Goal: Information Seeking & Learning: Compare options

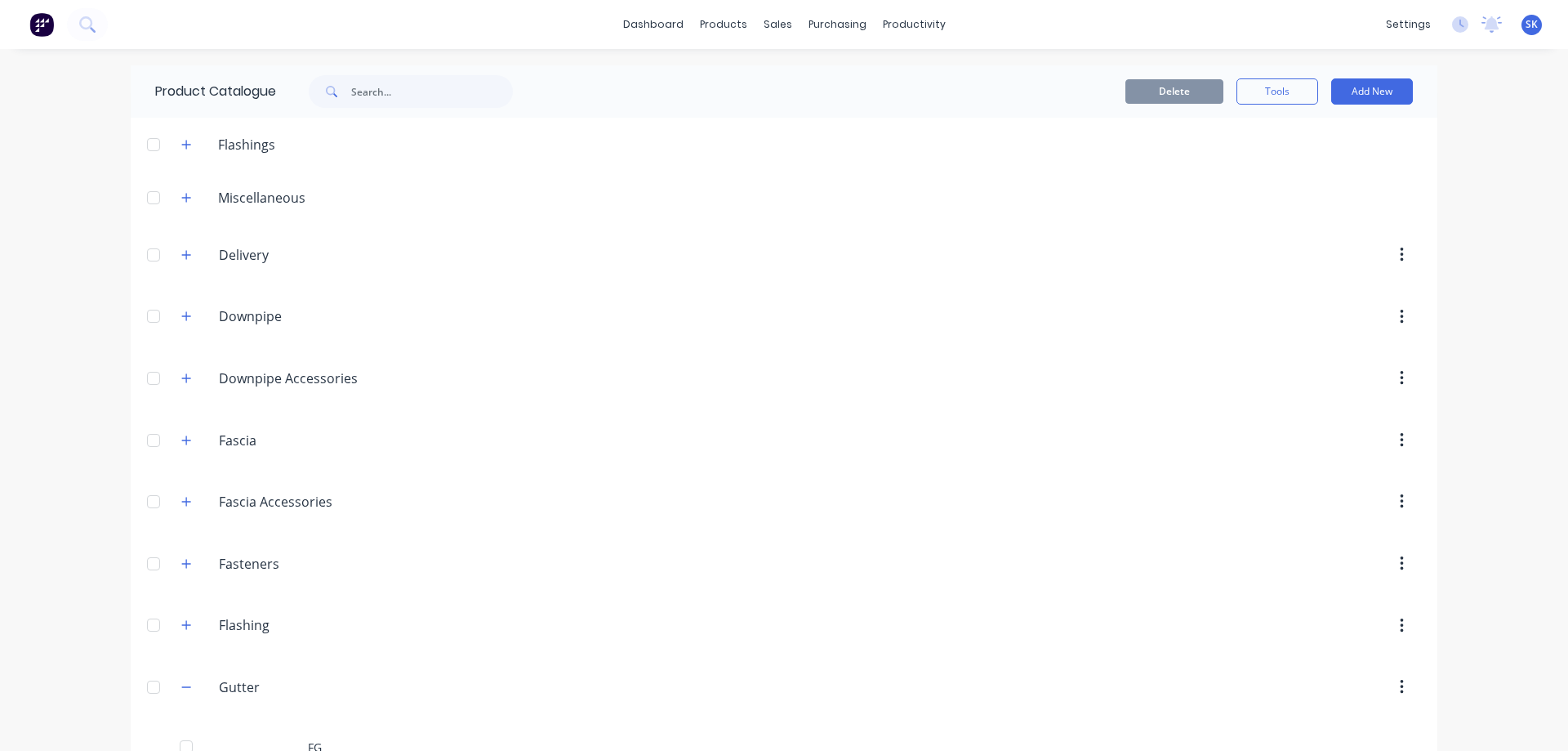
click at [181, 681] on icon "button" at bounding box center [185, 686] width 9 height 11
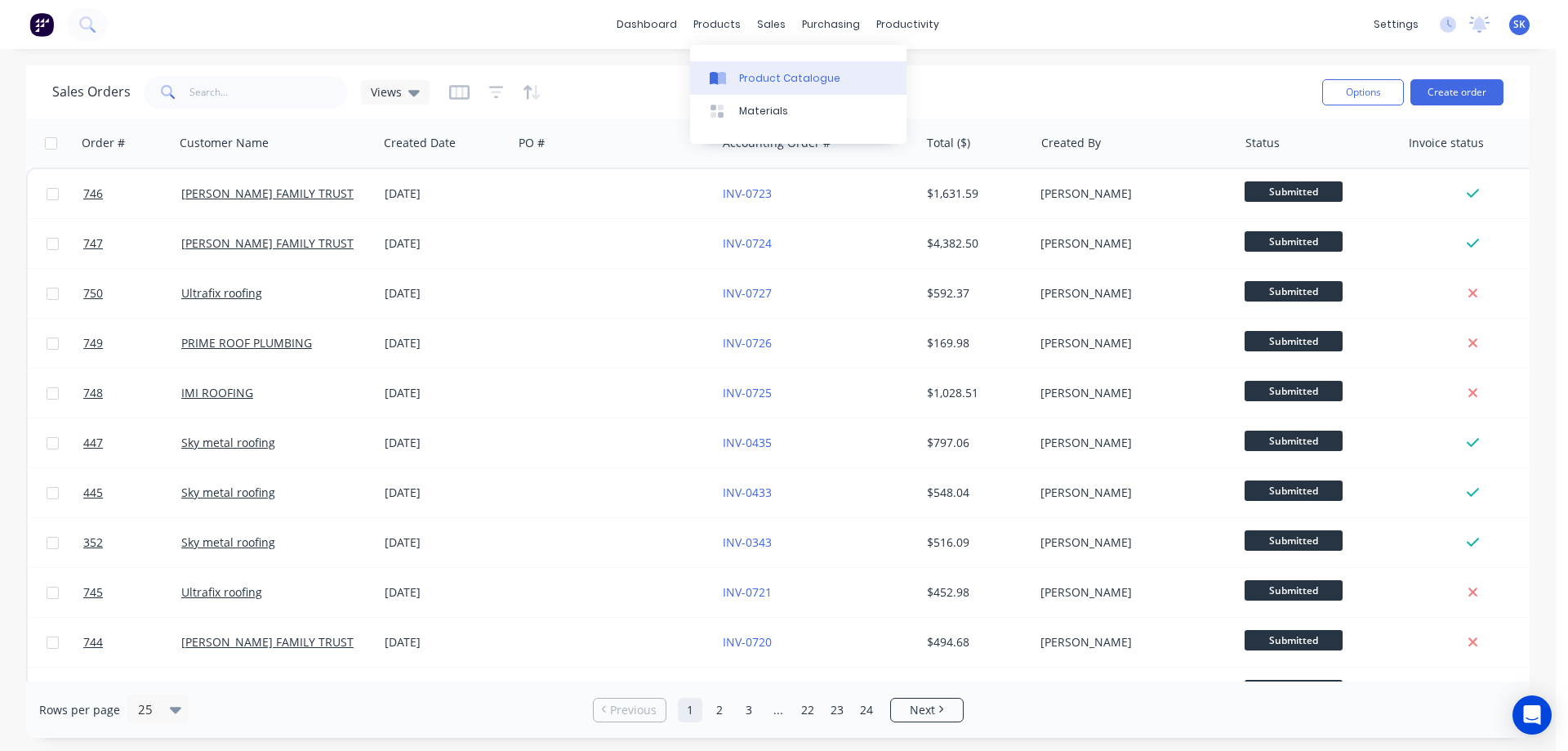
click at [736, 66] on link "Product Catalogue" at bounding box center [799, 78] width 217 height 32
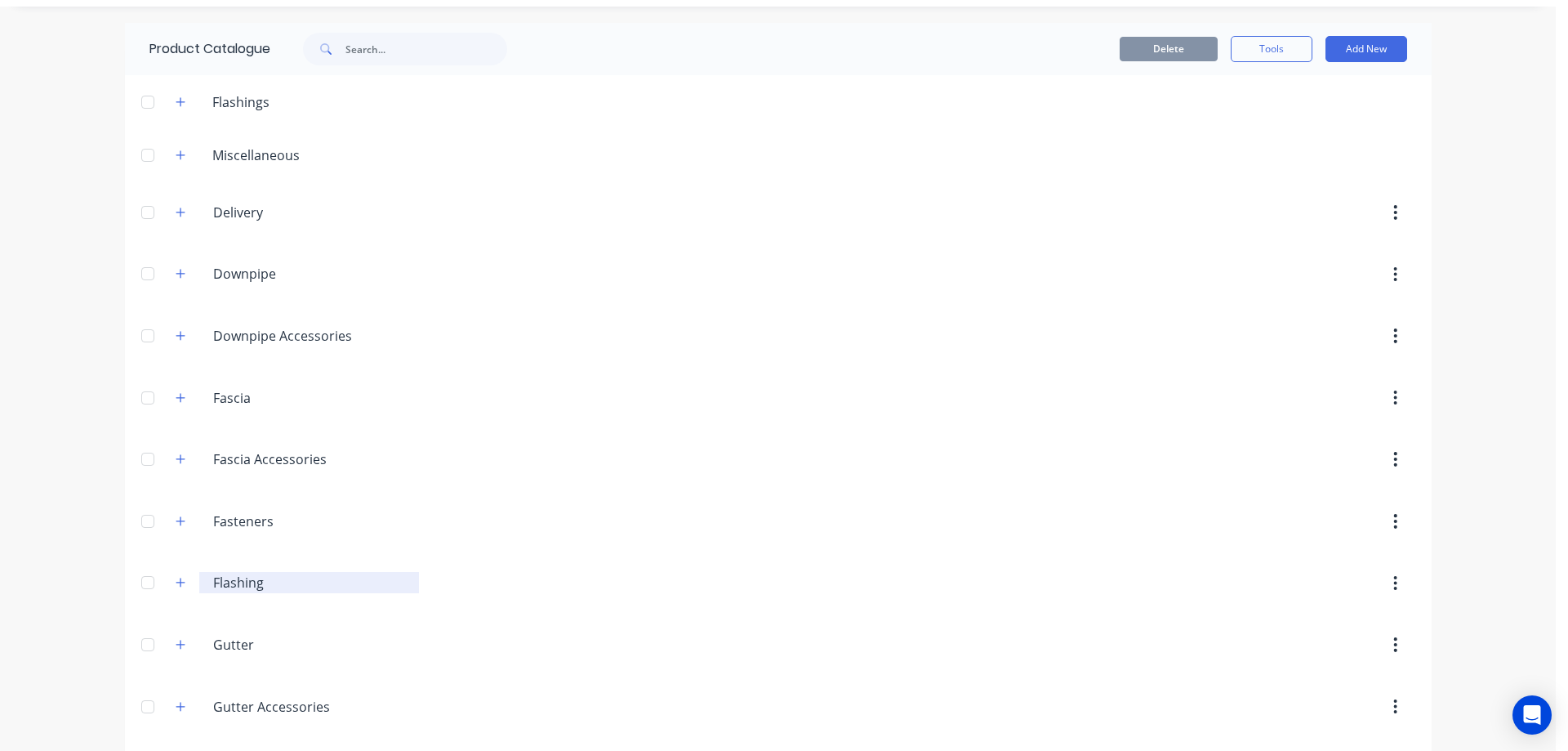
scroll to position [327, 0]
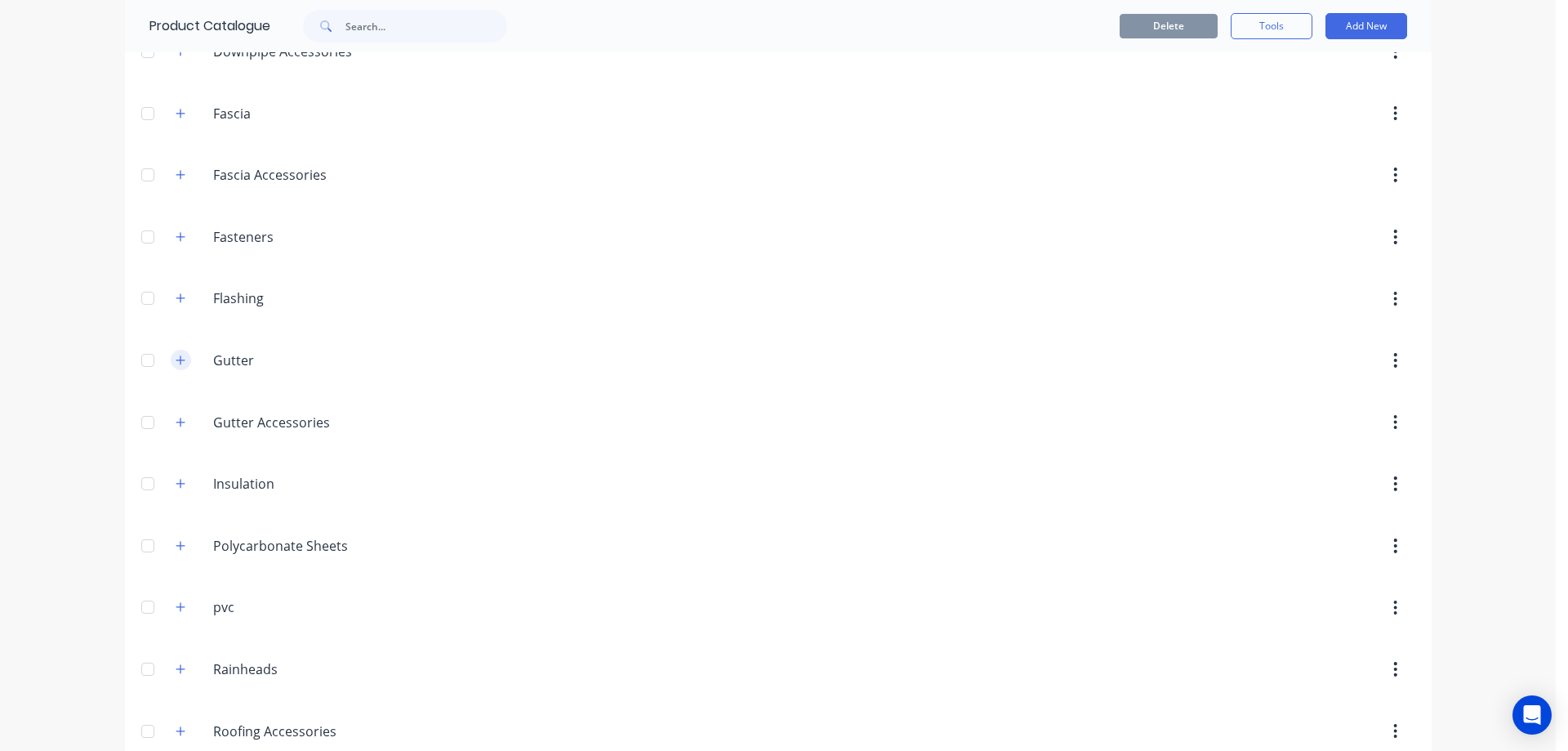
click at [181, 366] on button "button" at bounding box center [181, 360] width 20 height 20
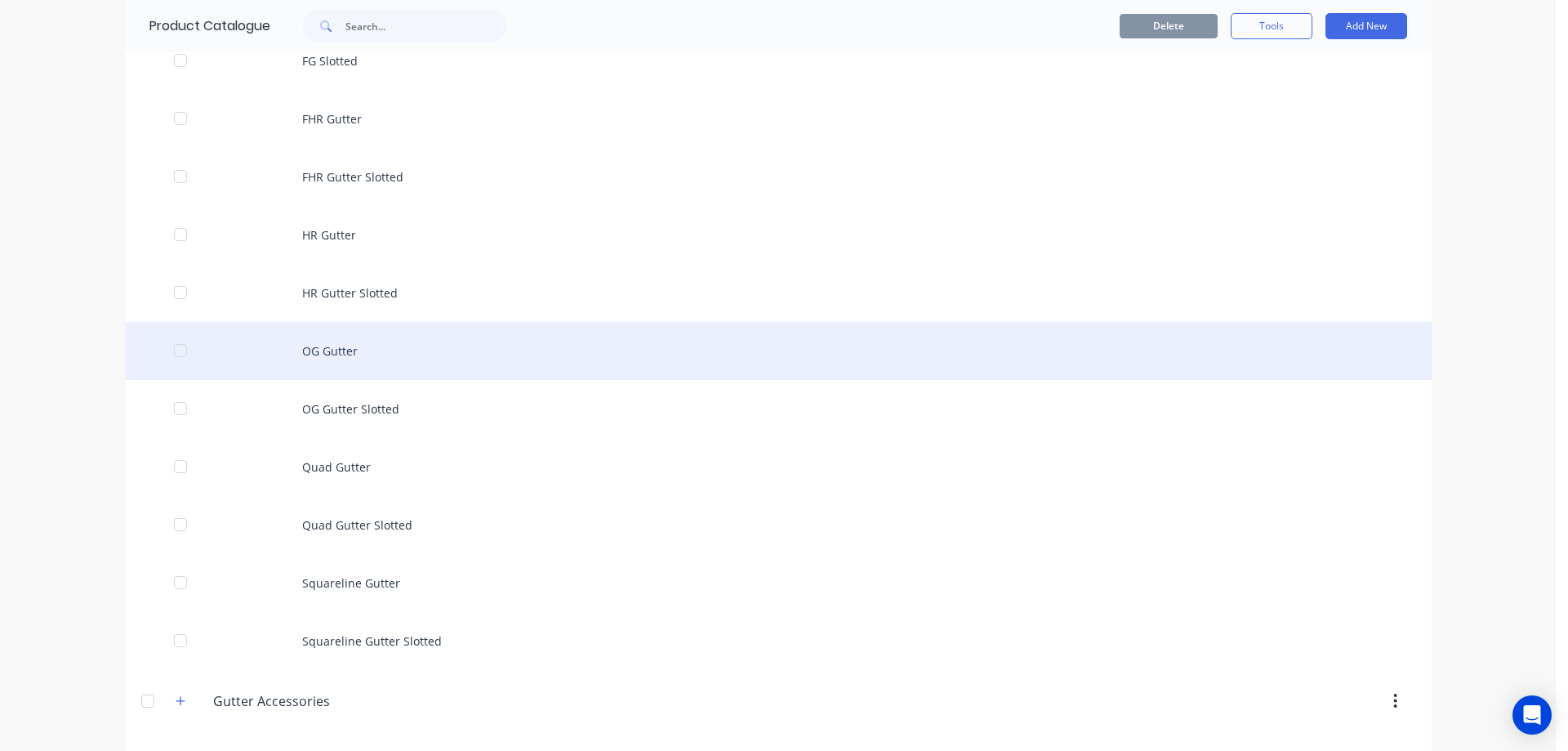
scroll to position [817, 0]
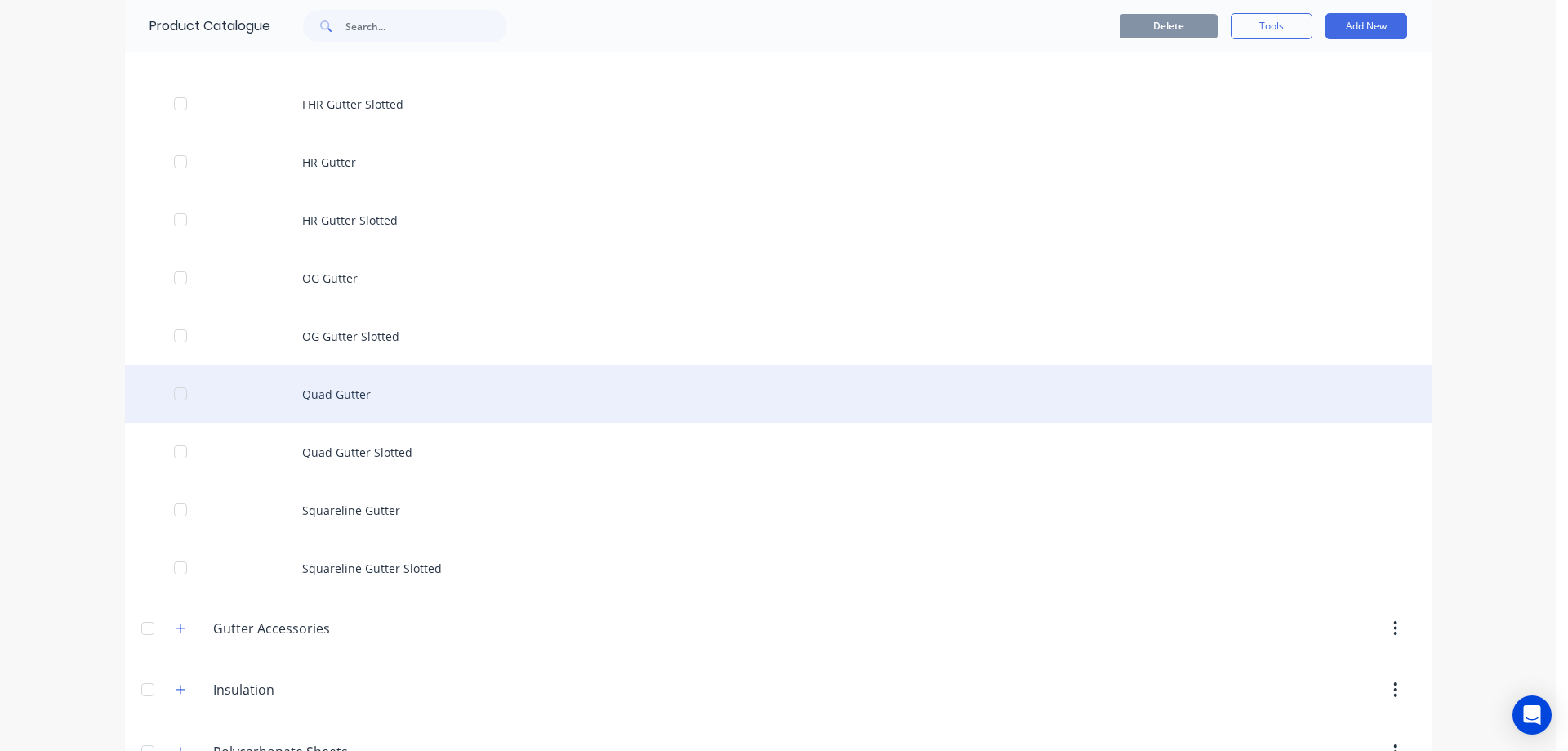
click at [287, 420] on div "Quad Gutter" at bounding box center [777, 394] width 1306 height 58
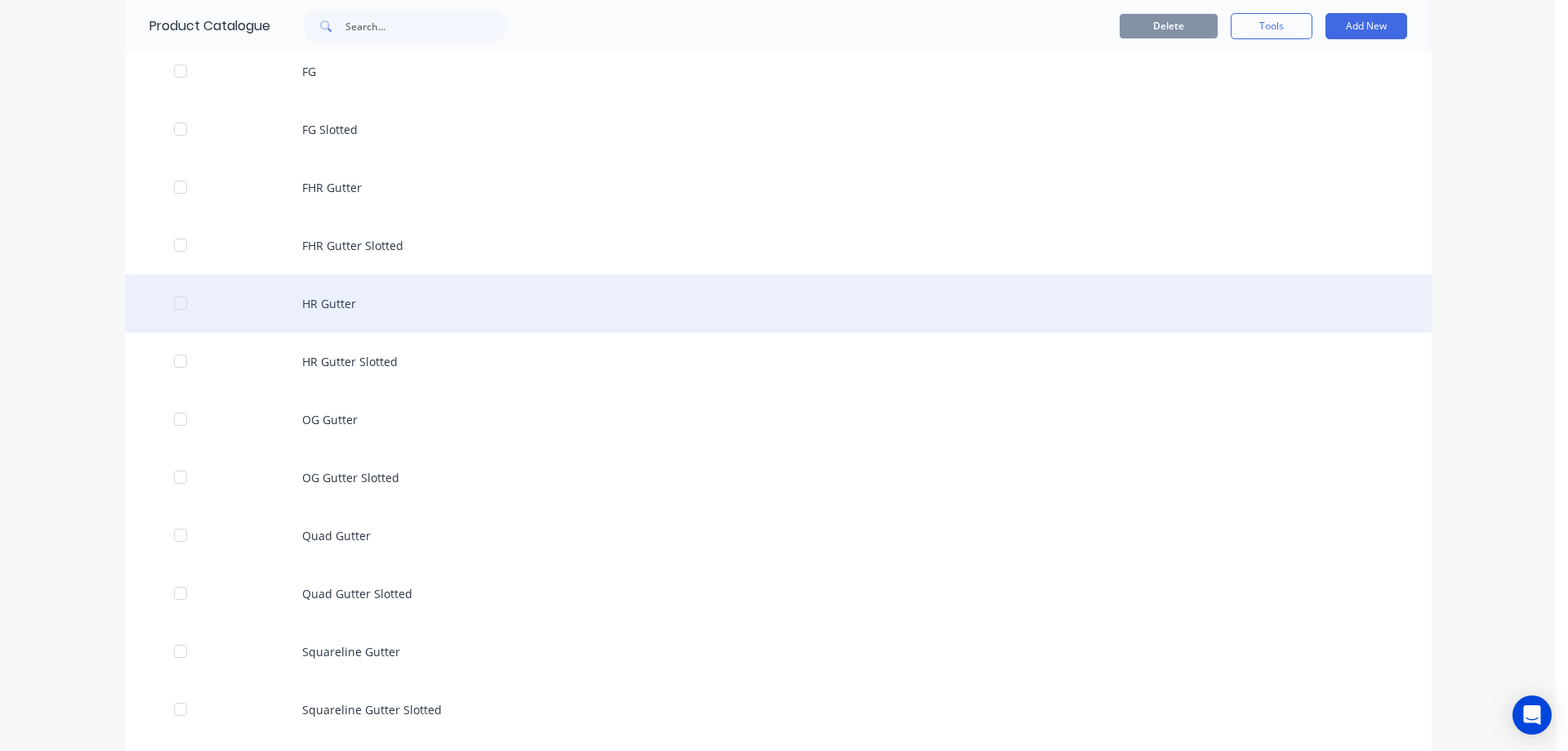
scroll to position [817, 0]
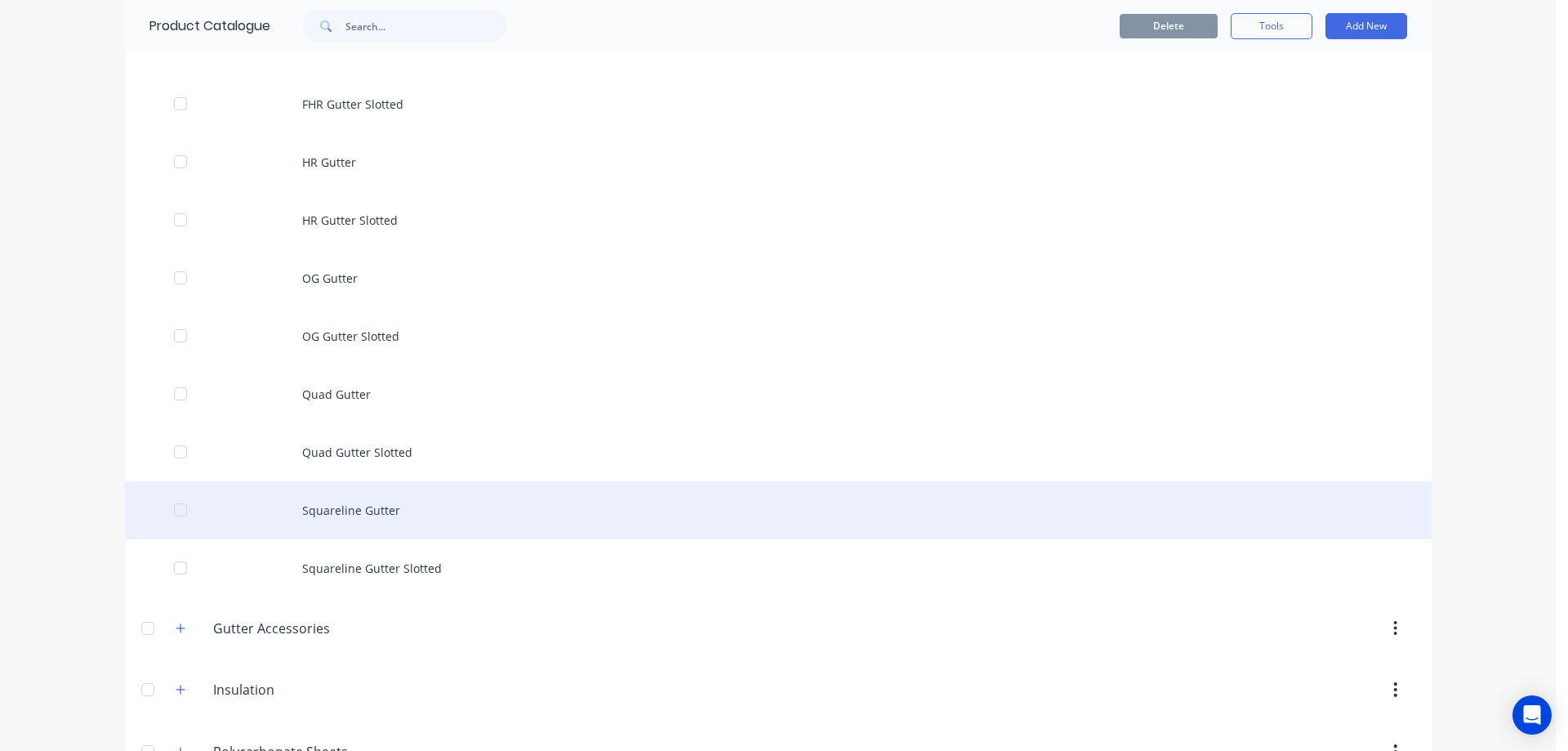
click at [380, 522] on div "Squareline Gutter" at bounding box center [777, 510] width 1306 height 58
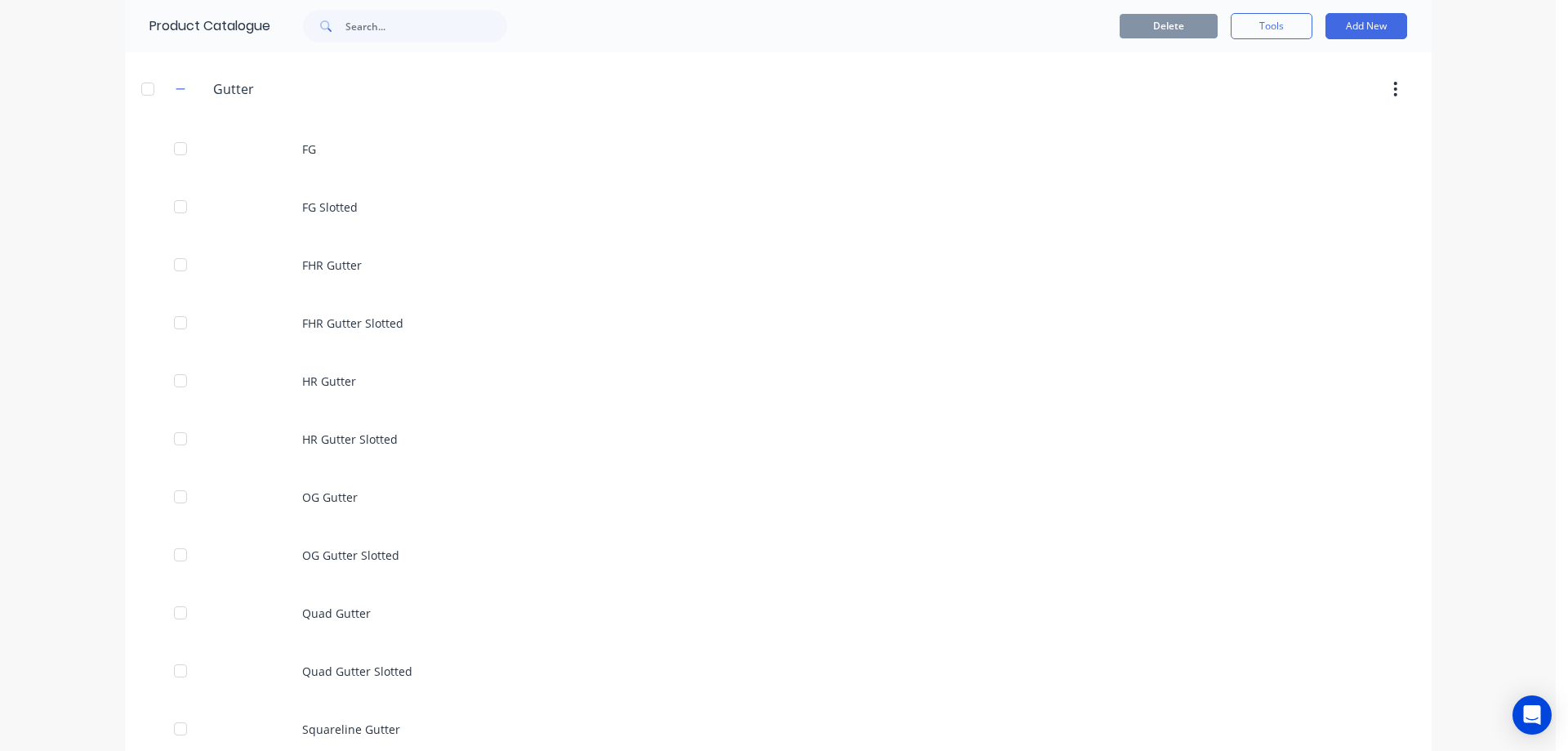
scroll to position [572, 0]
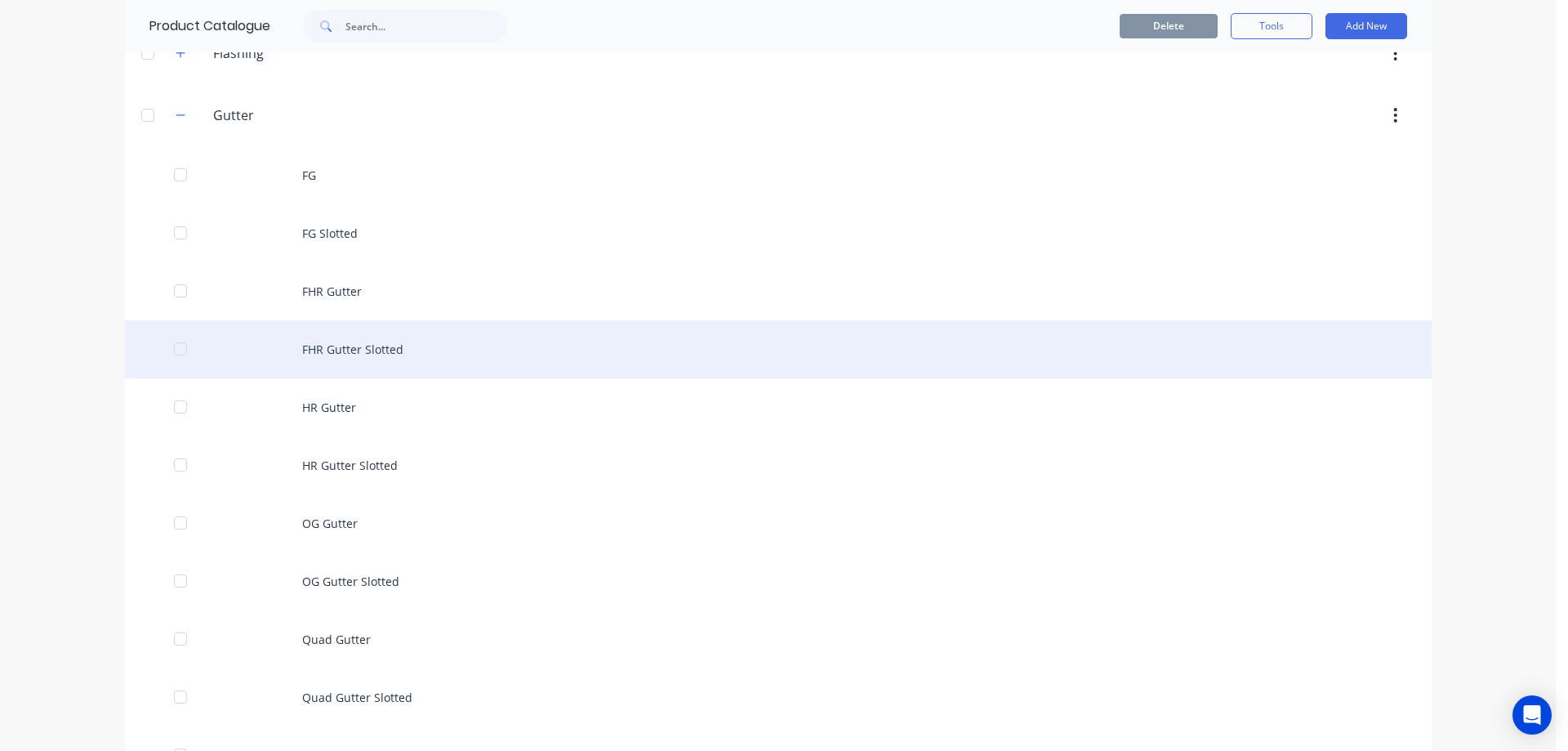
click at [369, 335] on div "FHR Gutter Slotted" at bounding box center [777, 349] width 1306 height 58
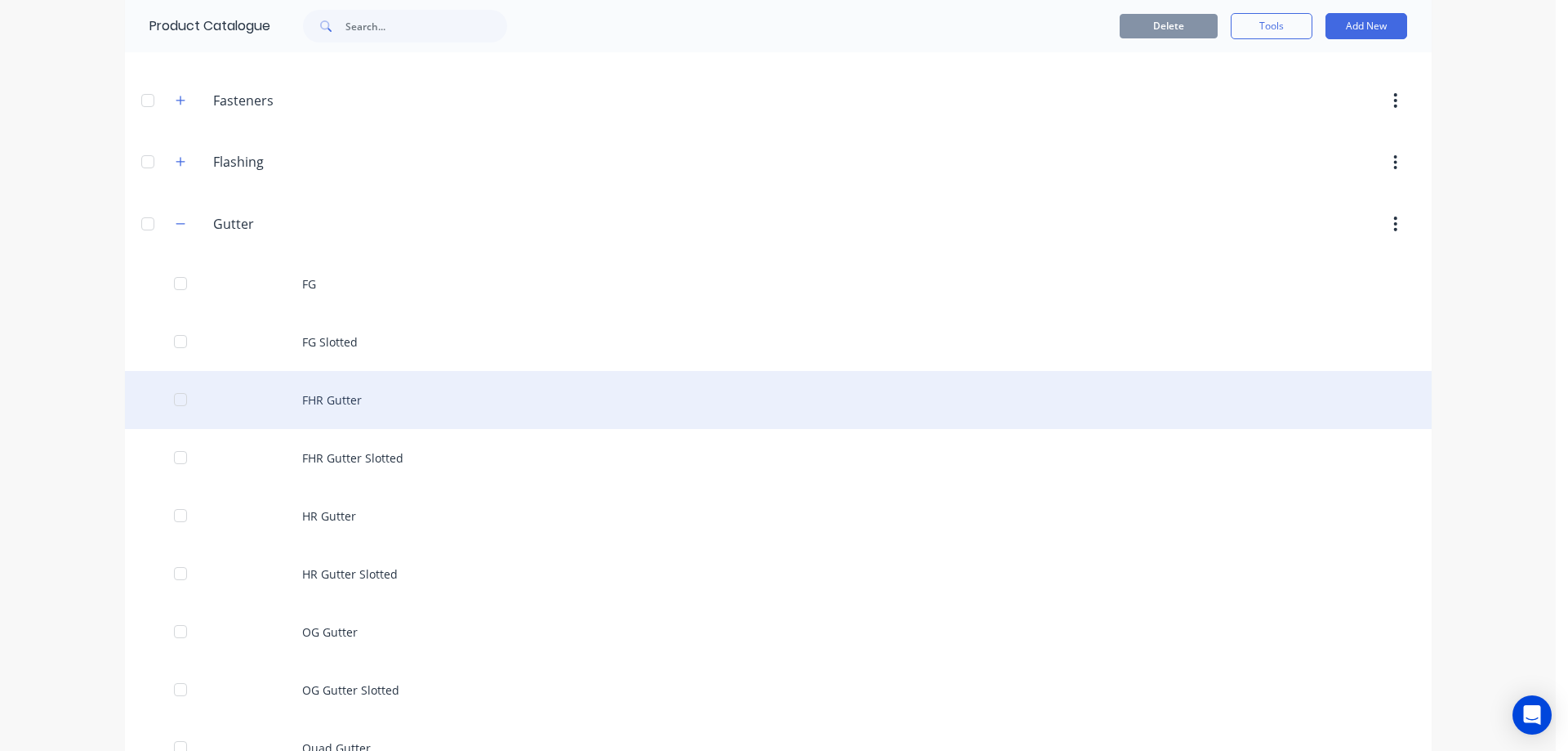
scroll to position [490, 0]
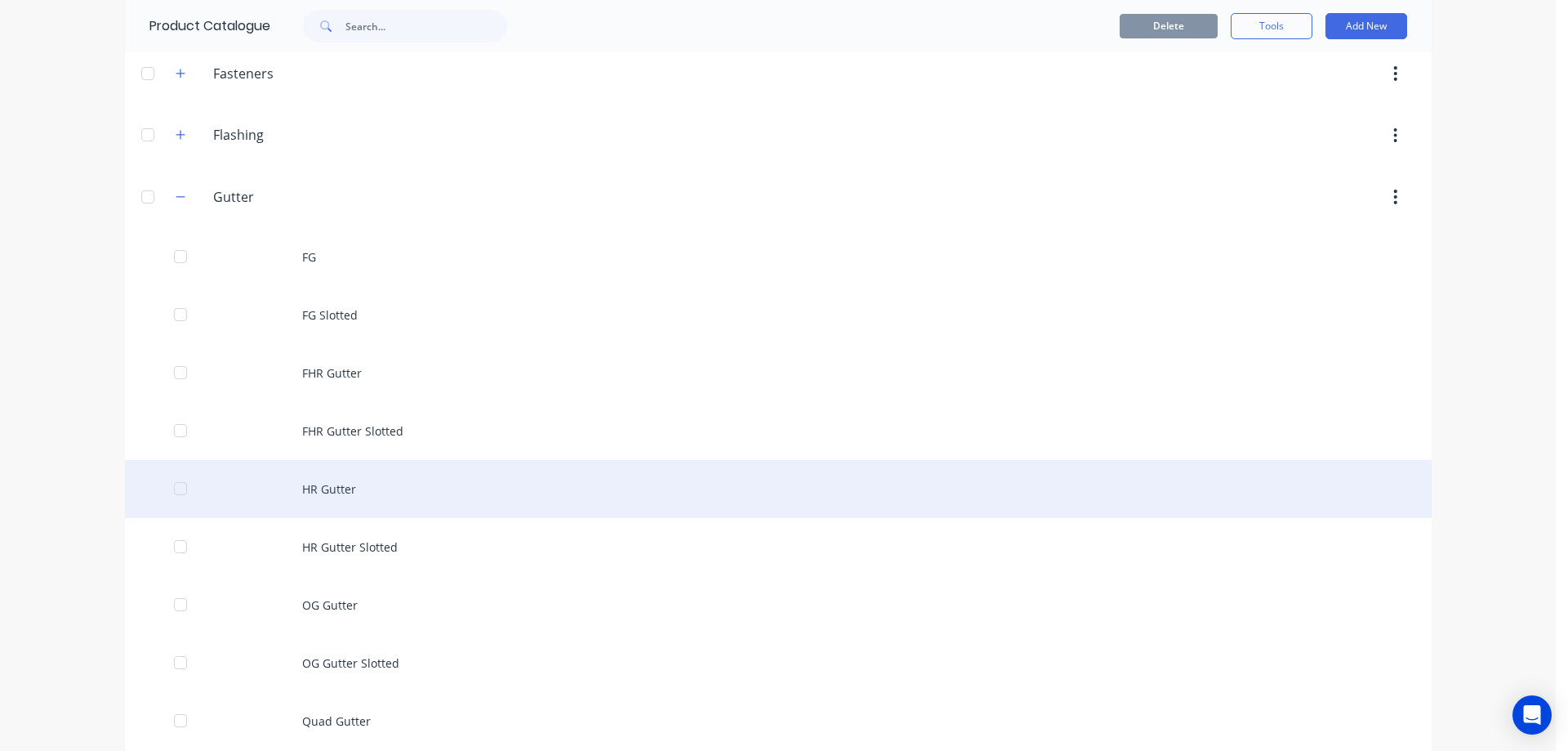
click at [291, 477] on div "HR Gutter" at bounding box center [777, 489] width 1306 height 58
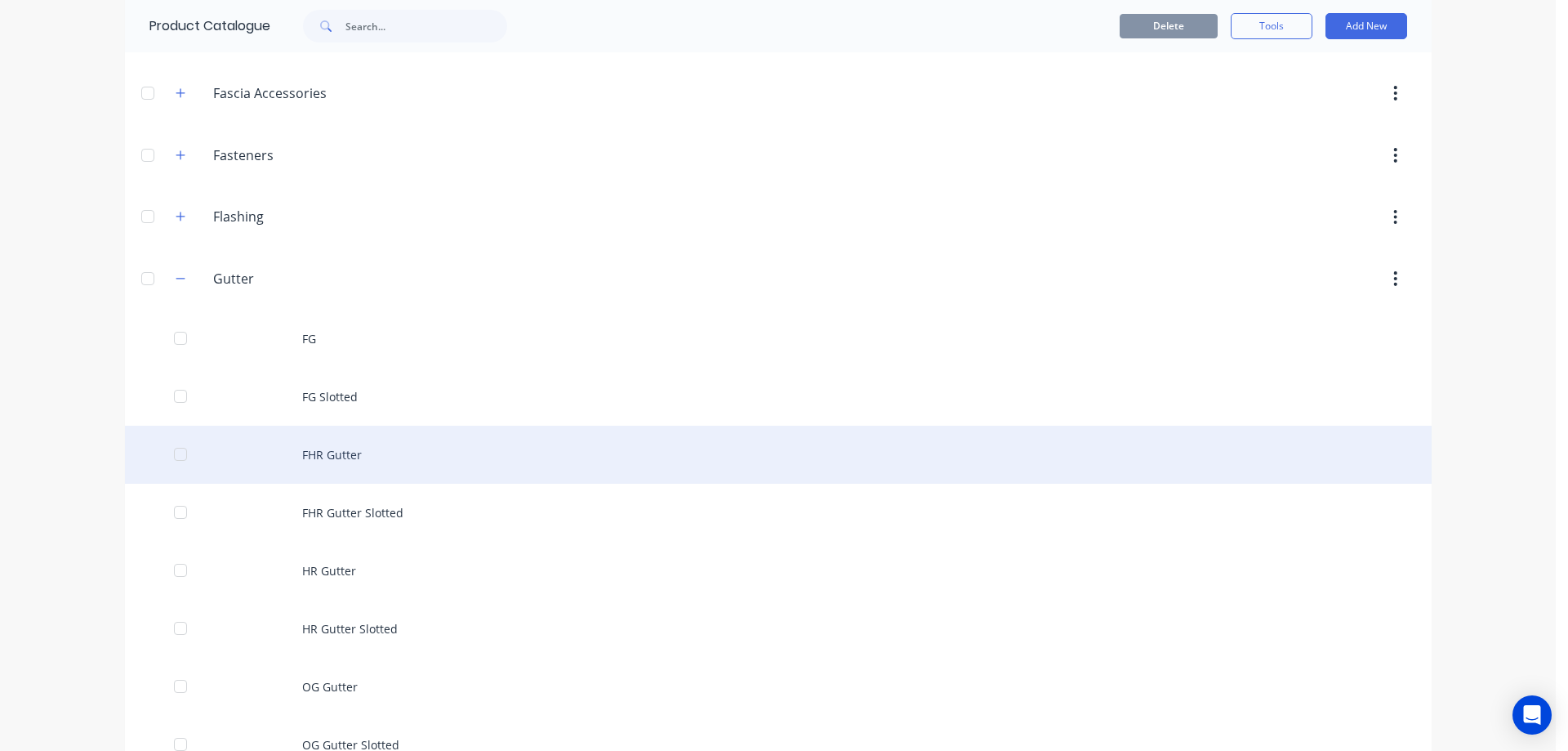
scroll to position [572, 0]
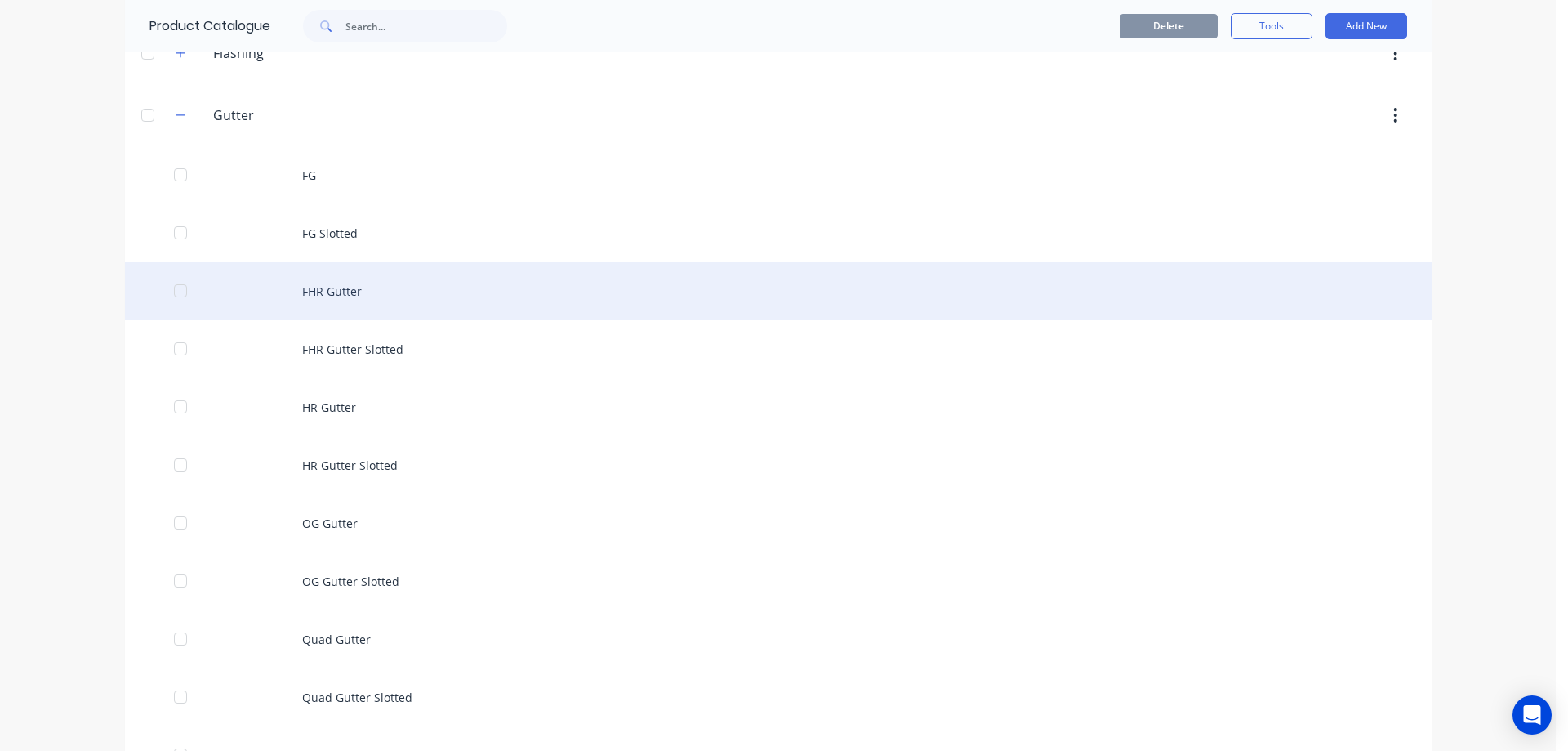
click at [383, 312] on div "FHR Gutter" at bounding box center [777, 291] width 1306 height 58
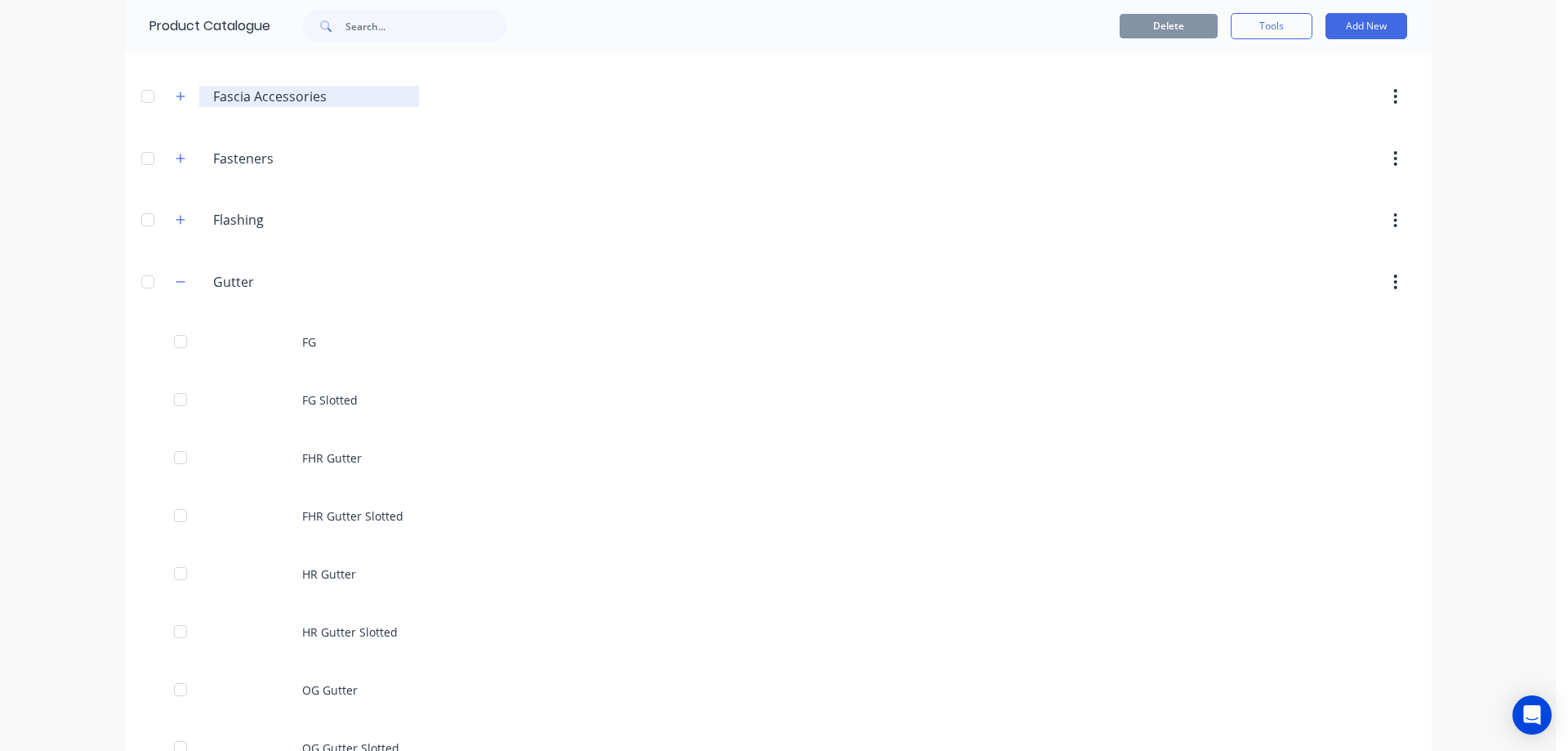
scroll to position [409, 0]
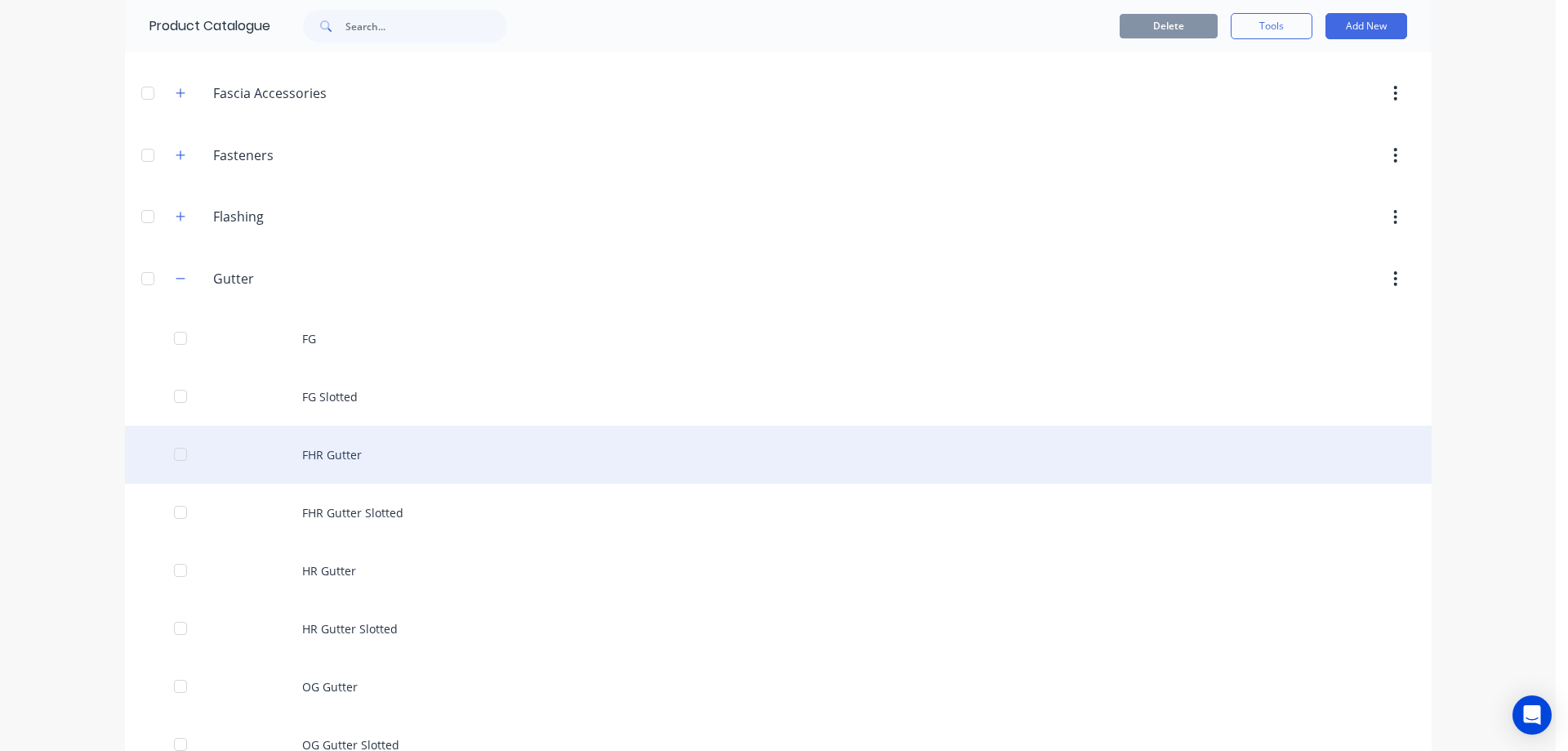
click at [321, 451] on div "FHR Gutter" at bounding box center [777, 455] width 1306 height 58
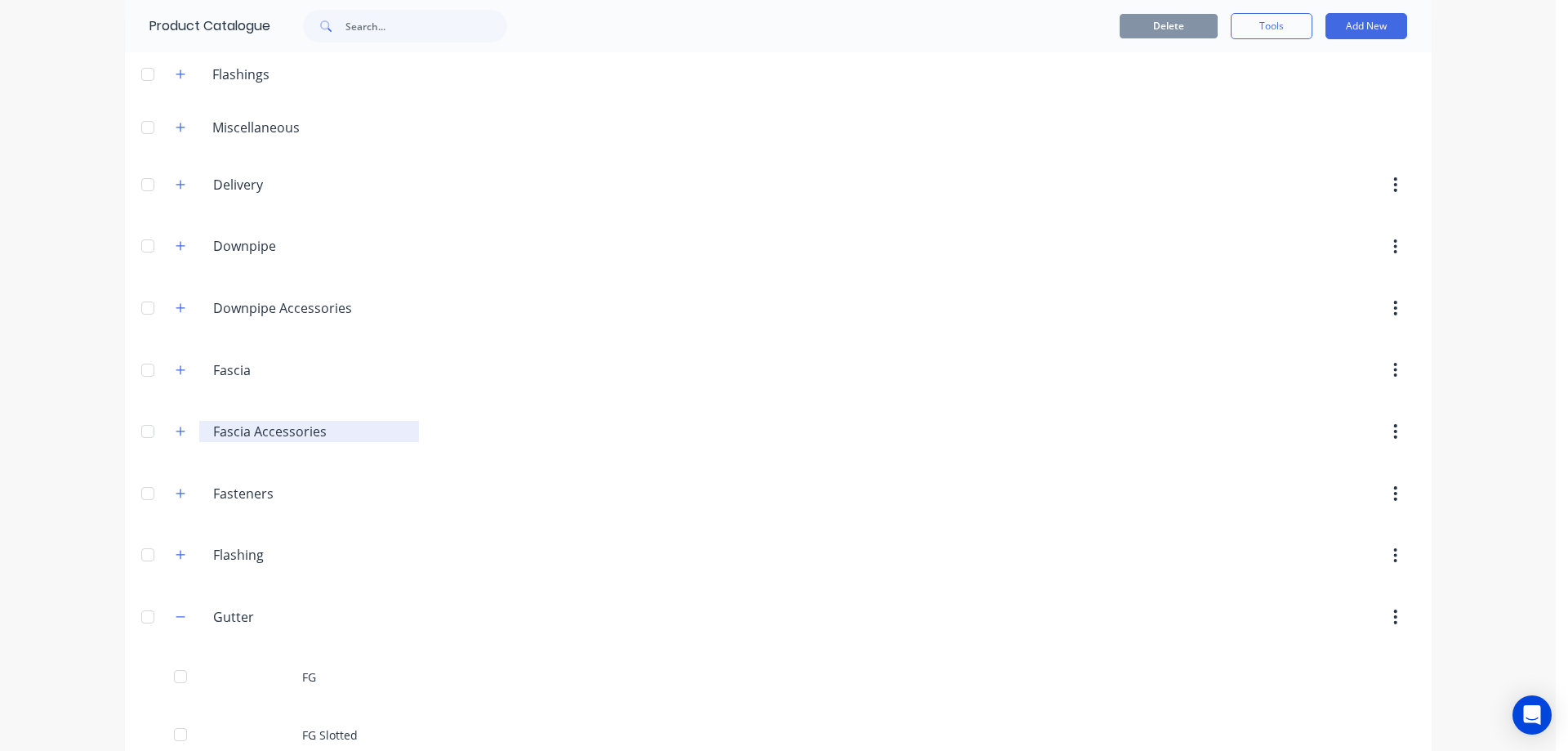
scroll to position [409, 0]
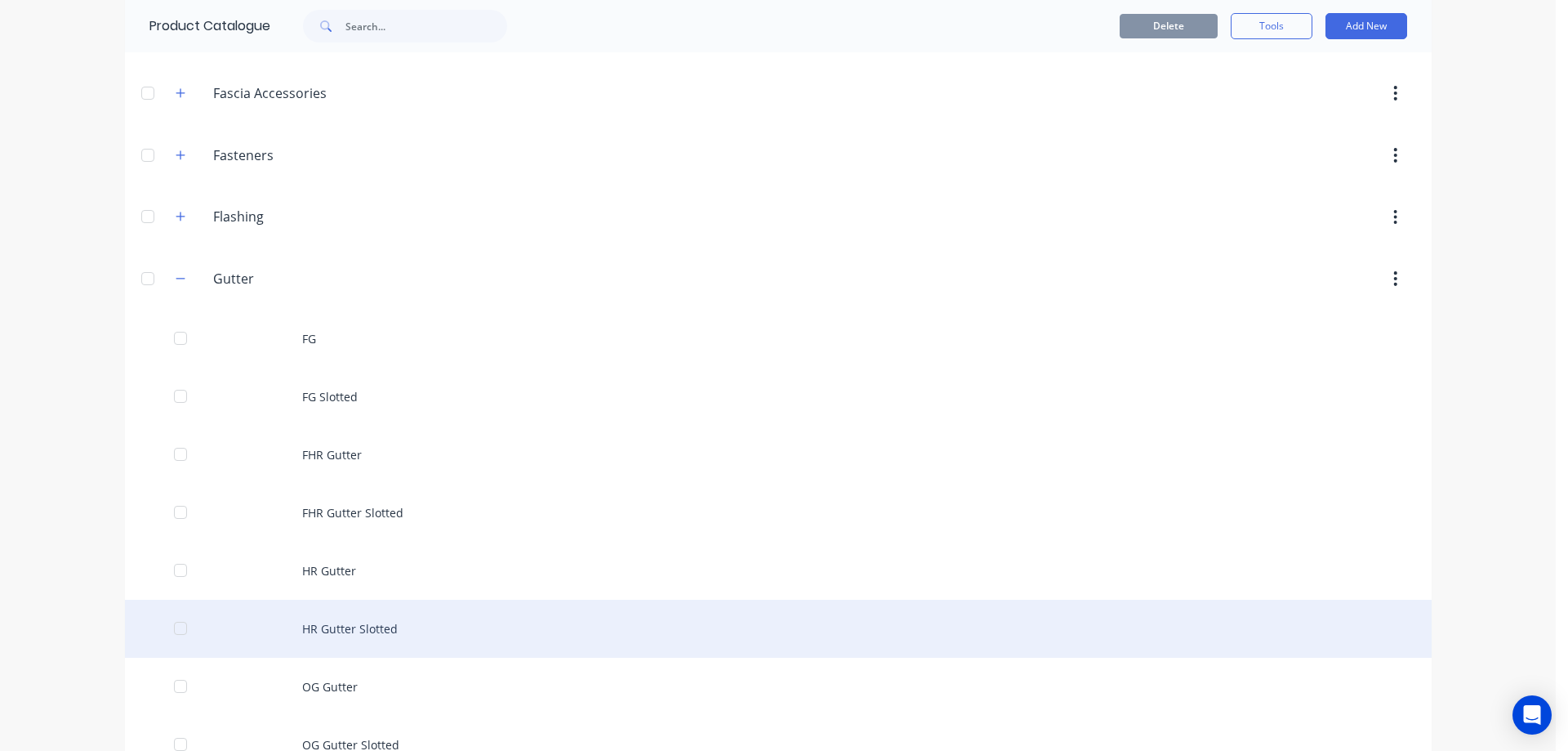
click at [346, 620] on div "HR Gutter Slotted" at bounding box center [777, 628] width 1306 height 58
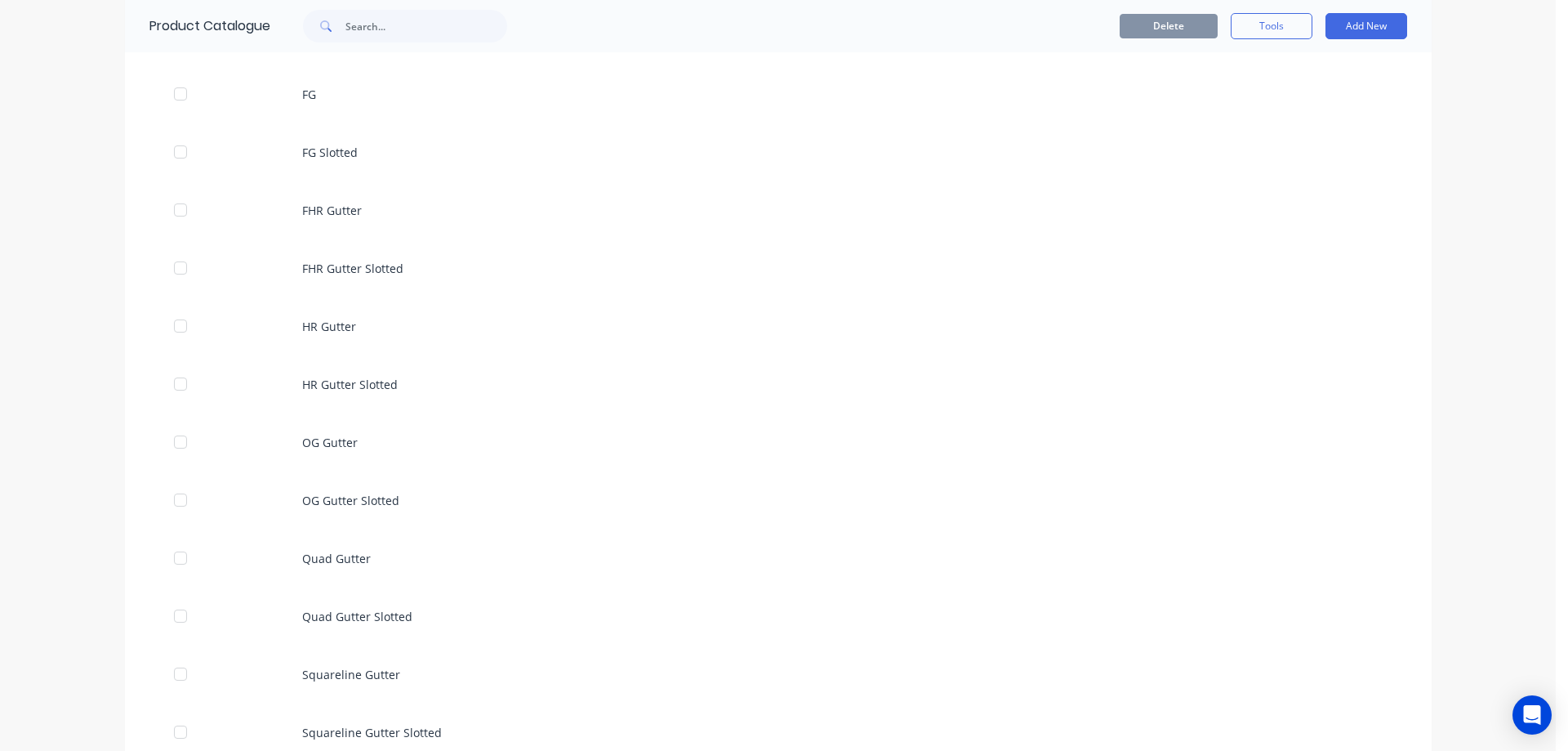
scroll to position [654, 0]
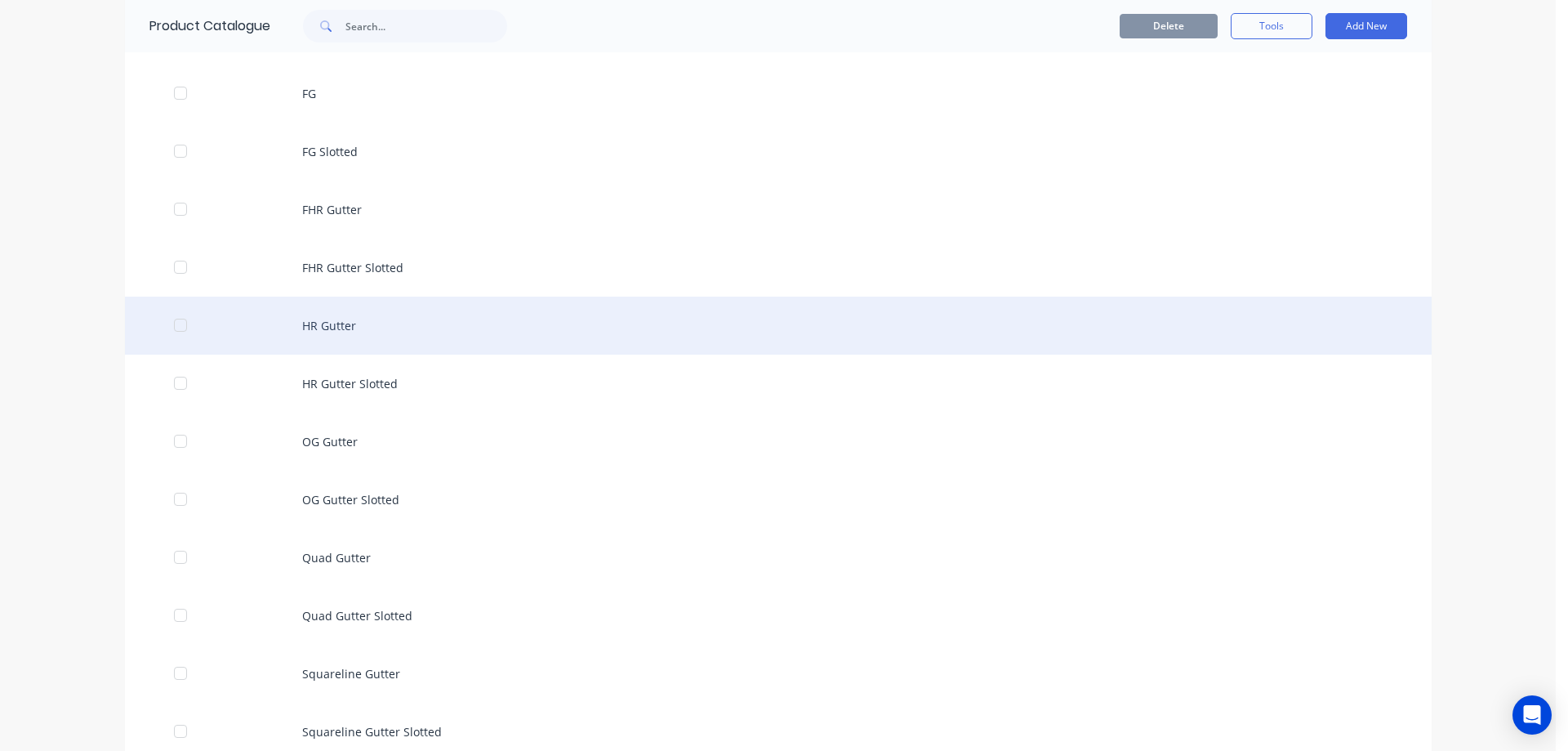
click at [357, 314] on div "HR Gutter" at bounding box center [777, 325] width 1306 height 58
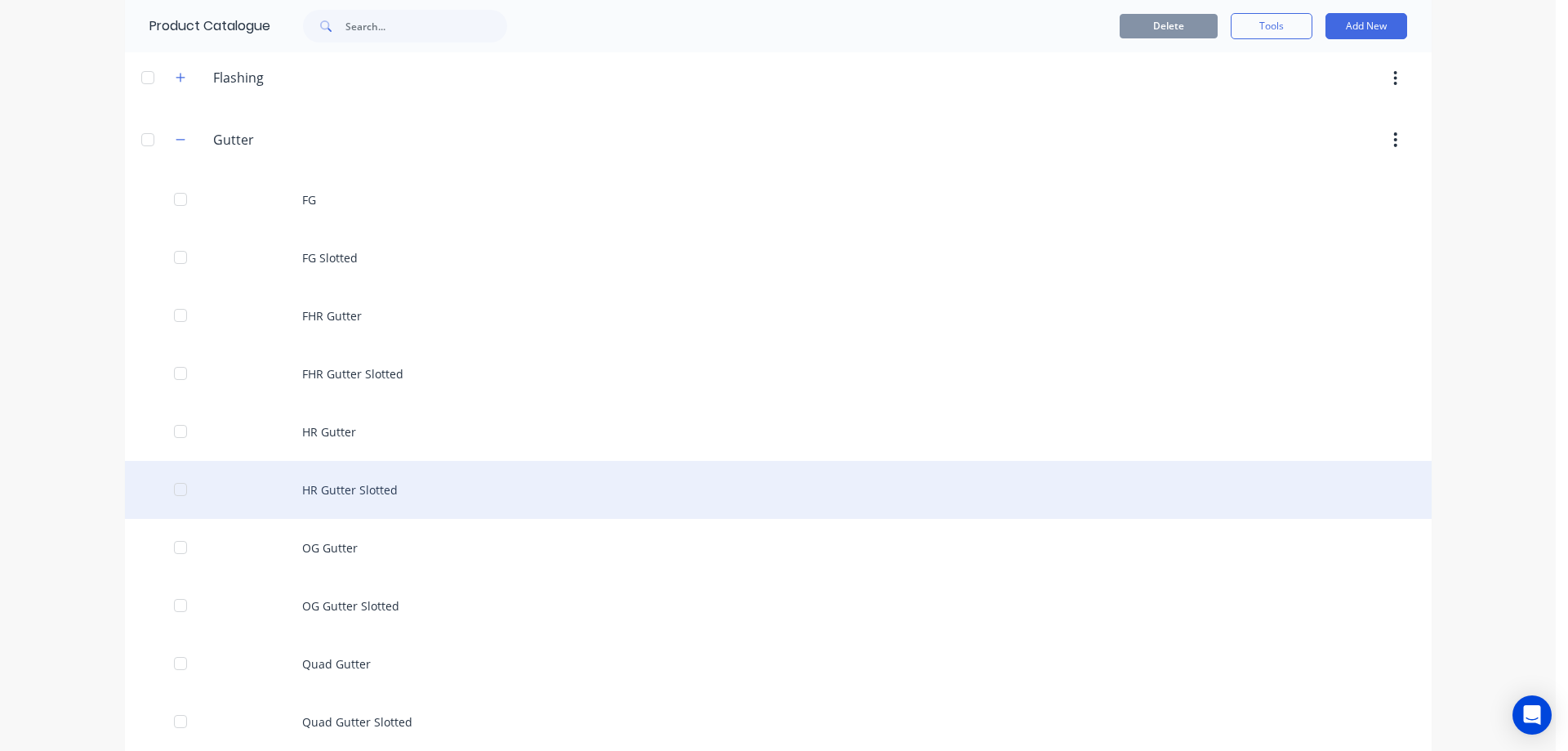
scroll to position [572, 0]
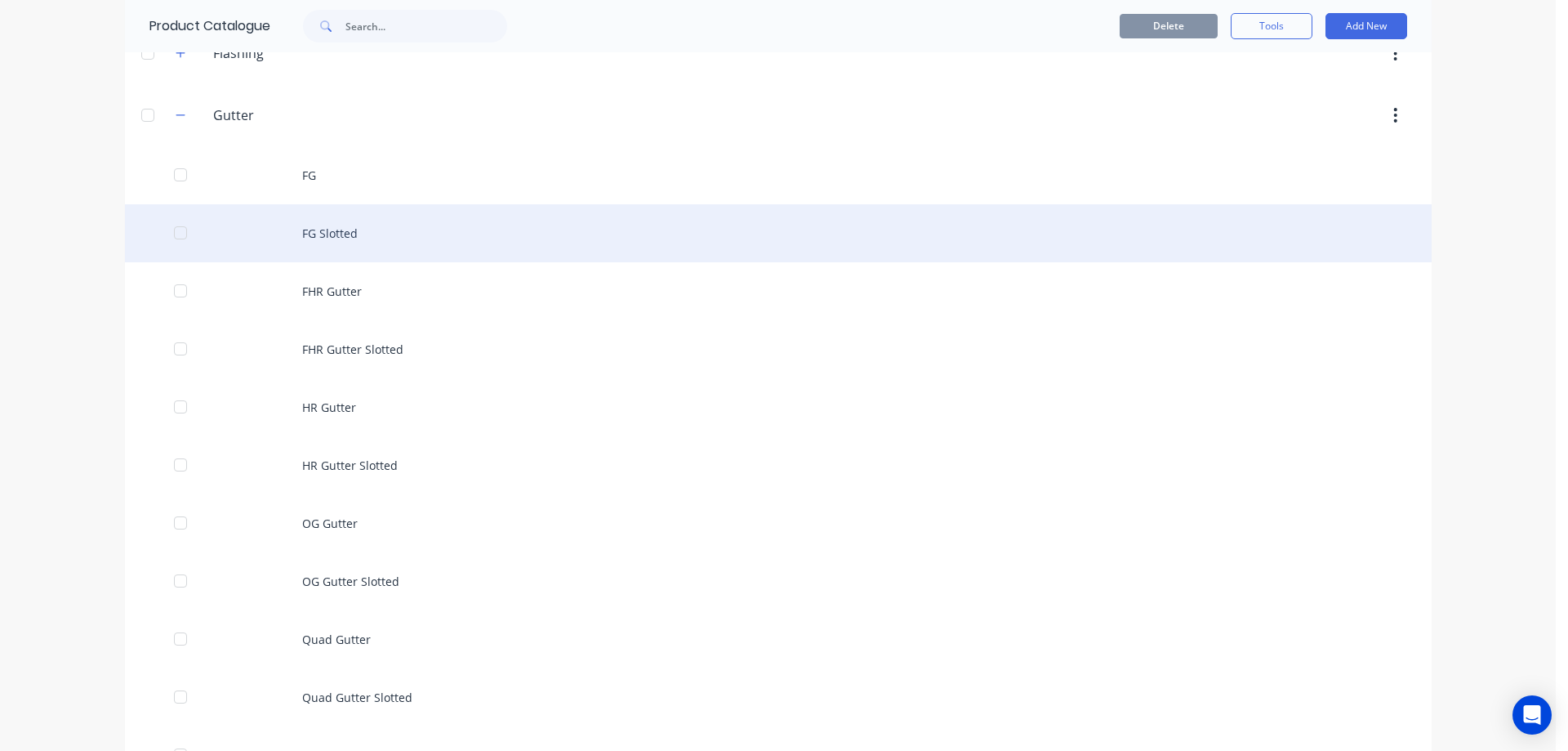
click at [351, 225] on div "FG Slotted" at bounding box center [777, 233] width 1306 height 58
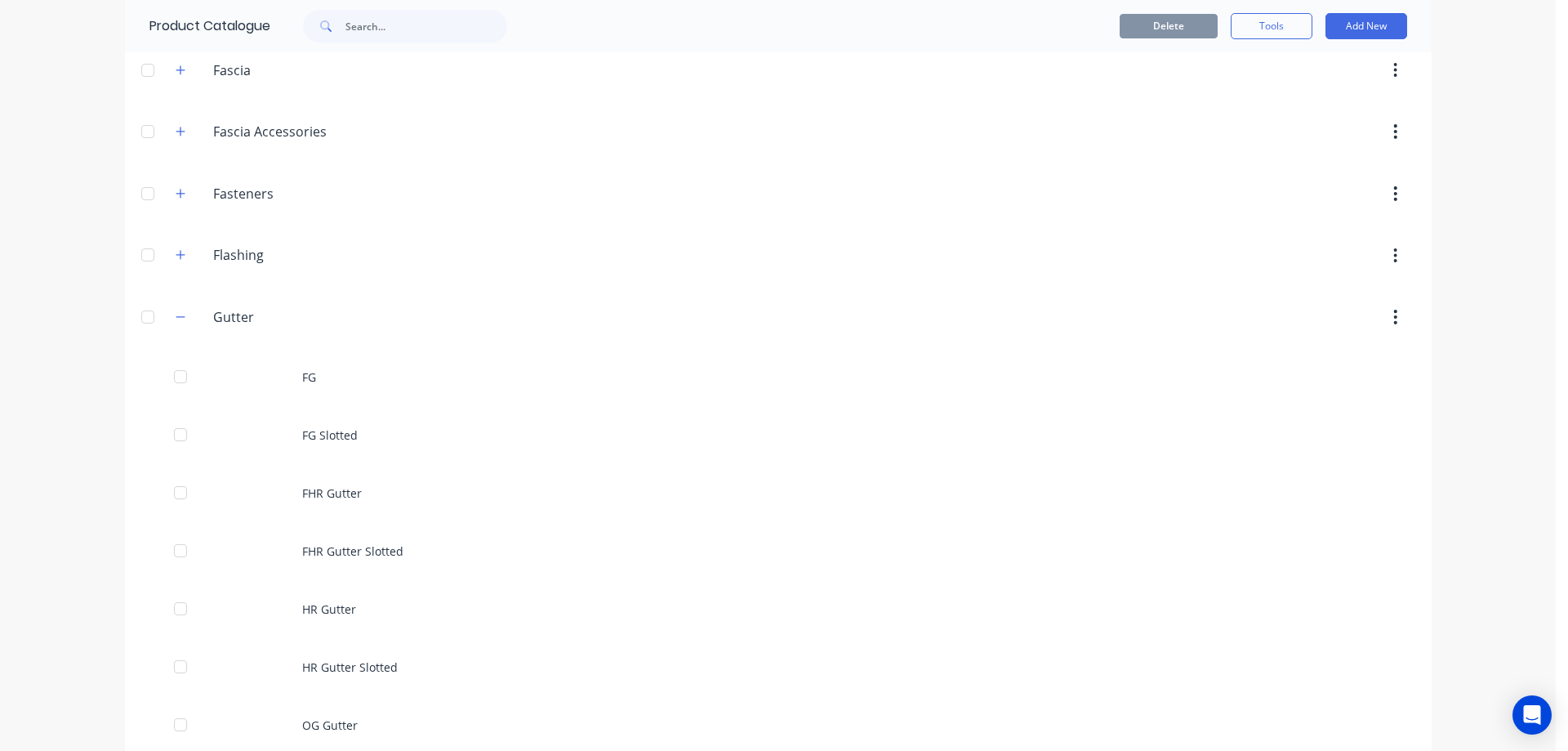
scroll to position [409, 0]
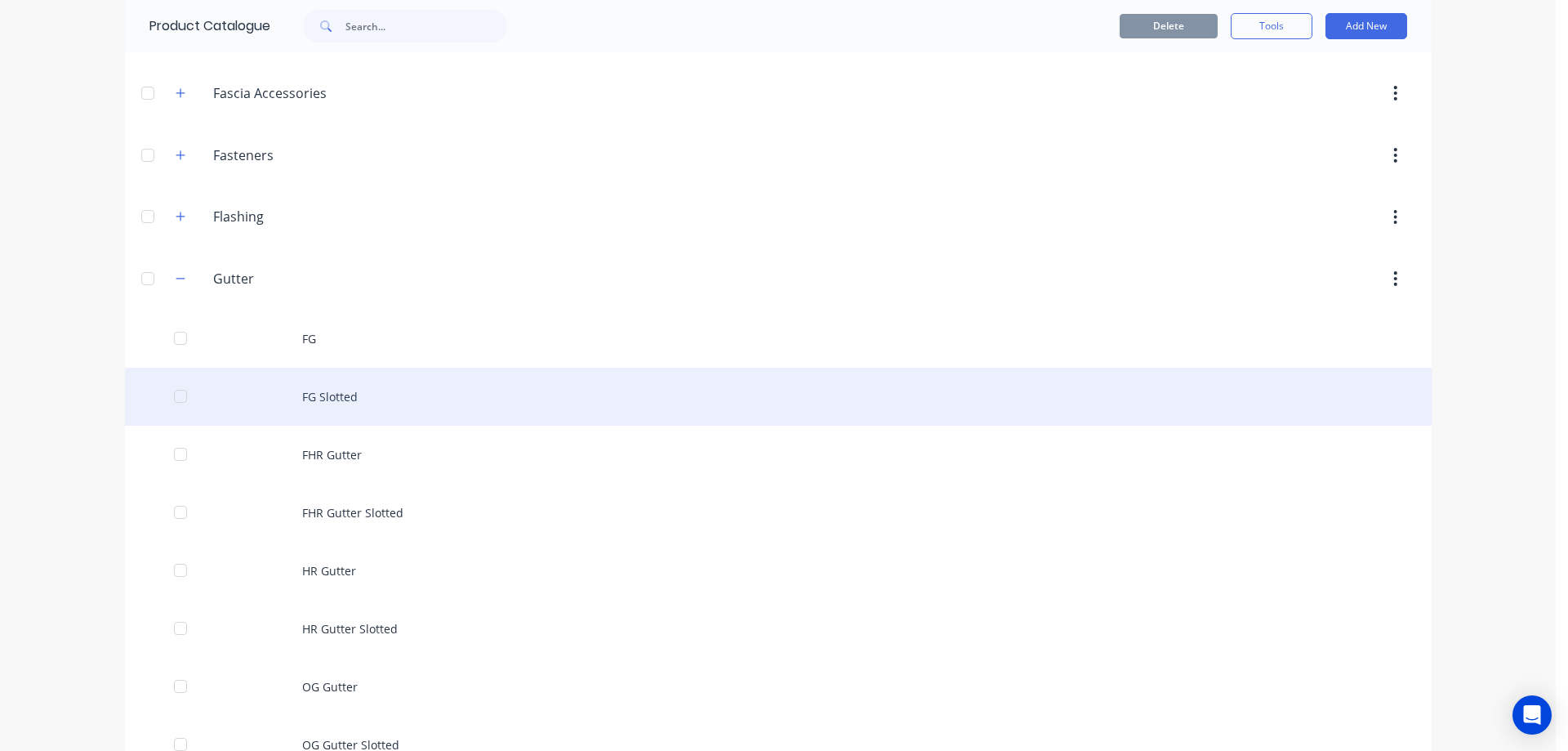
click at [312, 392] on div "FG Slotted" at bounding box center [777, 397] width 1306 height 58
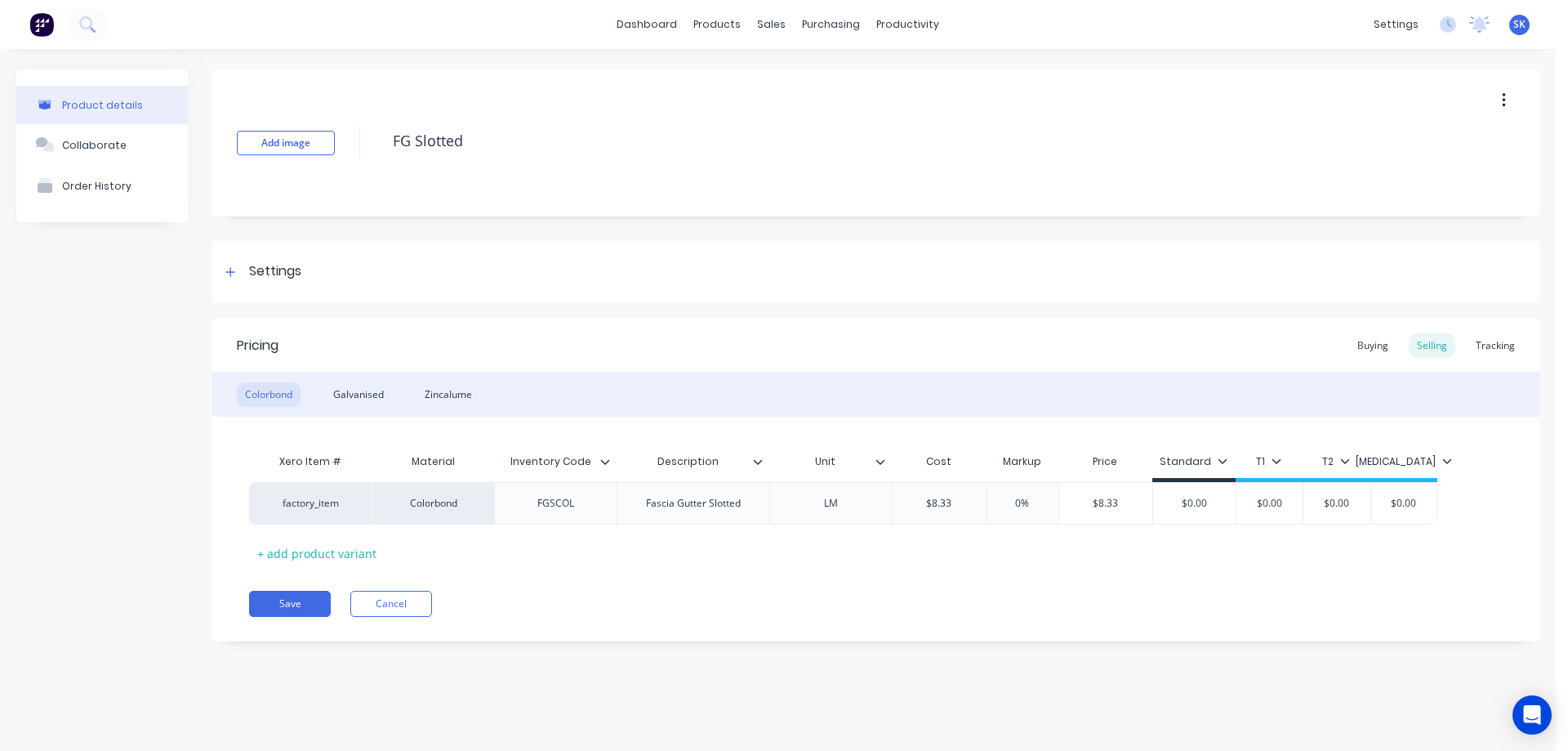
type textarea "x"
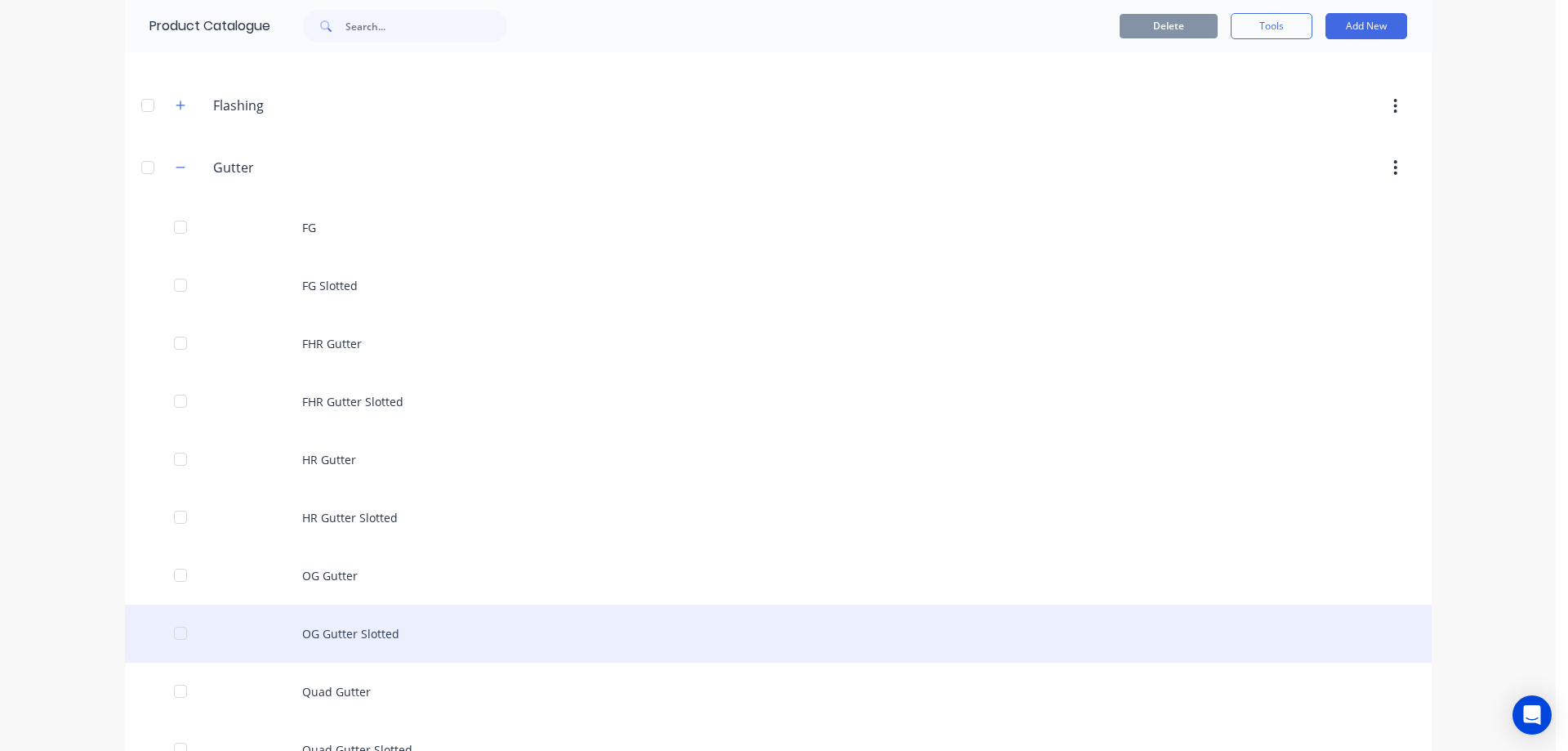
scroll to position [490, 0]
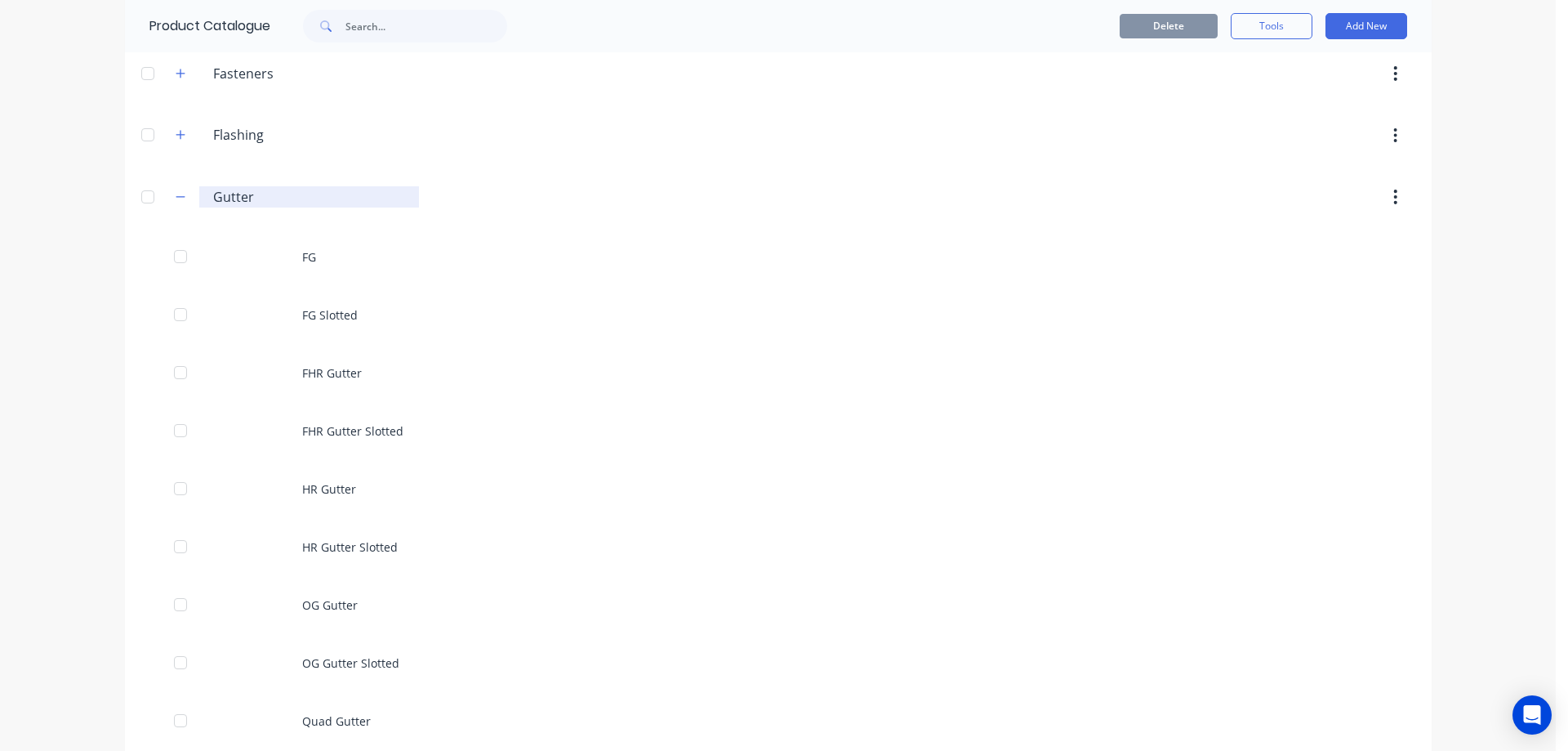
drag, startPoint x: 170, startPoint y: 195, endPoint x: 197, endPoint y: 207, distance: 29.5
click at [176, 195] on icon "button" at bounding box center [180, 196] width 9 height 11
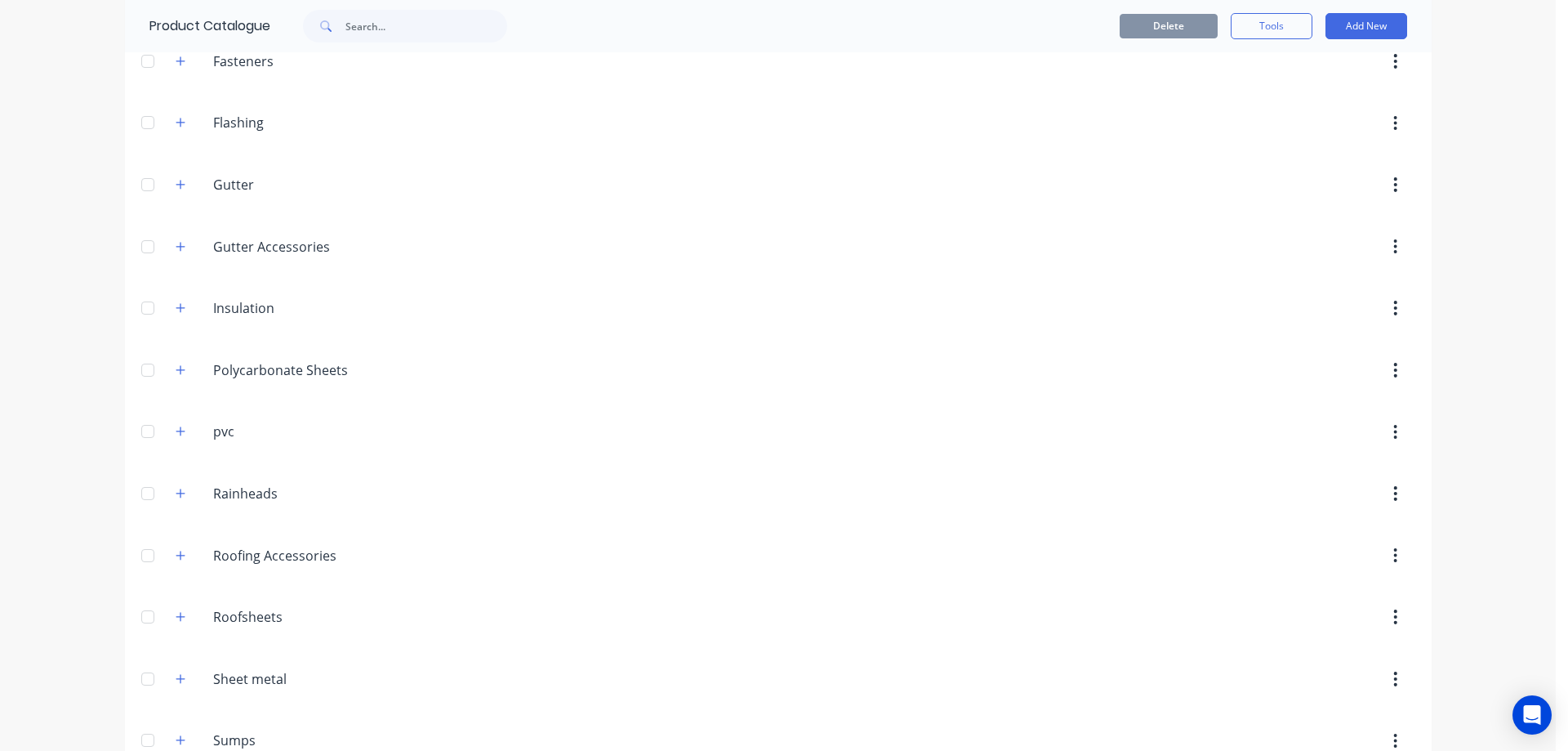
scroll to position [539, 0]
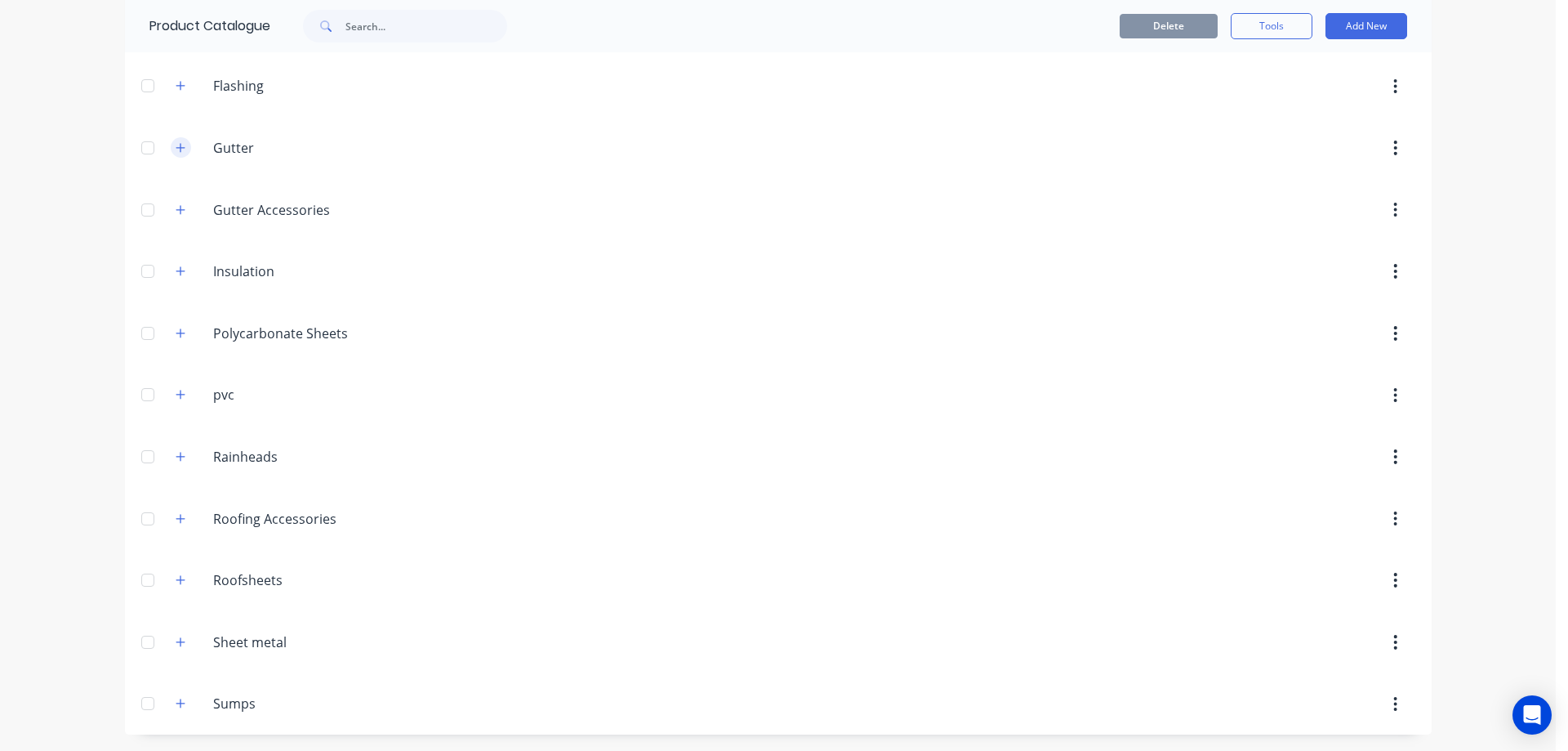
click at [176, 150] on icon "button" at bounding box center [180, 147] width 9 height 9
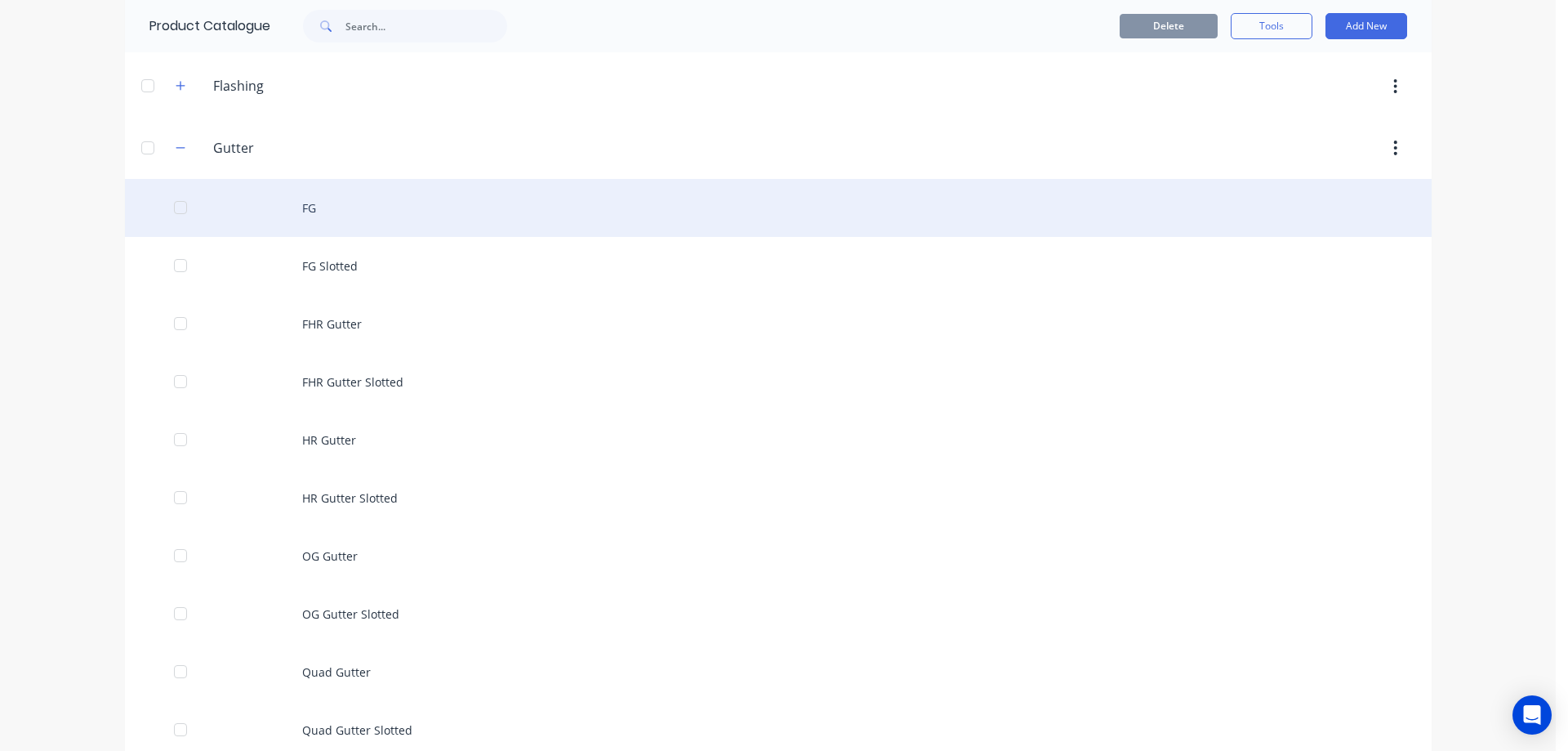
click at [334, 207] on div "FG" at bounding box center [777, 208] width 1306 height 58
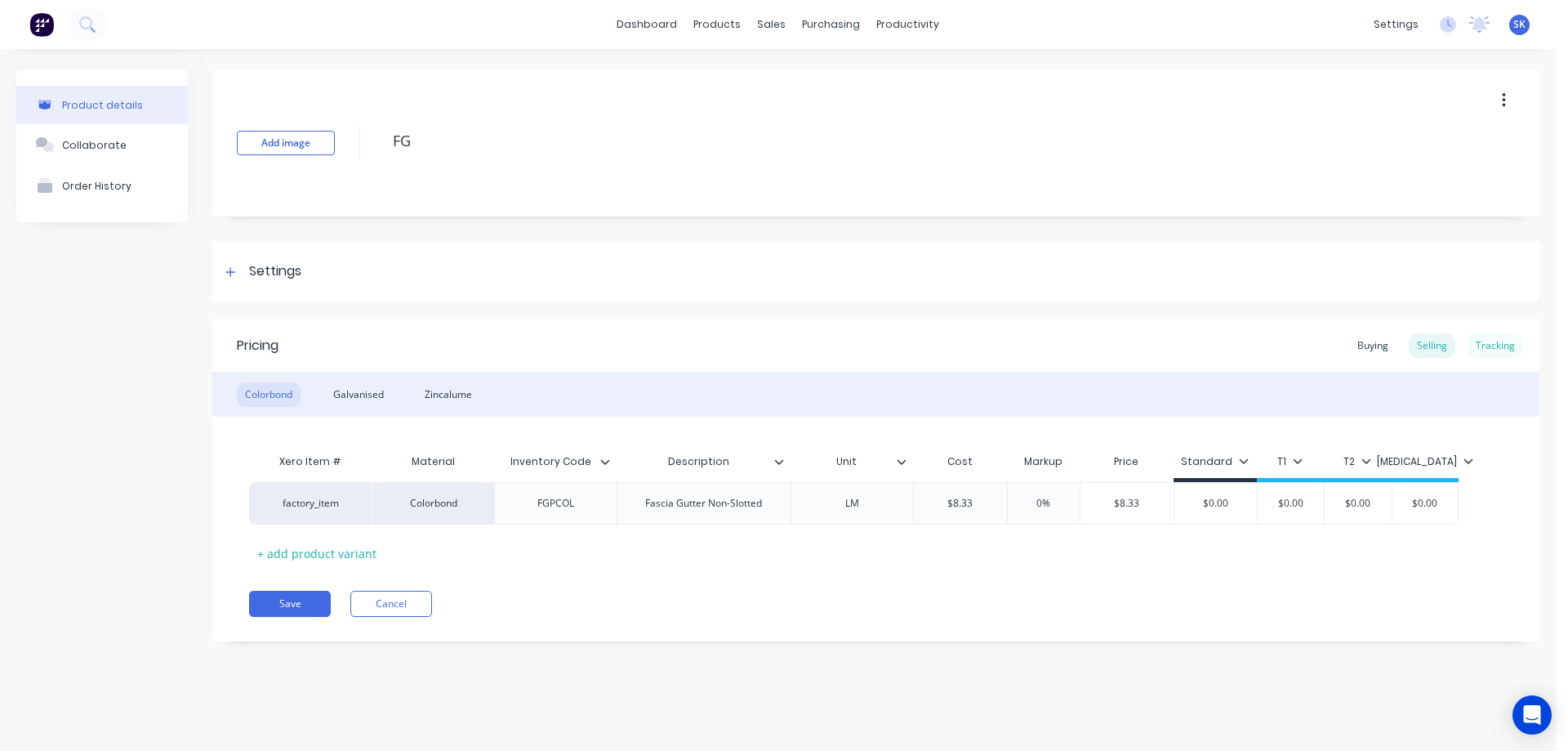
click at [1493, 346] on div "Tracking" at bounding box center [1495, 345] width 55 height 25
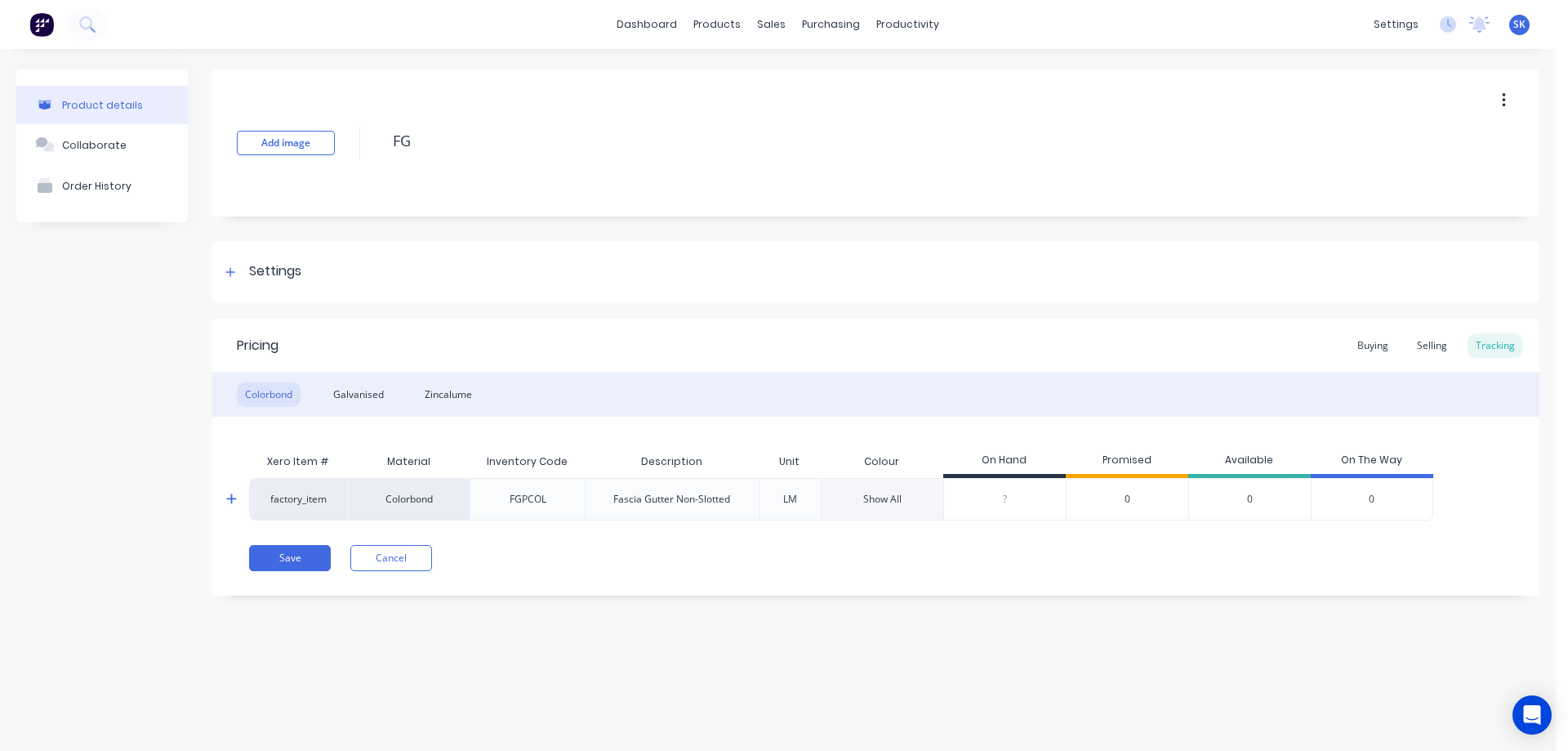
click at [888, 502] on div "Show All" at bounding box center [882, 498] width 38 height 15
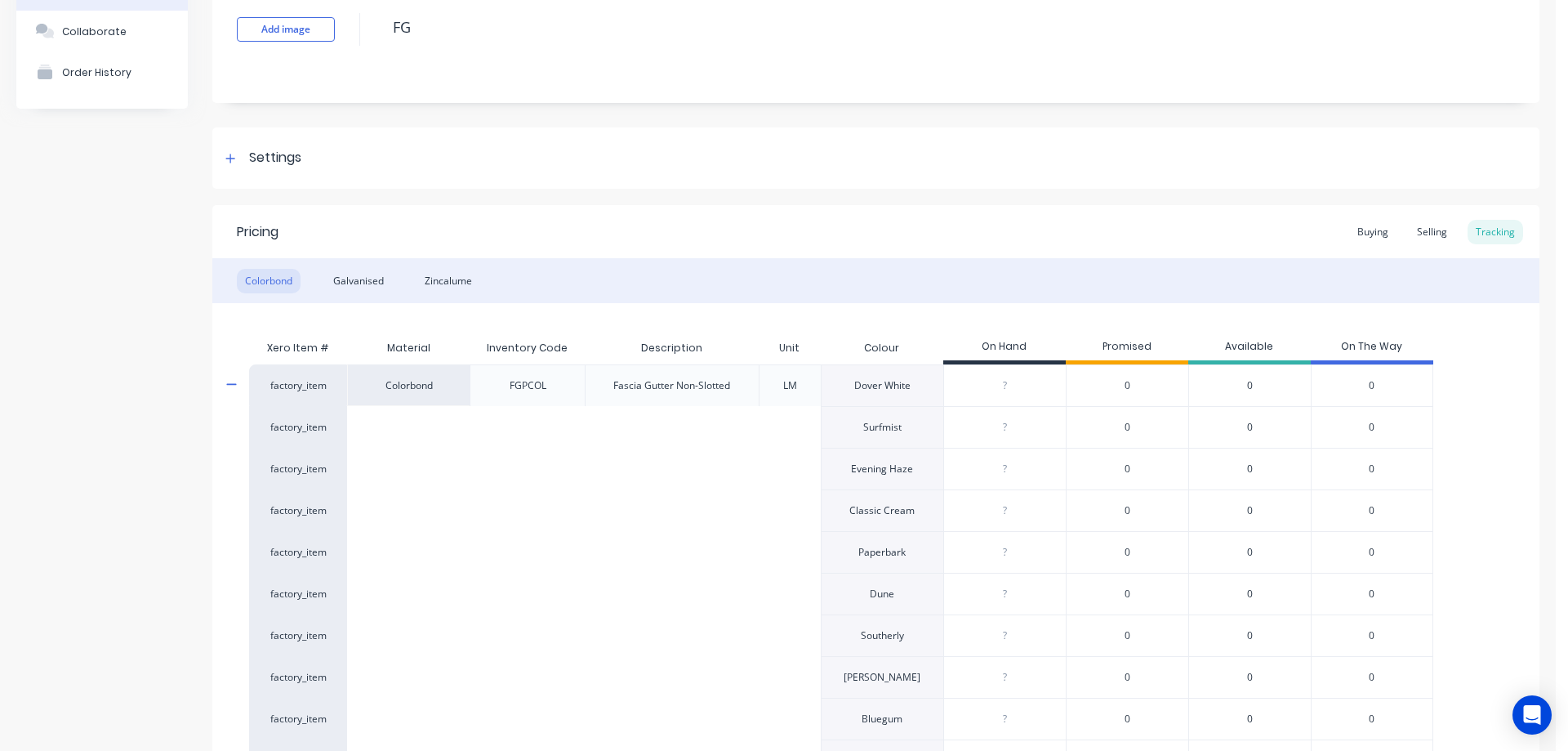
scroll to position [29, 0]
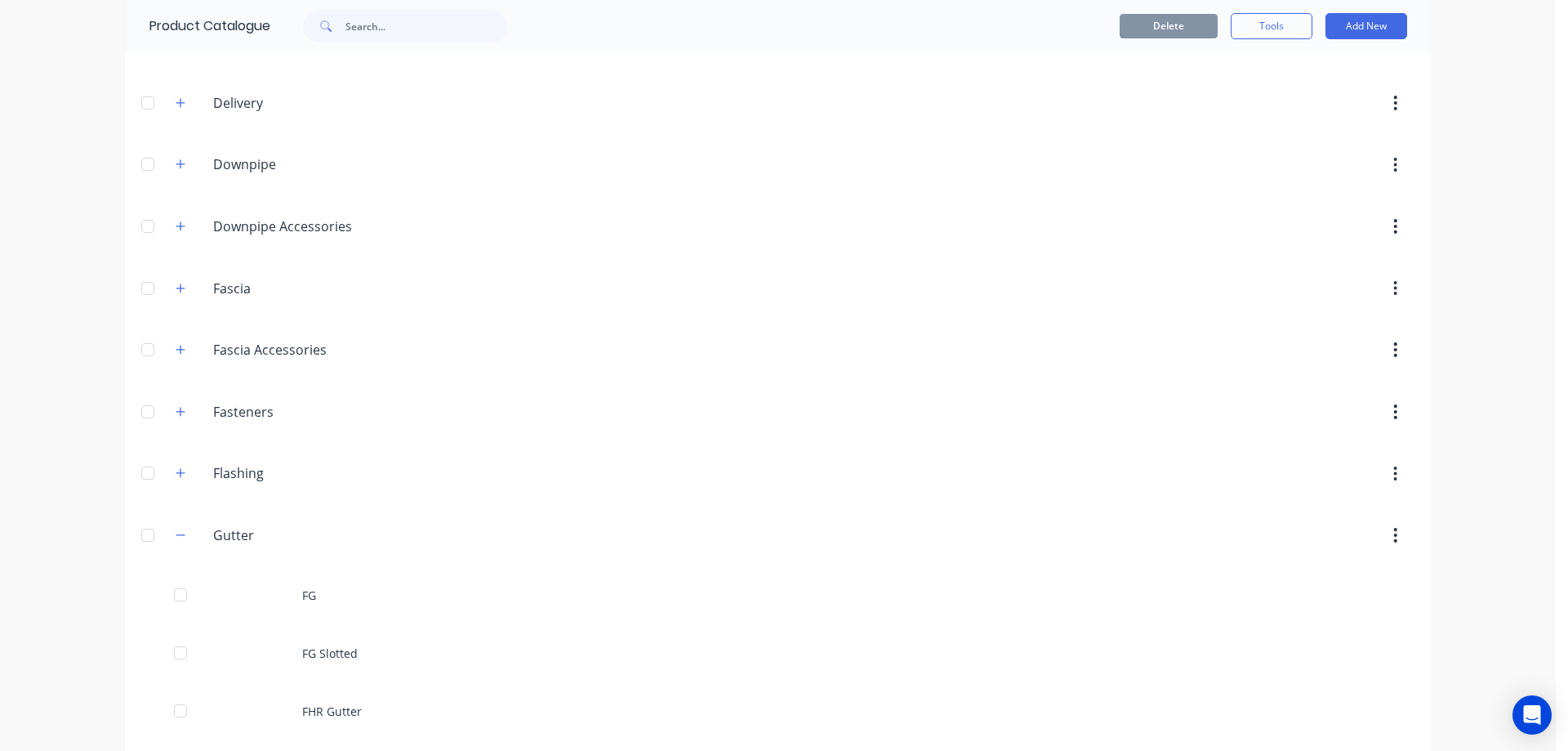
scroll to position [409, 0]
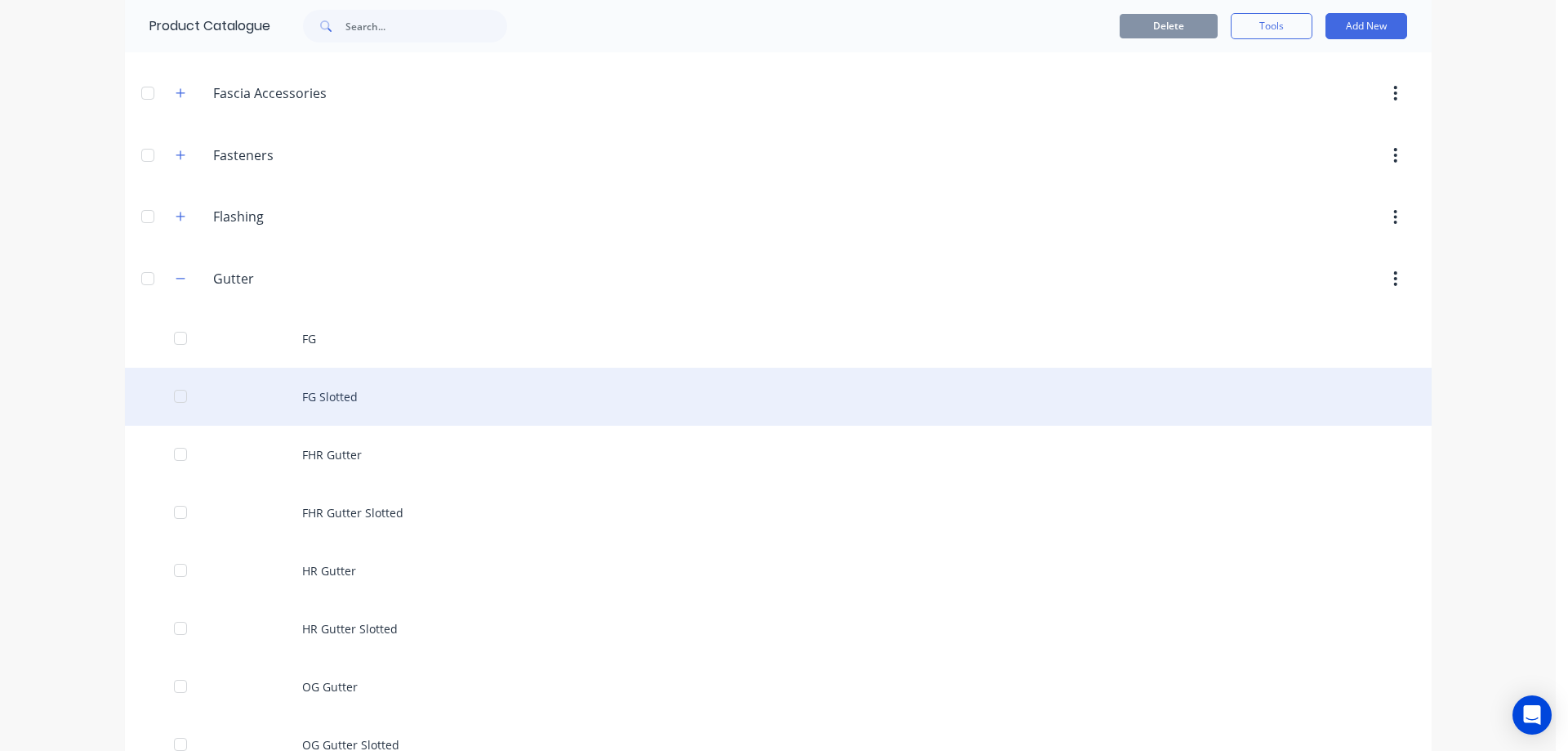
click at [319, 411] on div "FG Slotted" at bounding box center [777, 397] width 1306 height 58
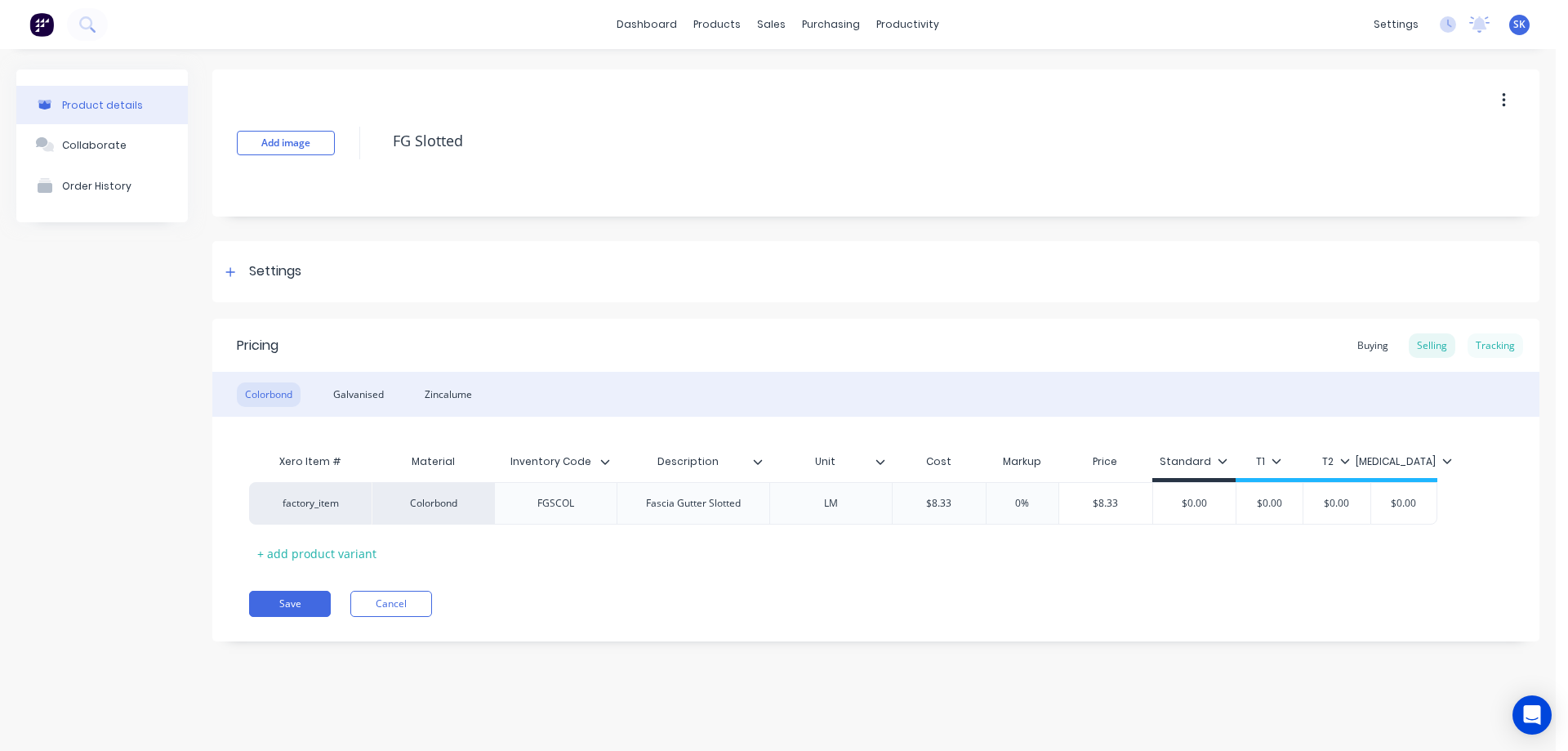
click at [1491, 343] on div "Tracking" at bounding box center [1495, 345] width 55 height 25
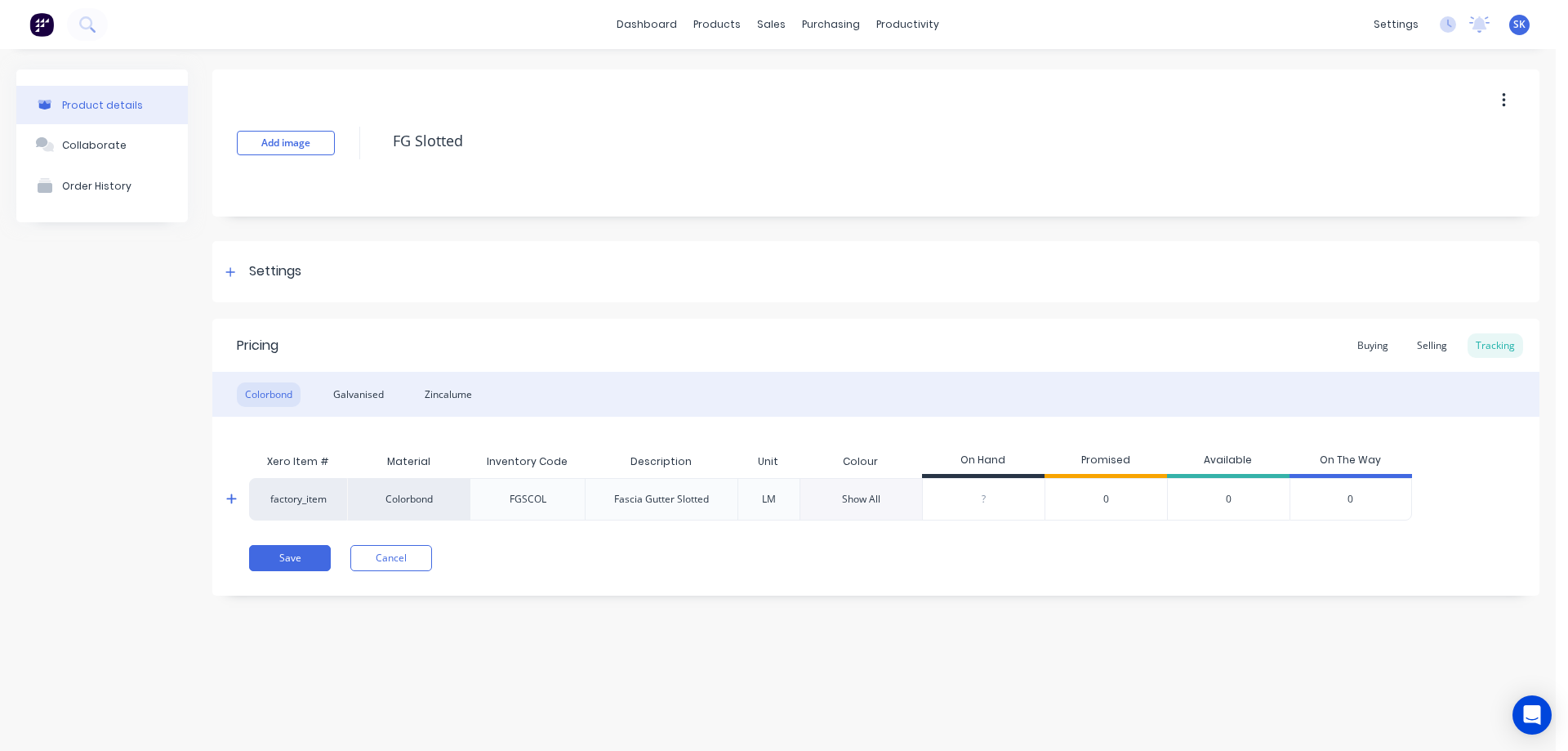
click at [860, 493] on div "Show All" at bounding box center [861, 498] width 38 height 15
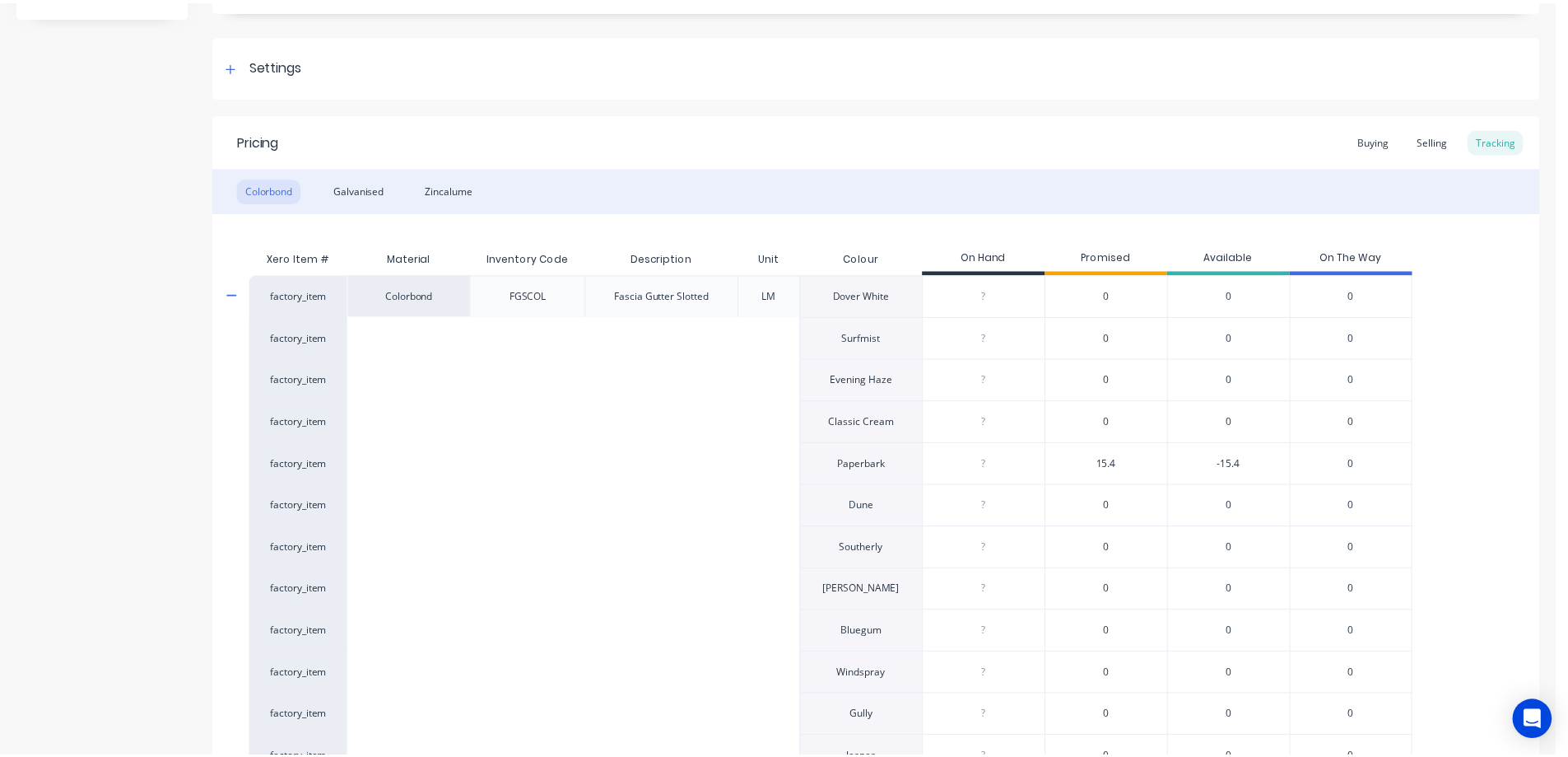
scroll to position [194, 0]
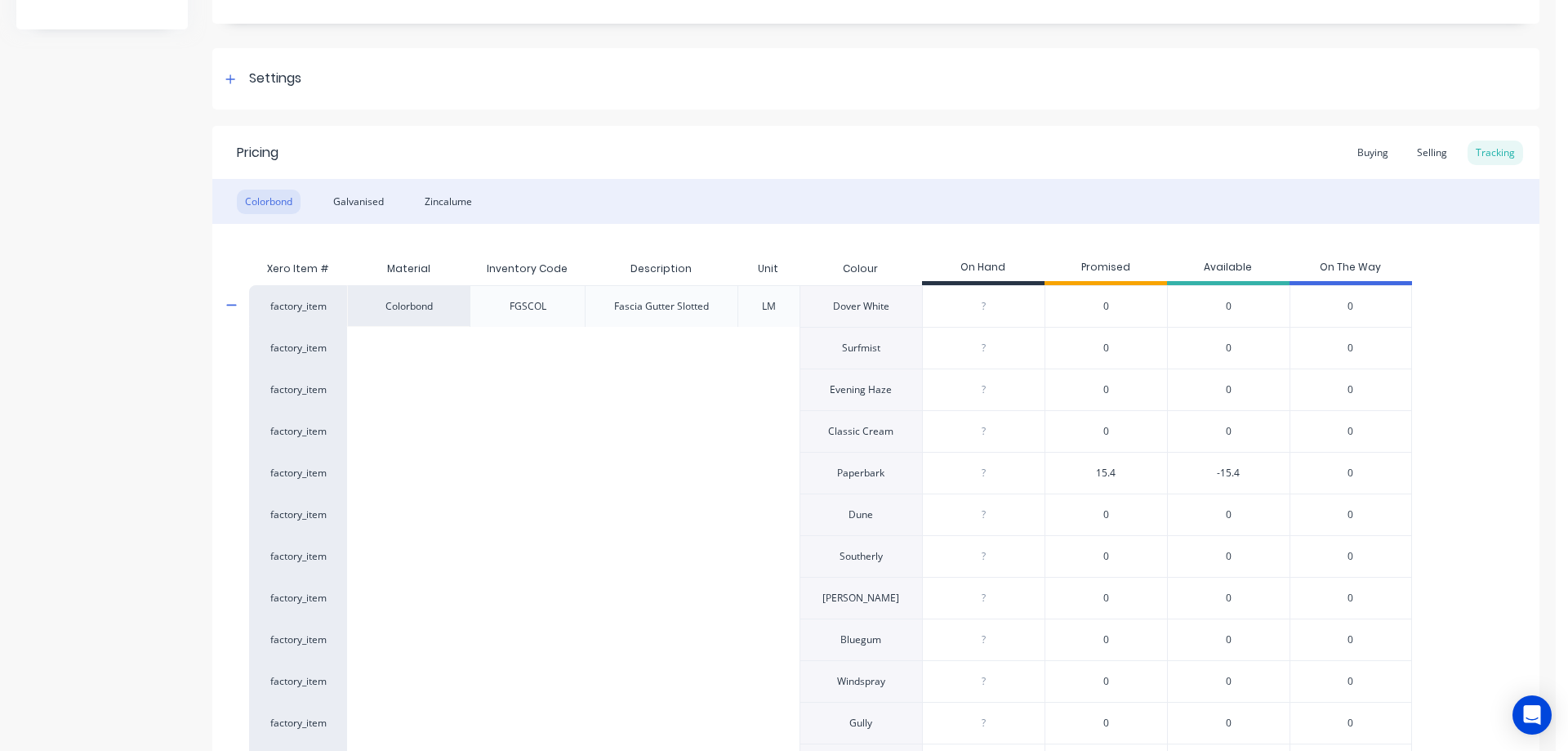
click at [1106, 469] on span "15.4" at bounding box center [1105, 473] width 20 height 15
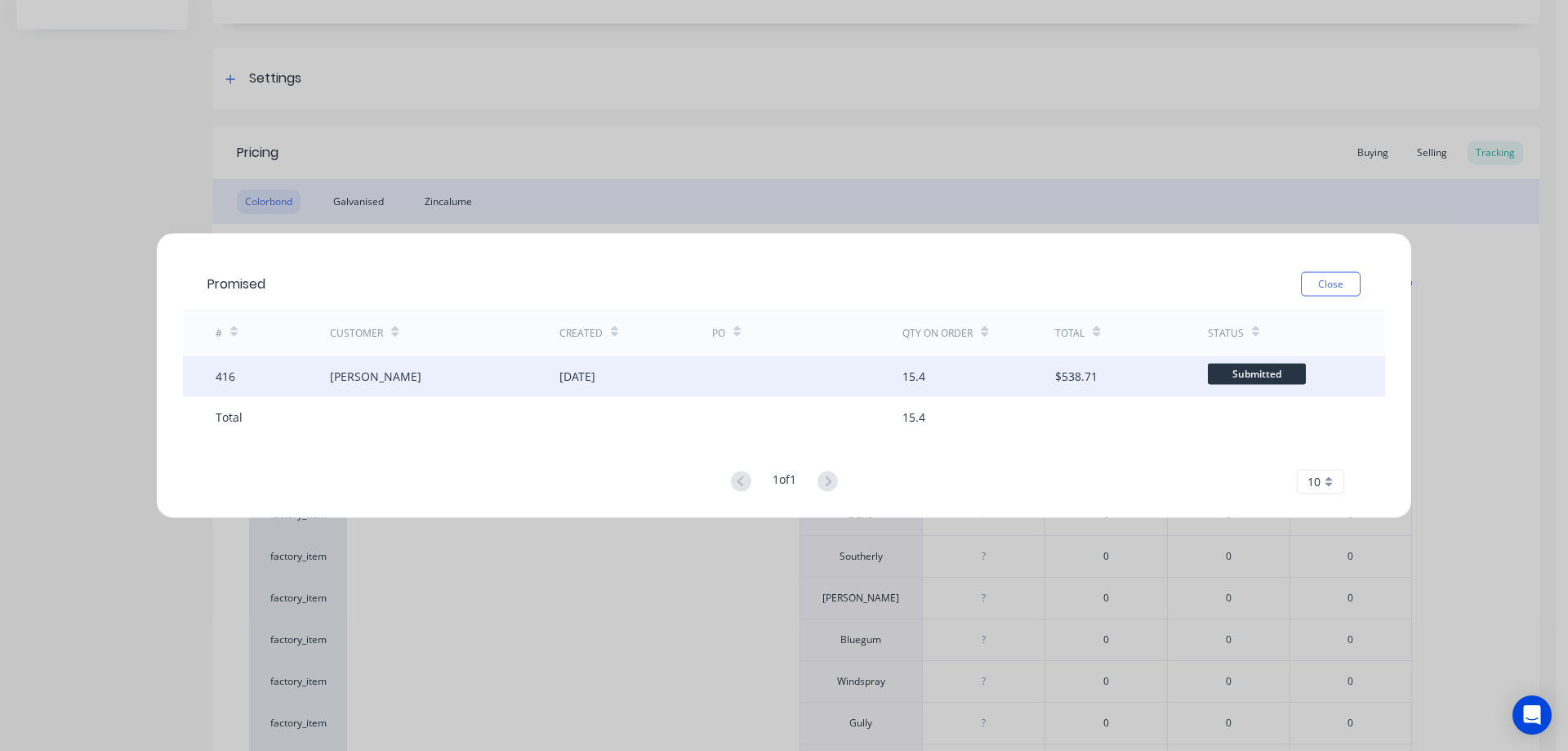
click at [858, 363] on div at bounding box center [808, 376] width 191 height 41
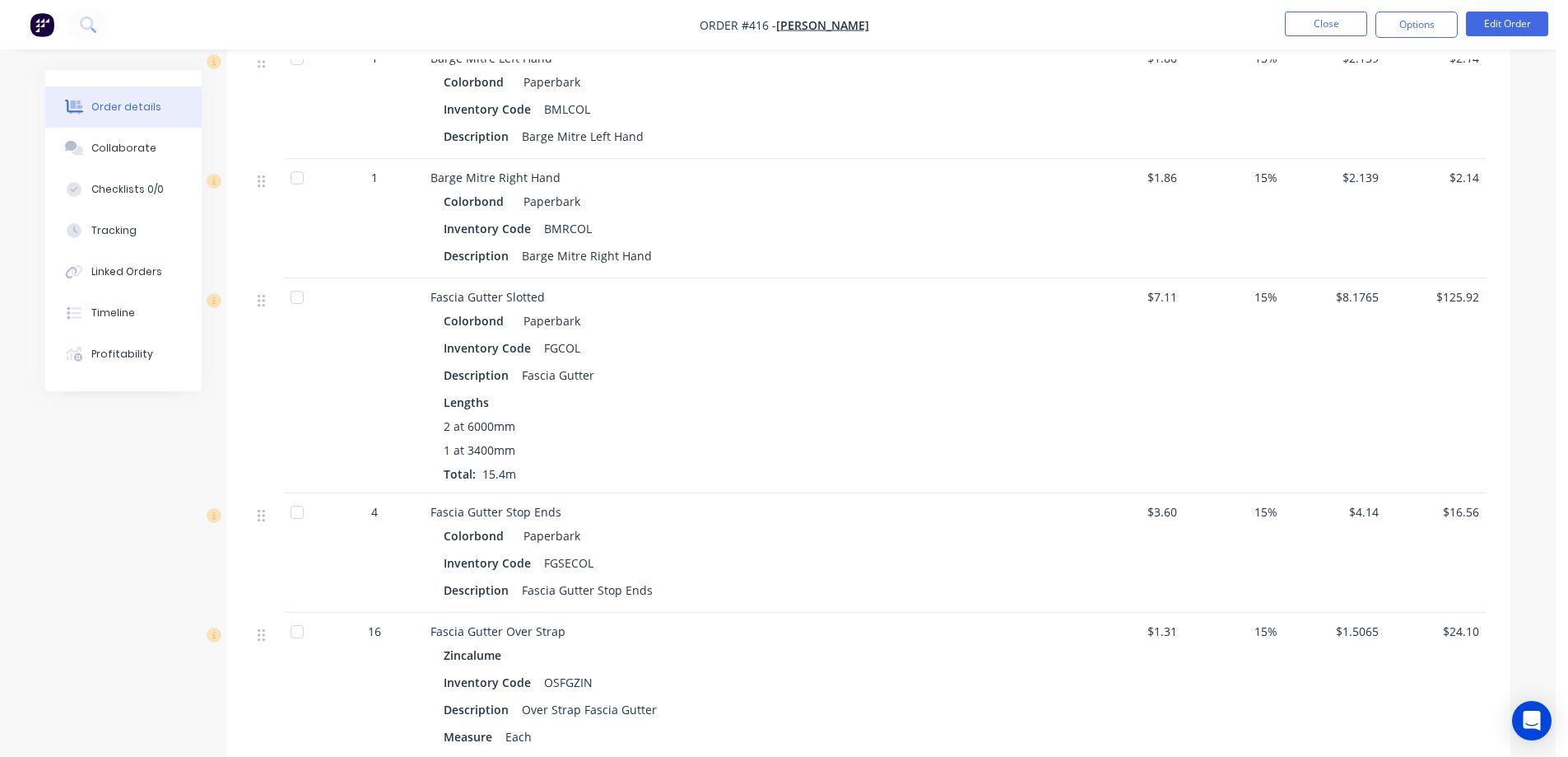
scroll to position [741, 0]
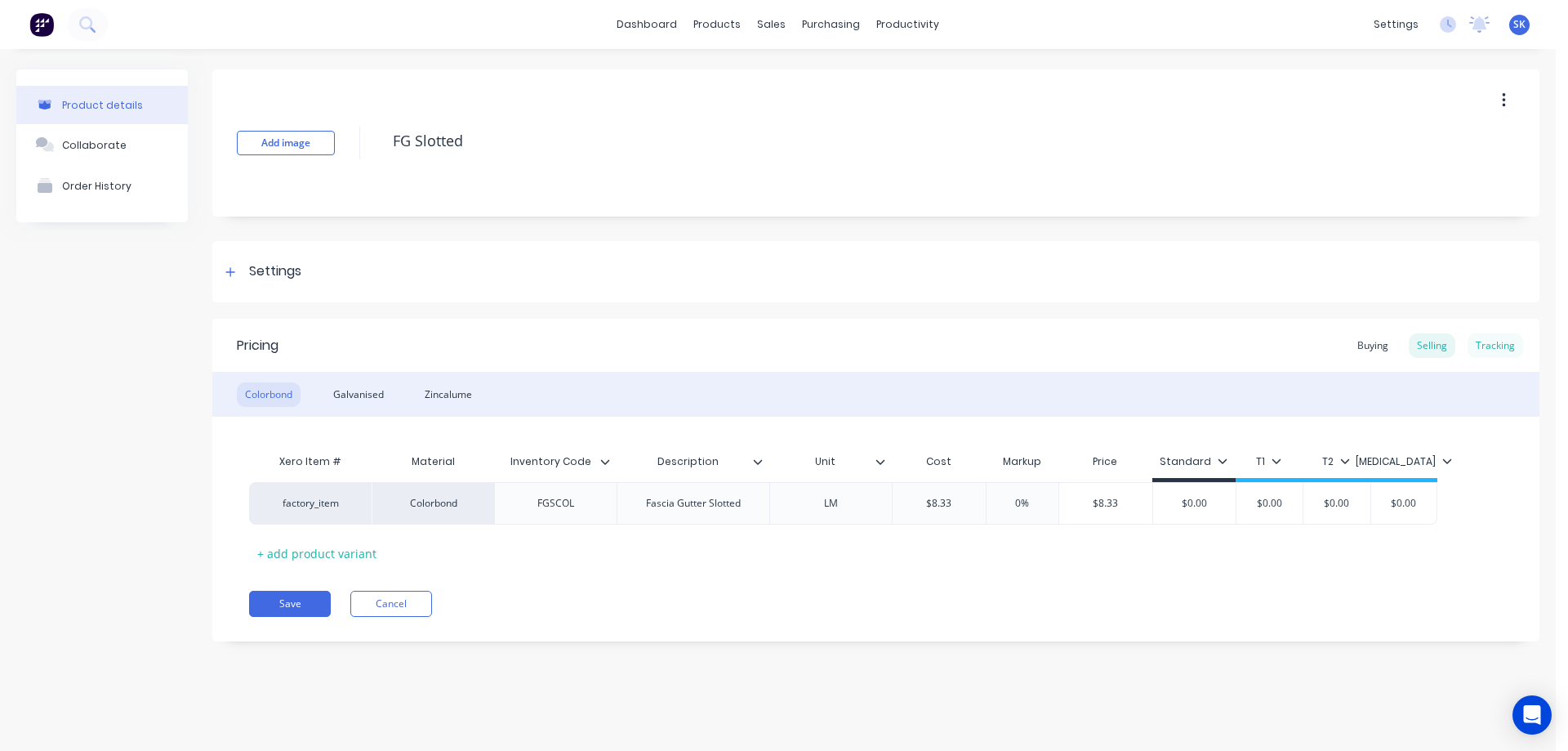
click at [1496, 342] on div "Tracking" at bounding box center [1495, 345] width 55 height 25
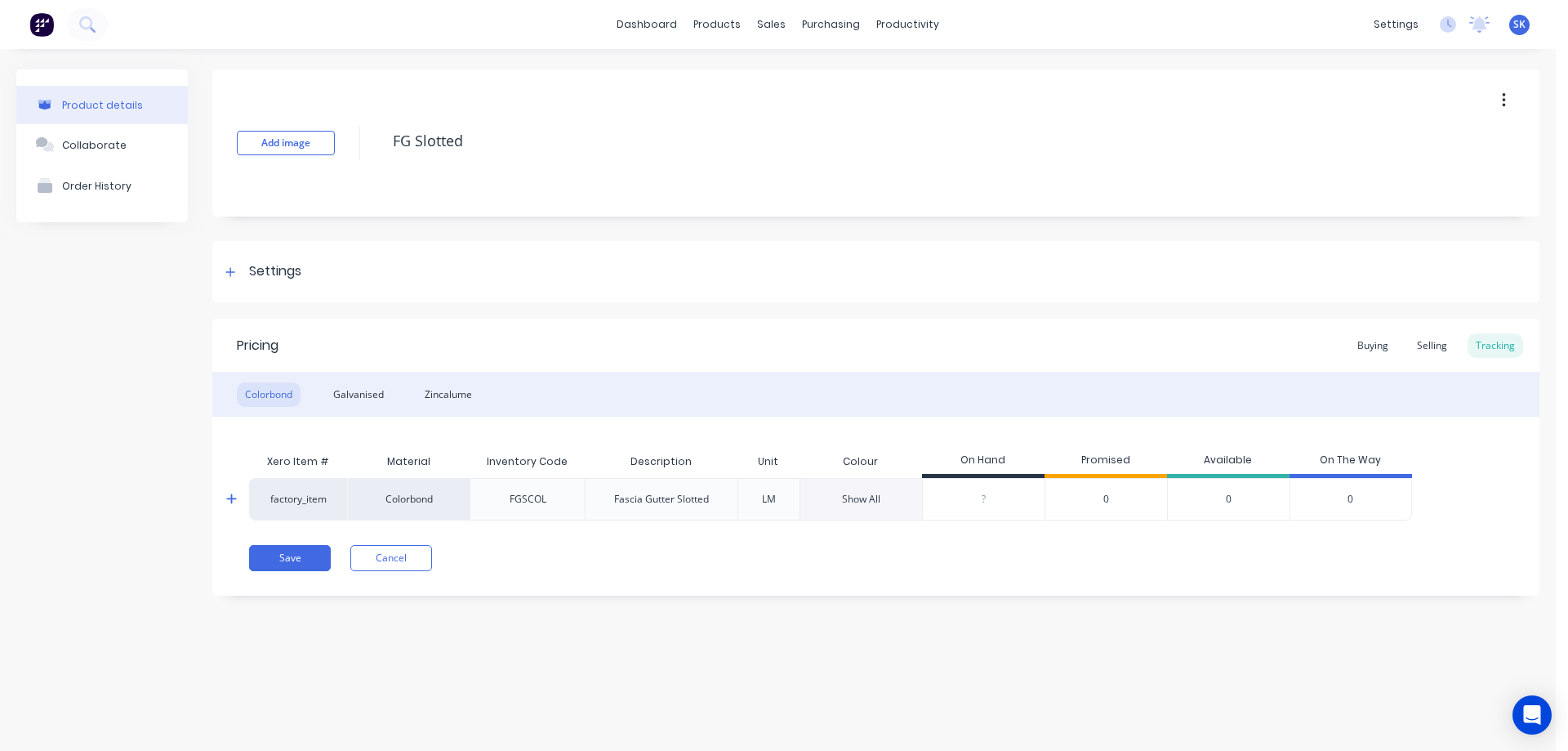
click at [854, 500] on div "Show All" at bounding box center [861, 498] width 38 height 15
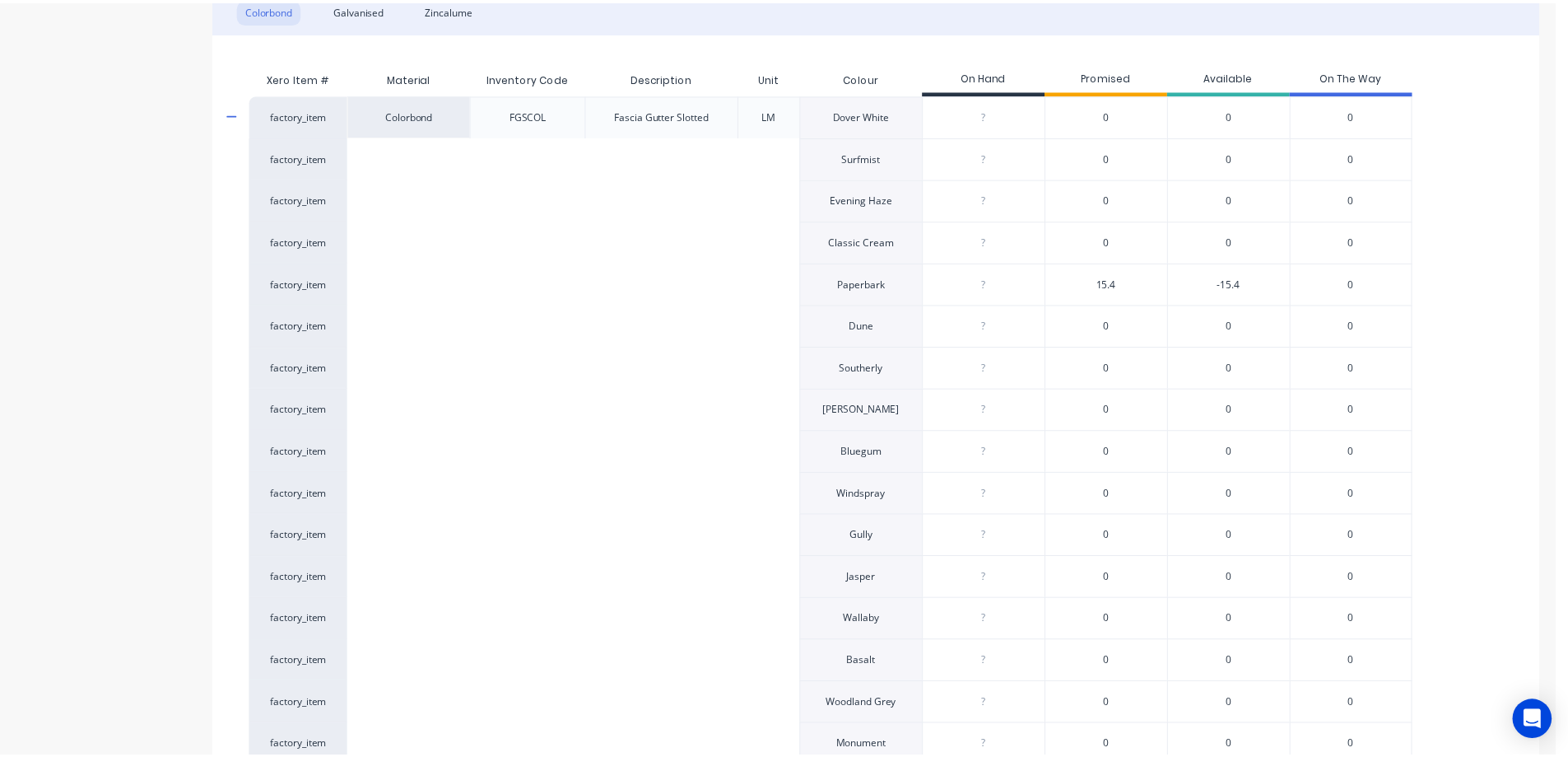
scroll to position [412, 0]
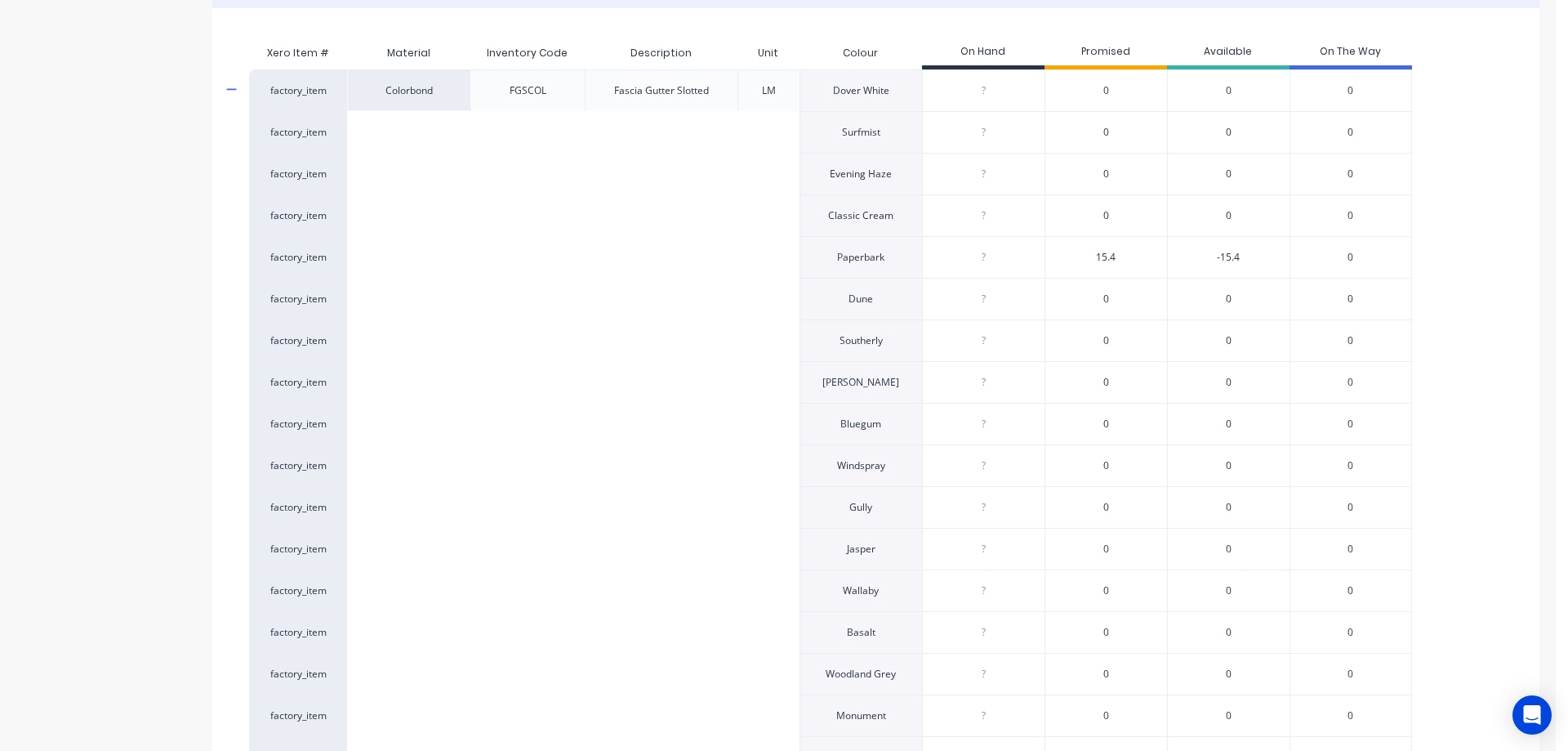
click at [1103, 253] on span "15.4" at bounding box center [1105, 257] width 20 height 15
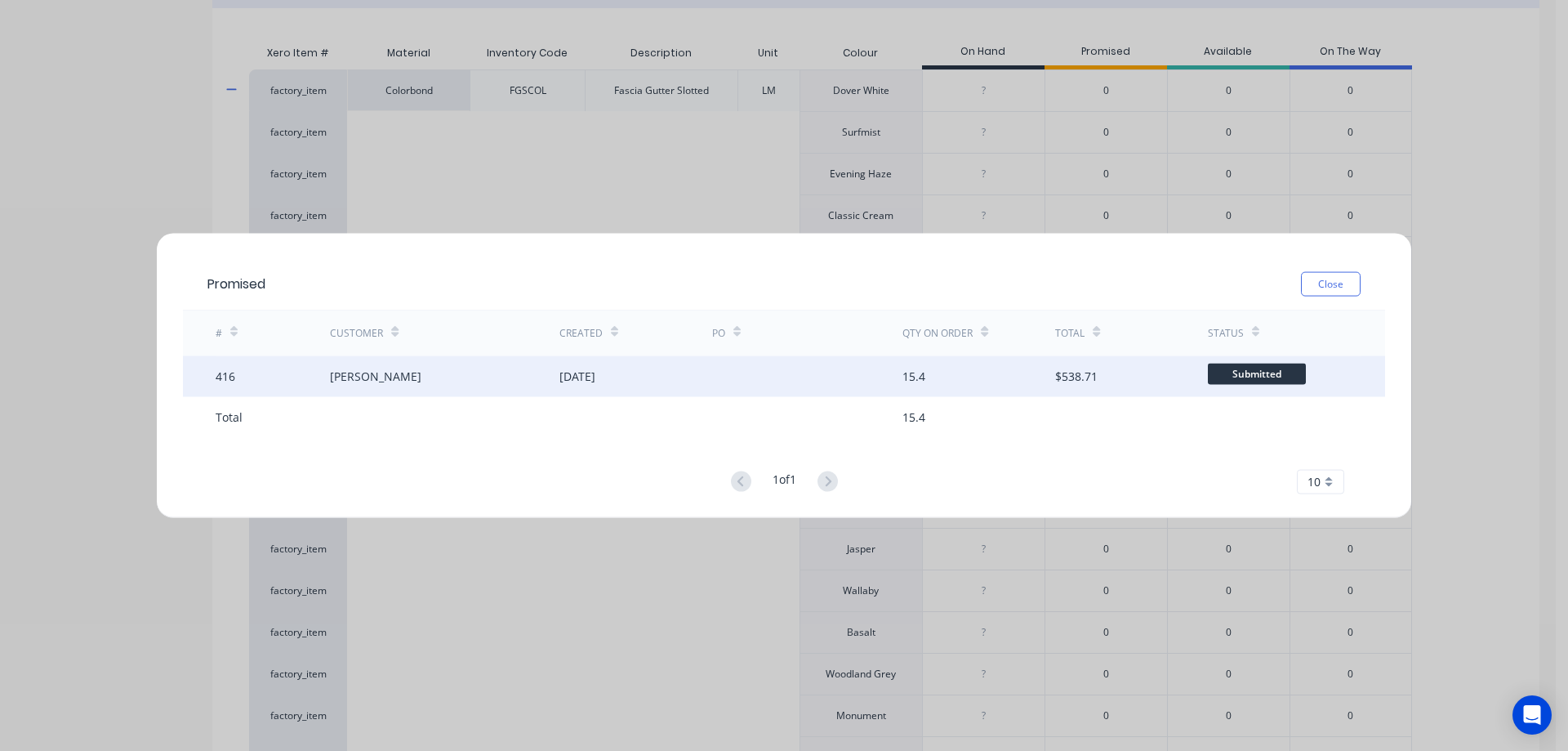
click at [752, 379] on div at bounding box center [808, 376] width 191 height 41
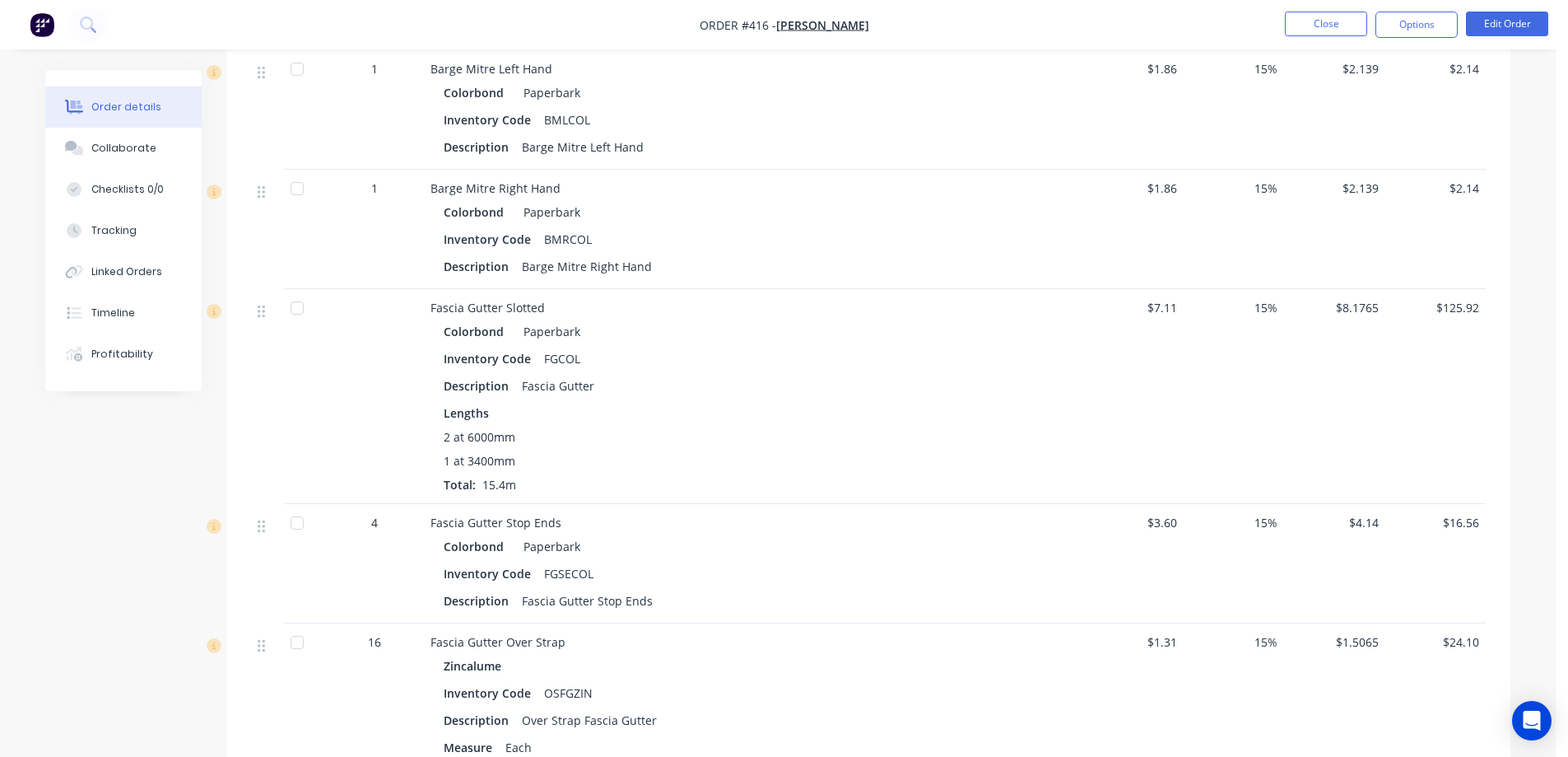
scroll to position [741, 0]
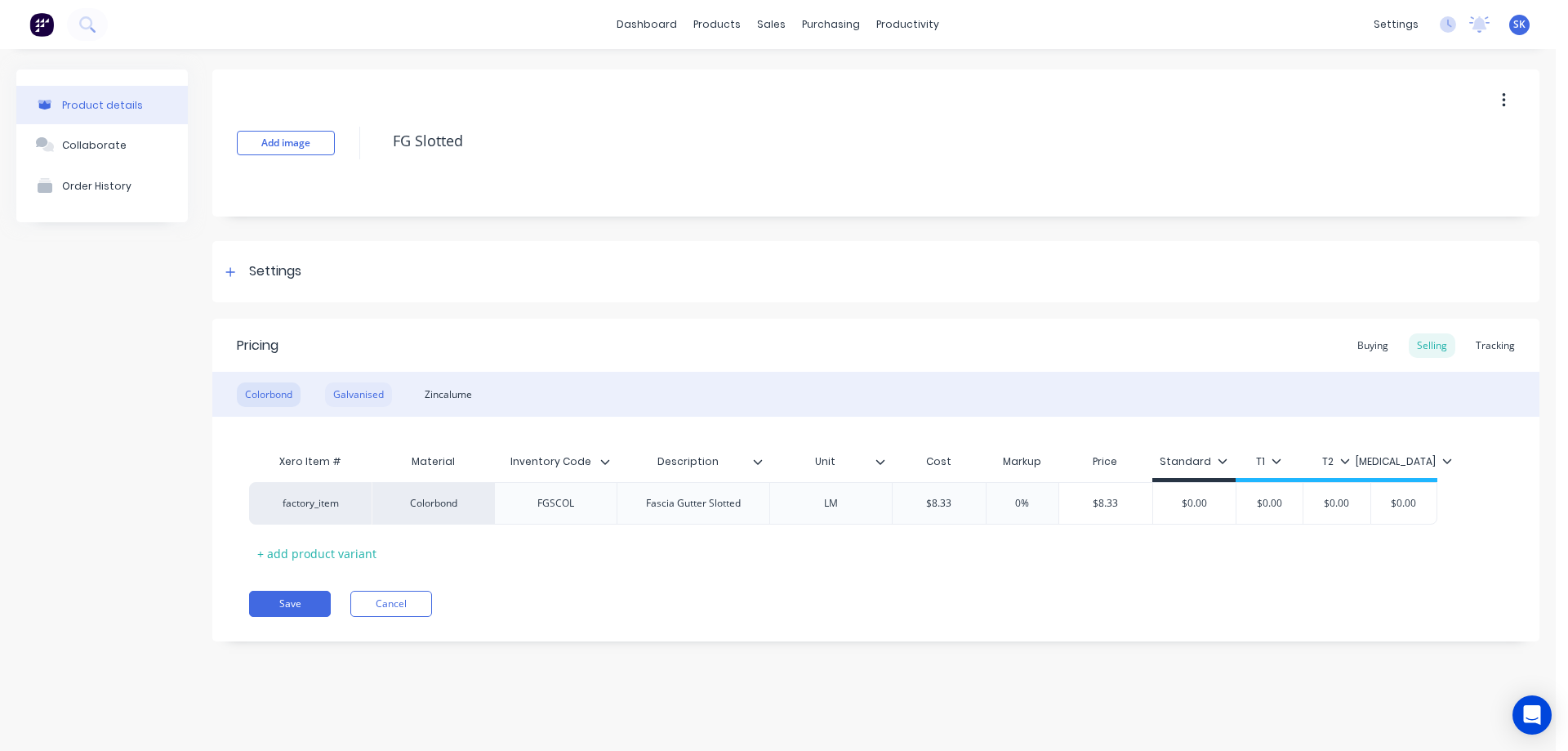
click at [363, 391] on div "Galvanised" at bounding box center [358, 394] width 67 height 25
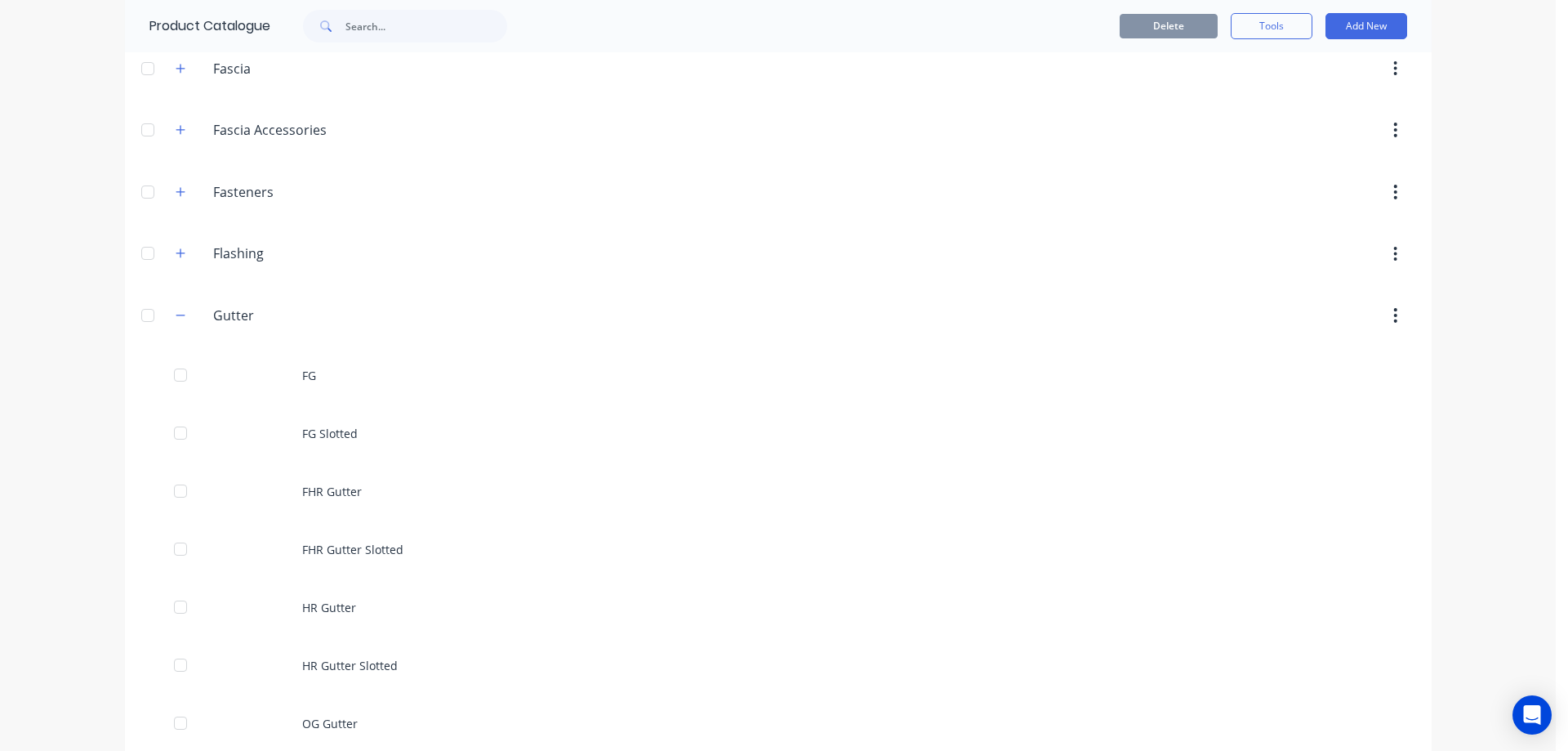
scroll to position [409, 0]
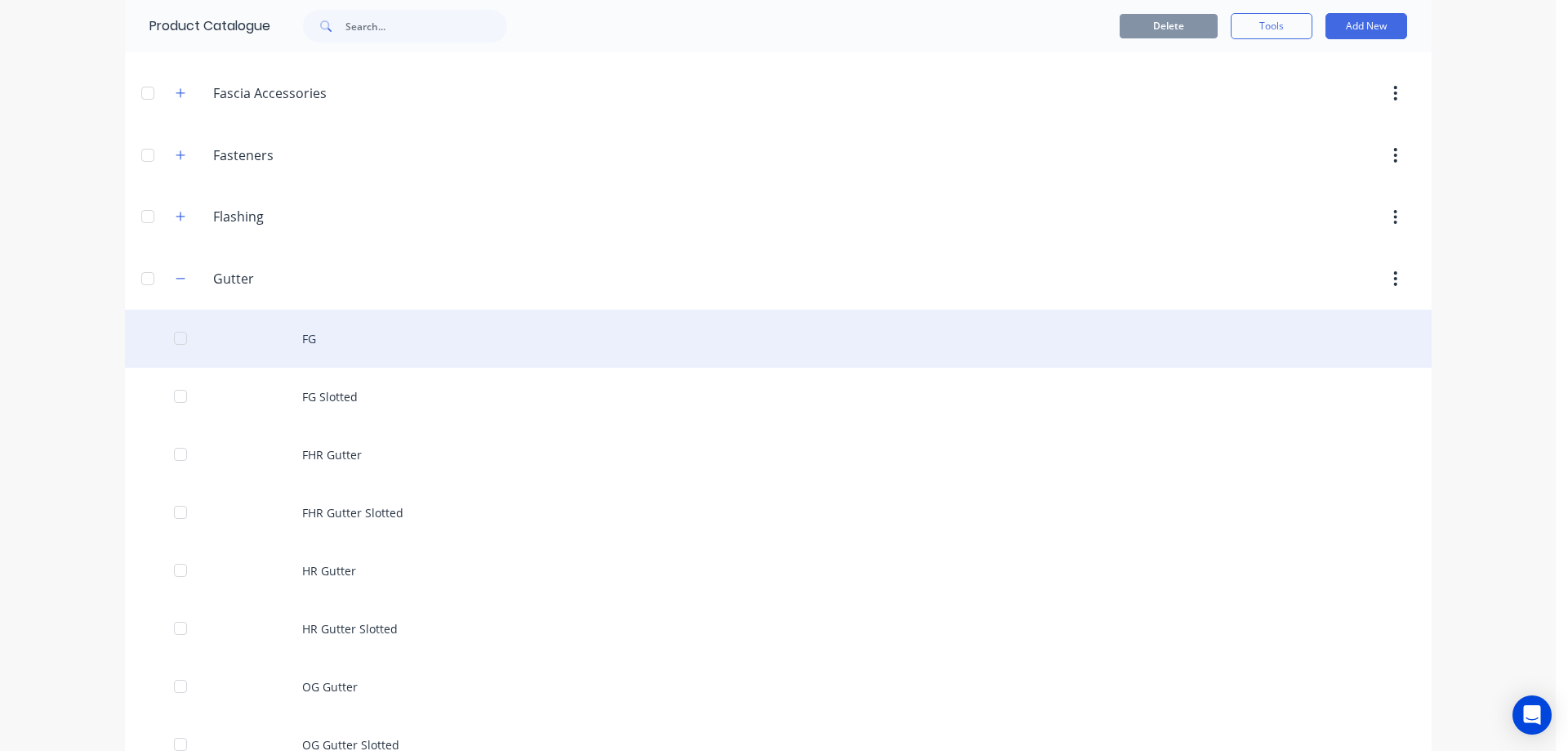
click at [340, 350] on div "FG" at bounding box center [777, 339] width 1306 height 58
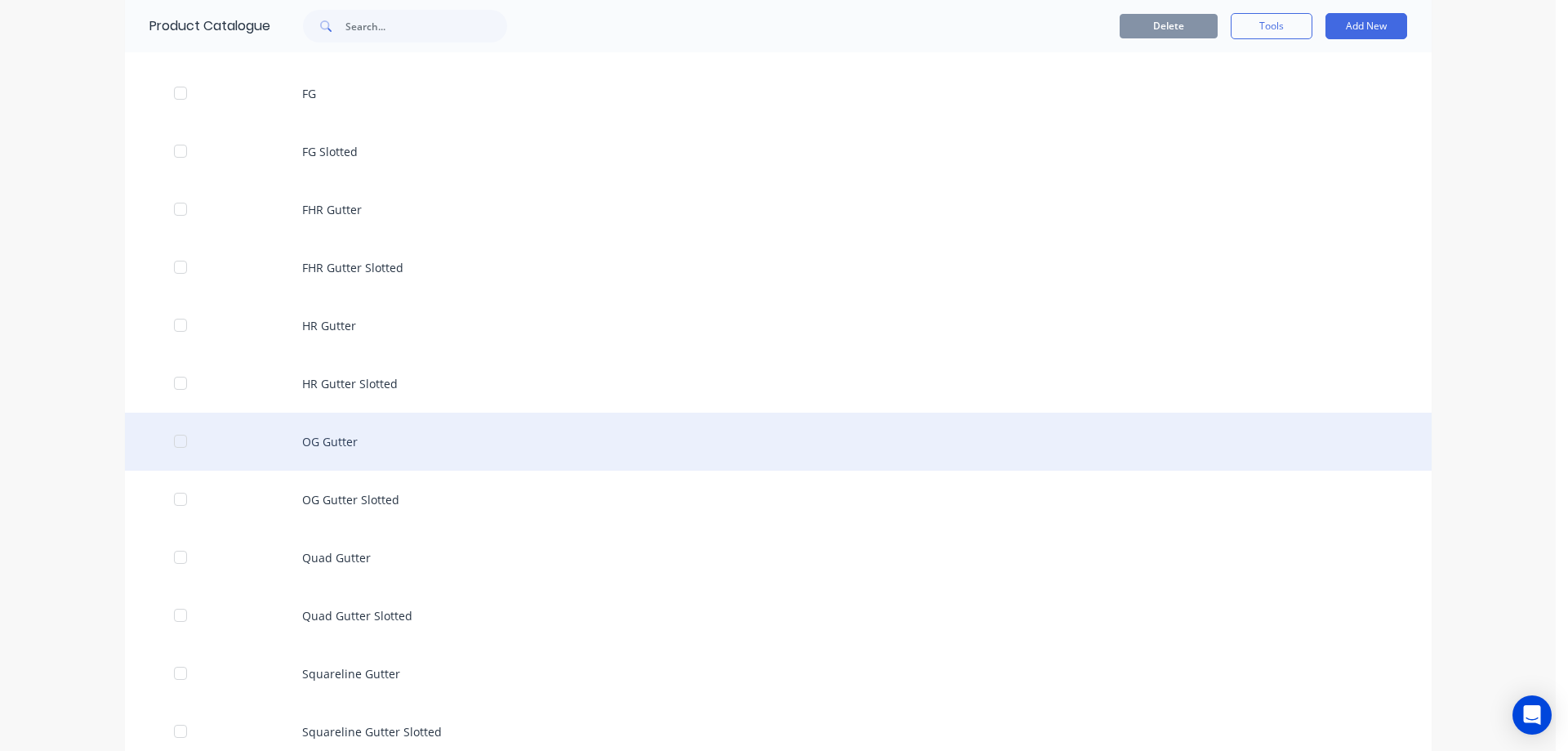
scroll to position [735, 0]
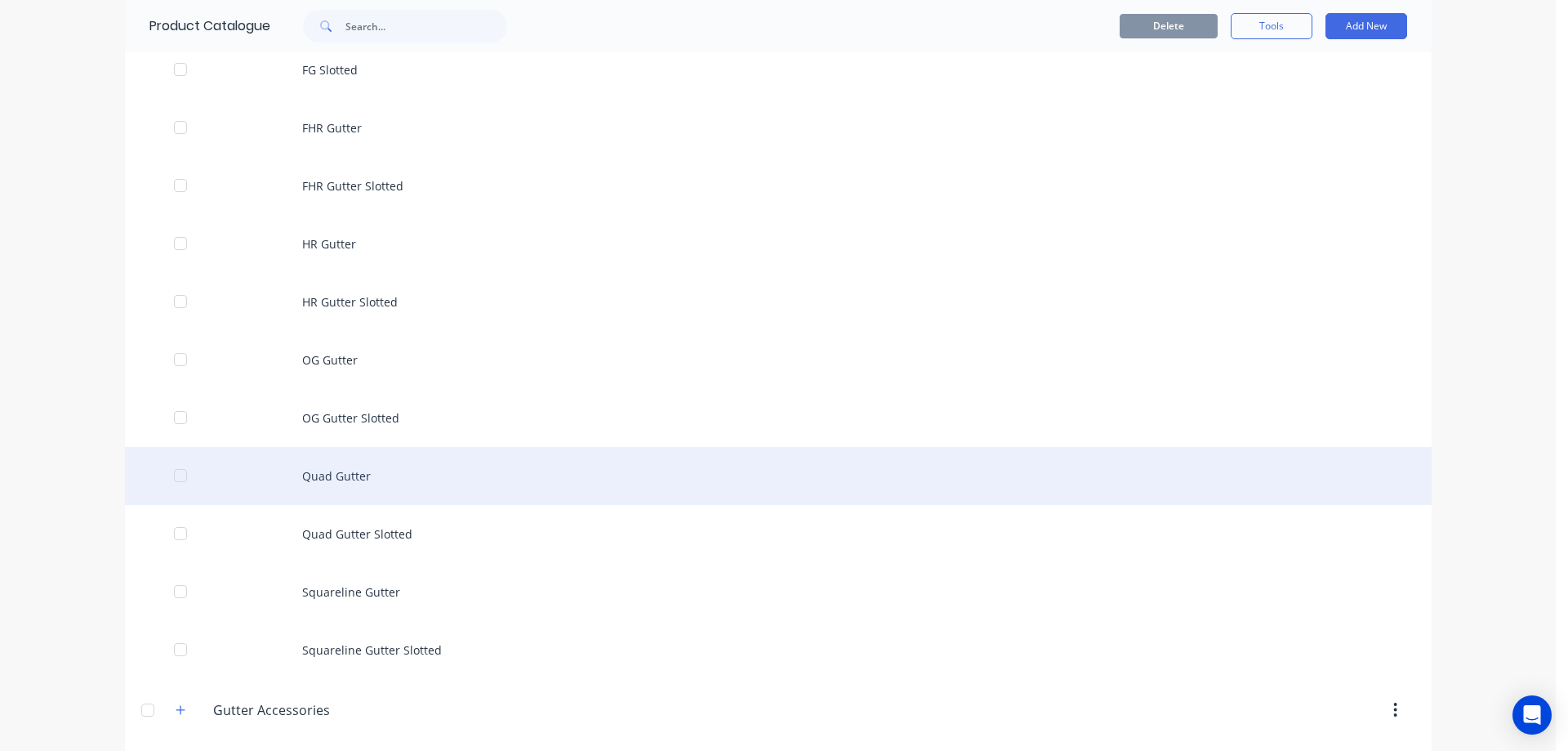
click at [375, 467] on div "Quad Gutter" at bounding box center [777, 476] width 1306 height 58
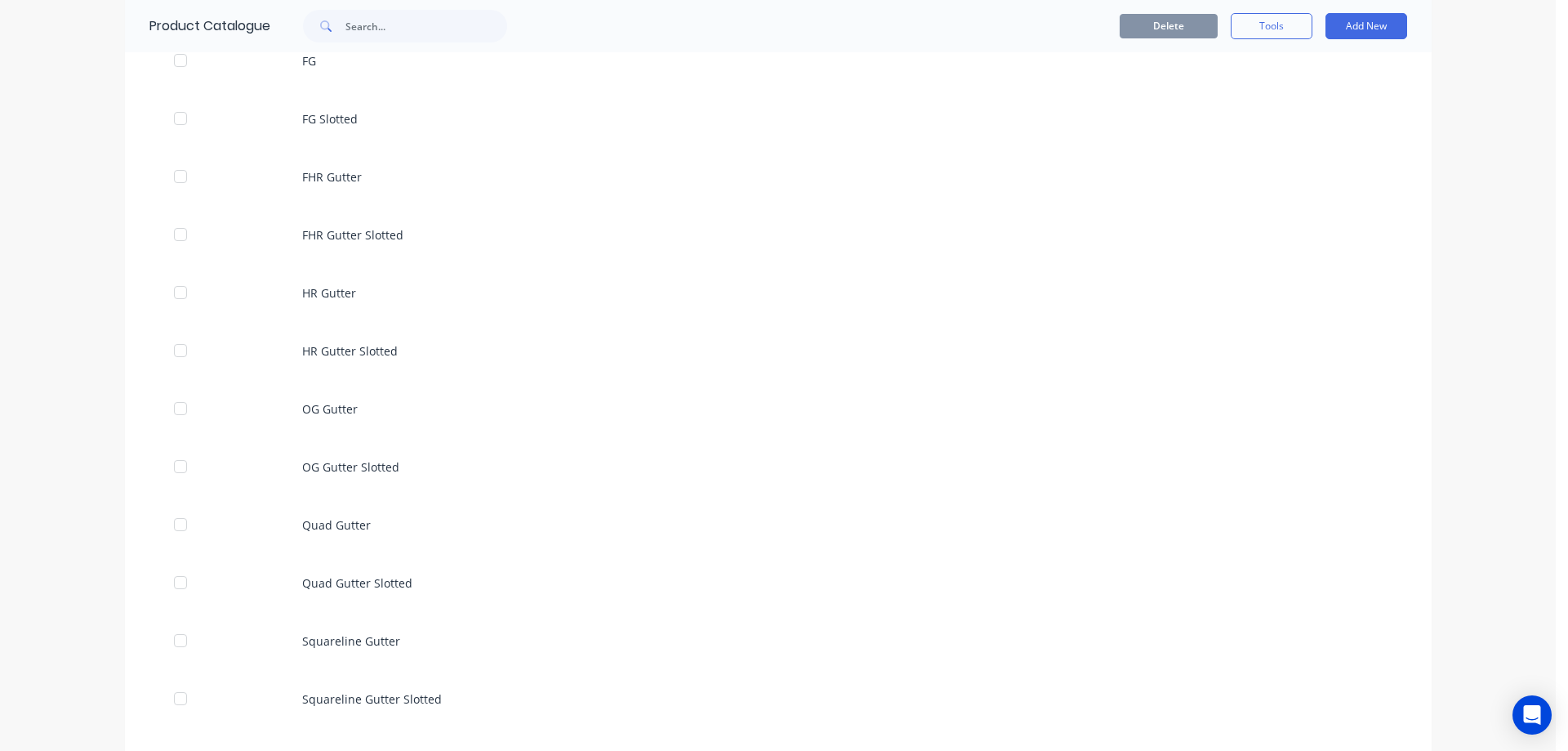
scroll to position [899, 0]
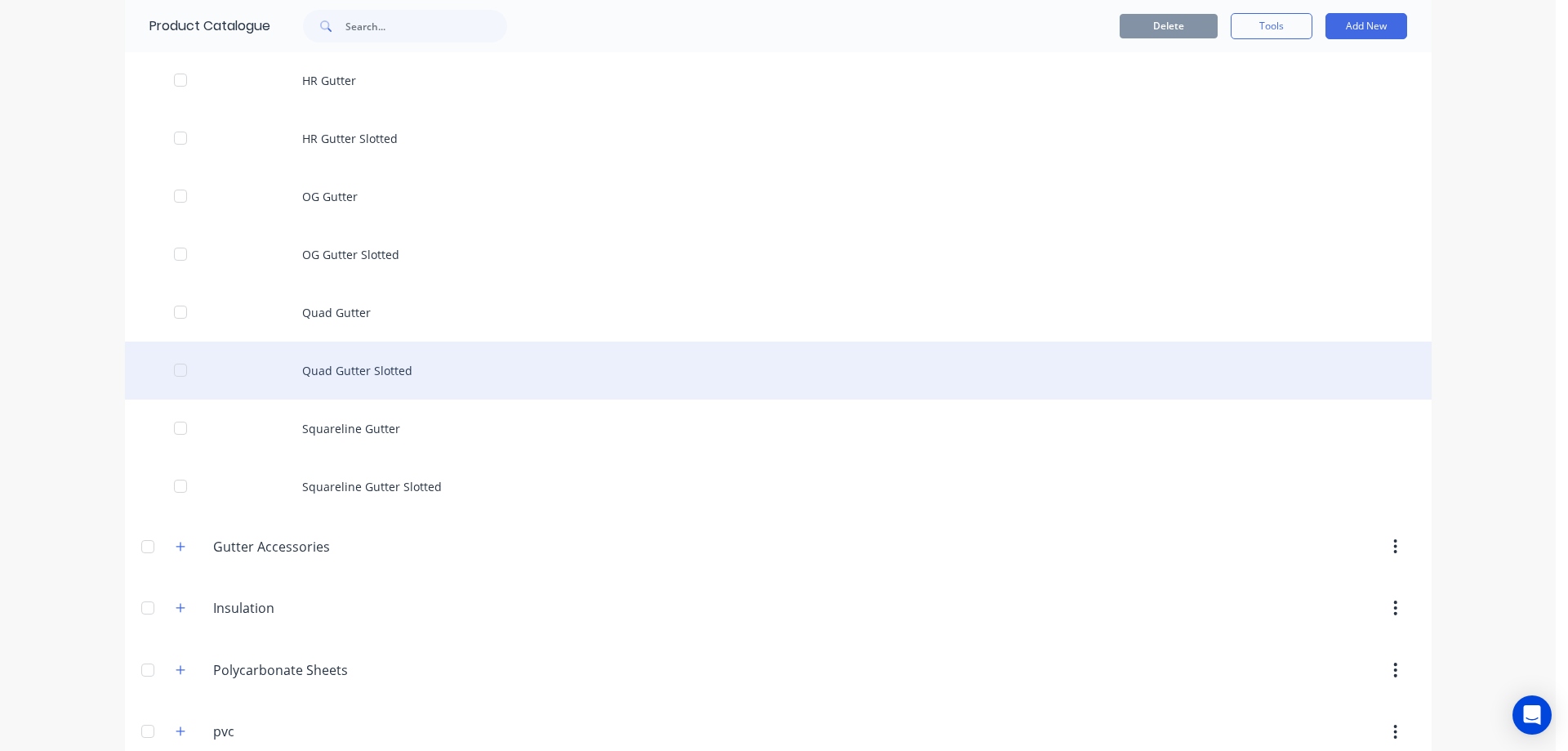
click at [421, 380] on div "Quad Gutter Slotted" at bounding box center [777, 370] width 1306 height 58
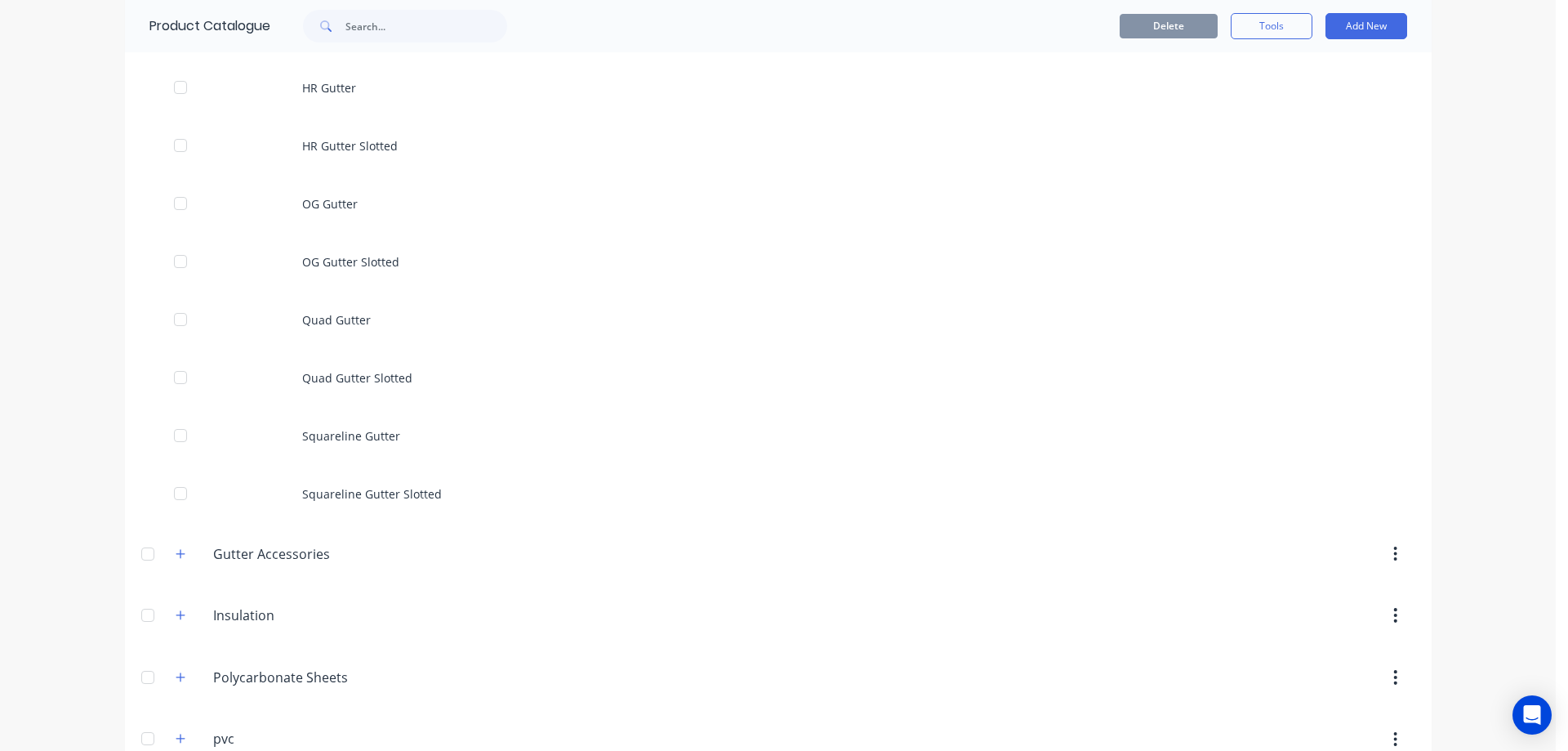
scroll to position [899, 0]
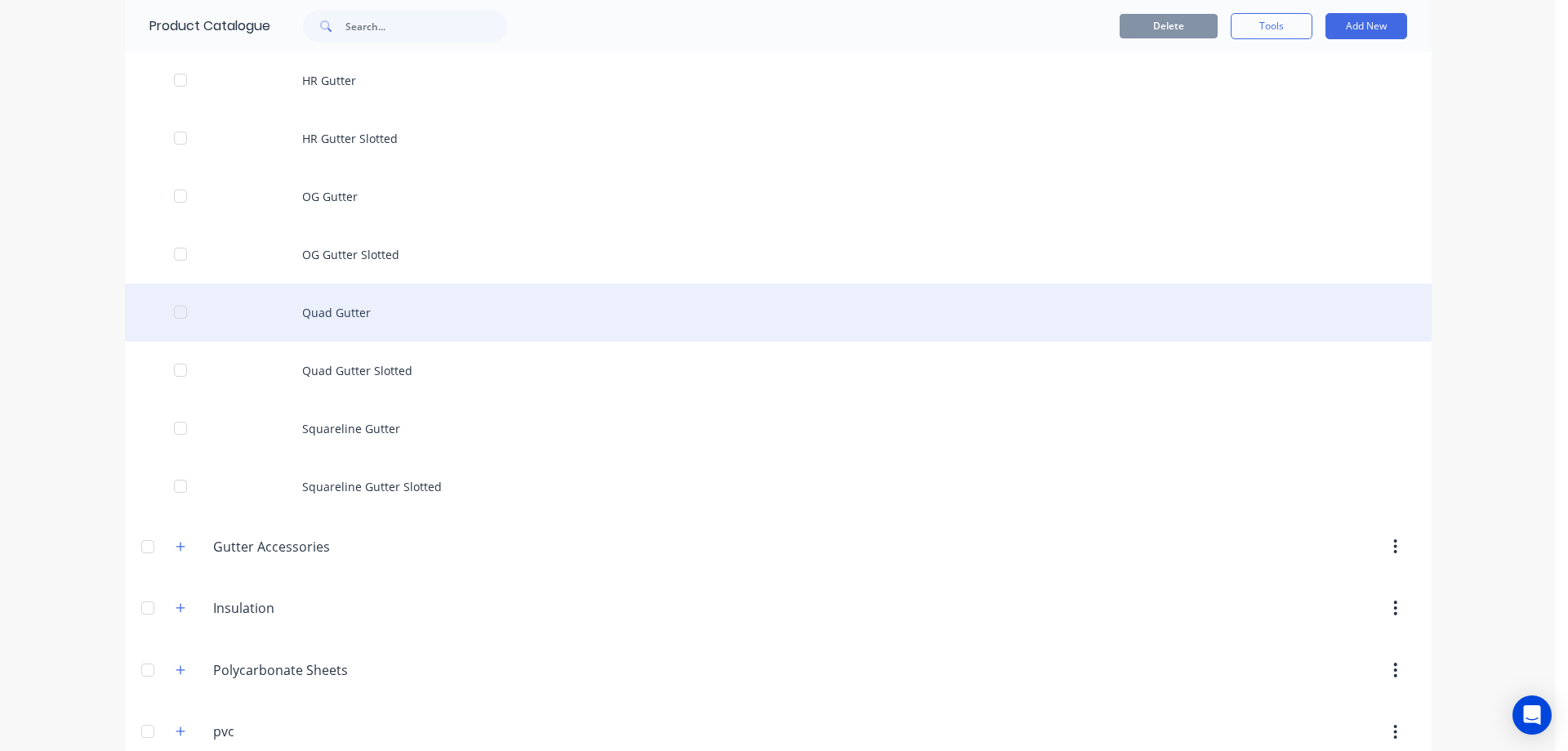
click at [322, 332] on div "Quad Gutter" at bounding box center [777, 312] width 1306 height 58
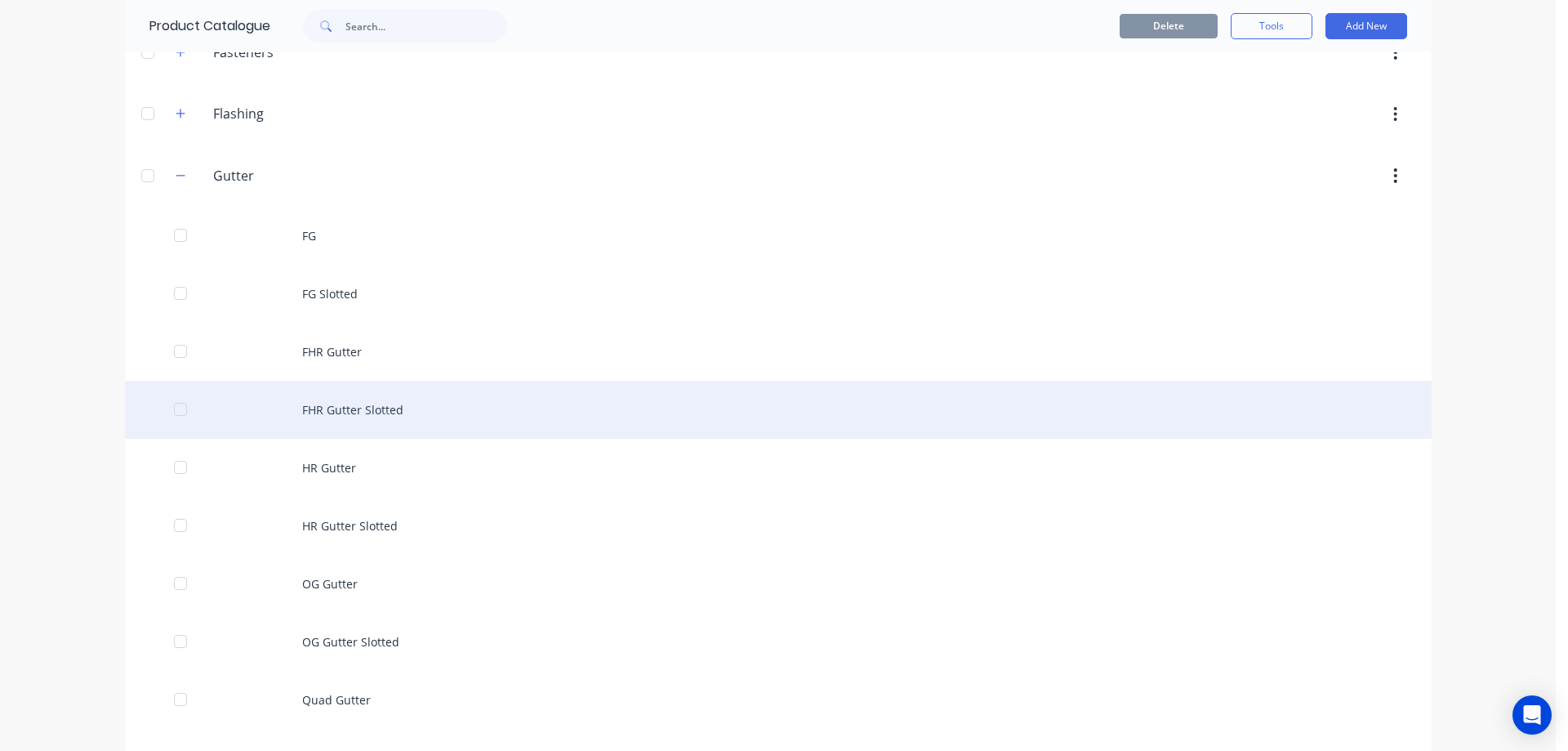
scroll to position [409, 0]
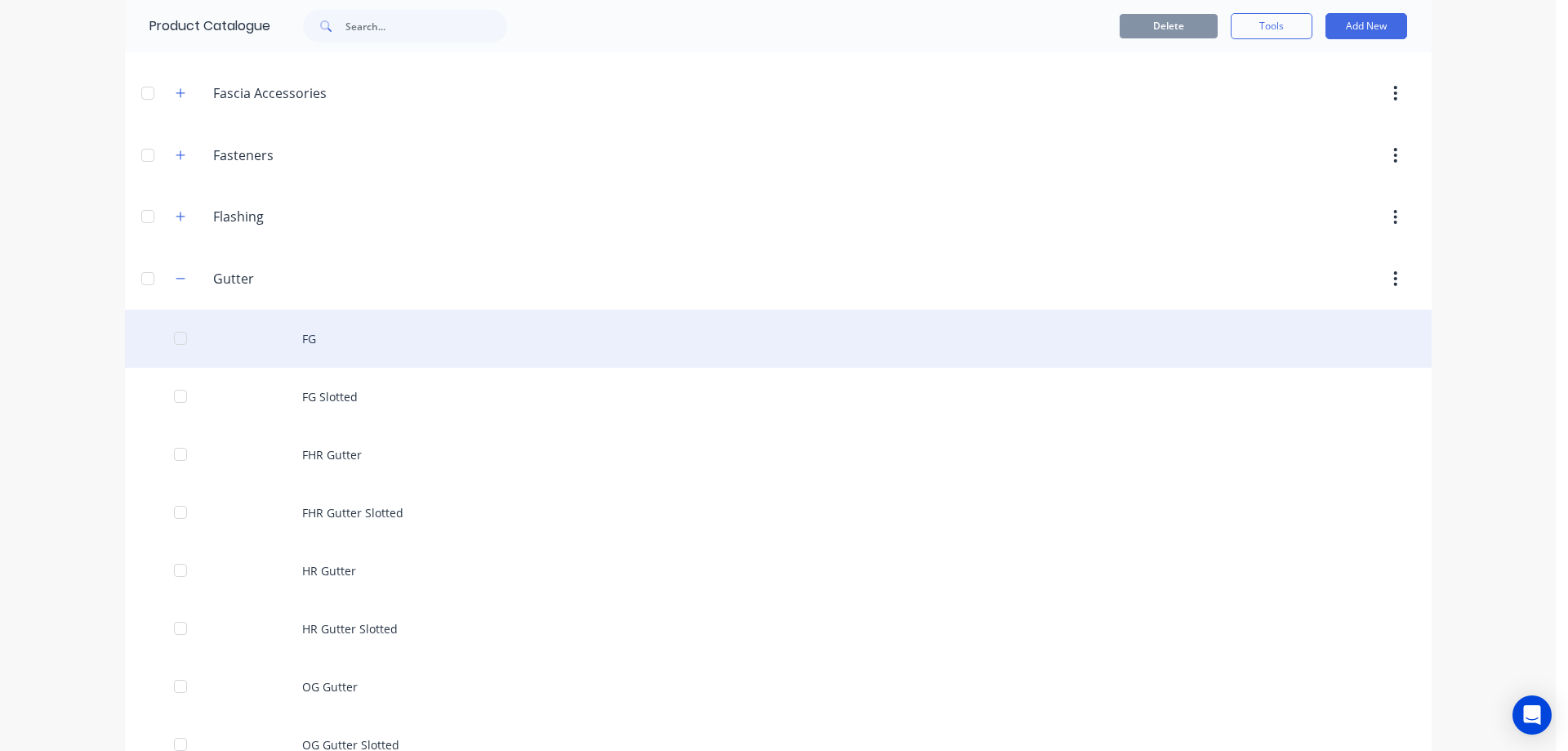
click at [321, 355] on div "FG" at bounding box center [777, 339] width 1306 height 58
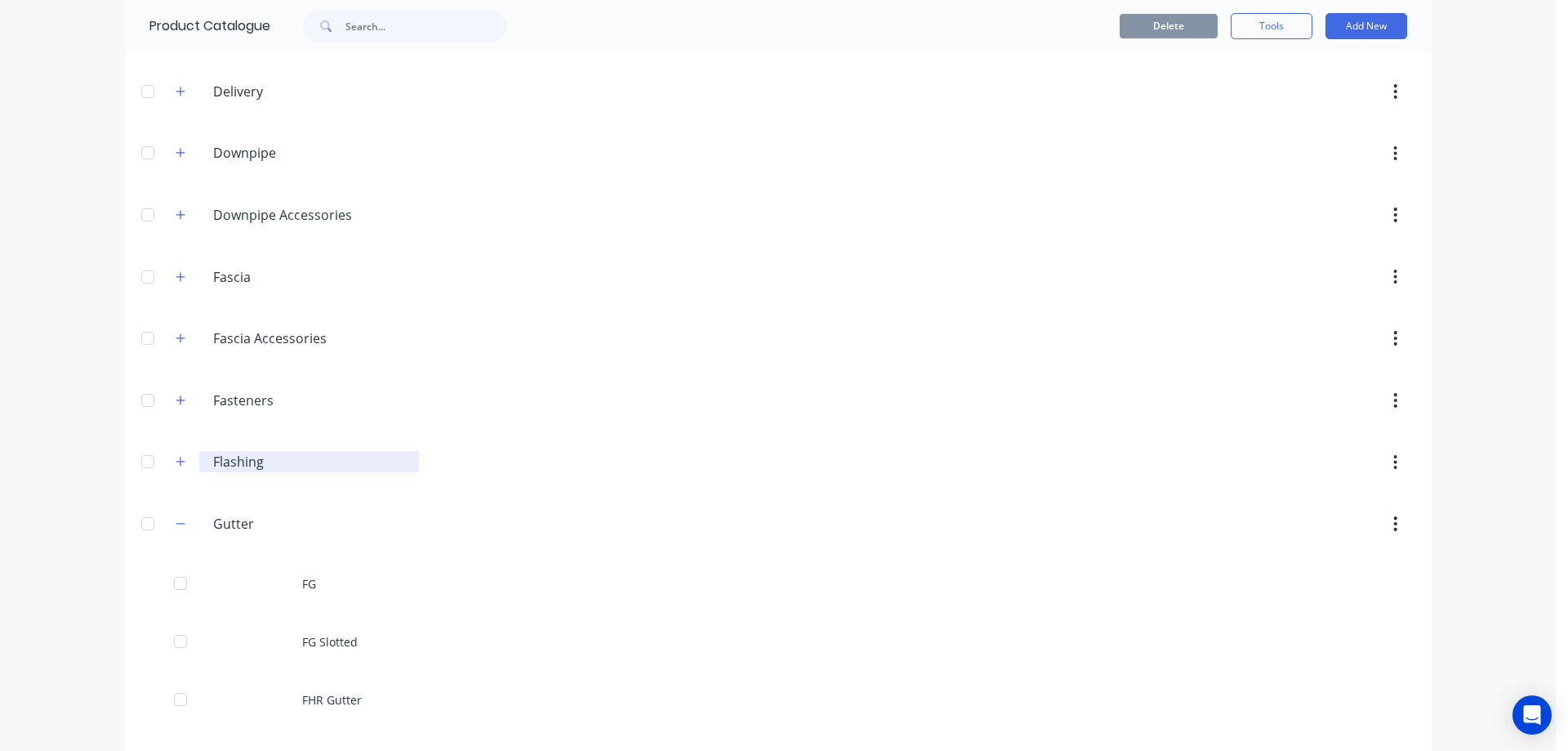
scroll to position [490, 0]
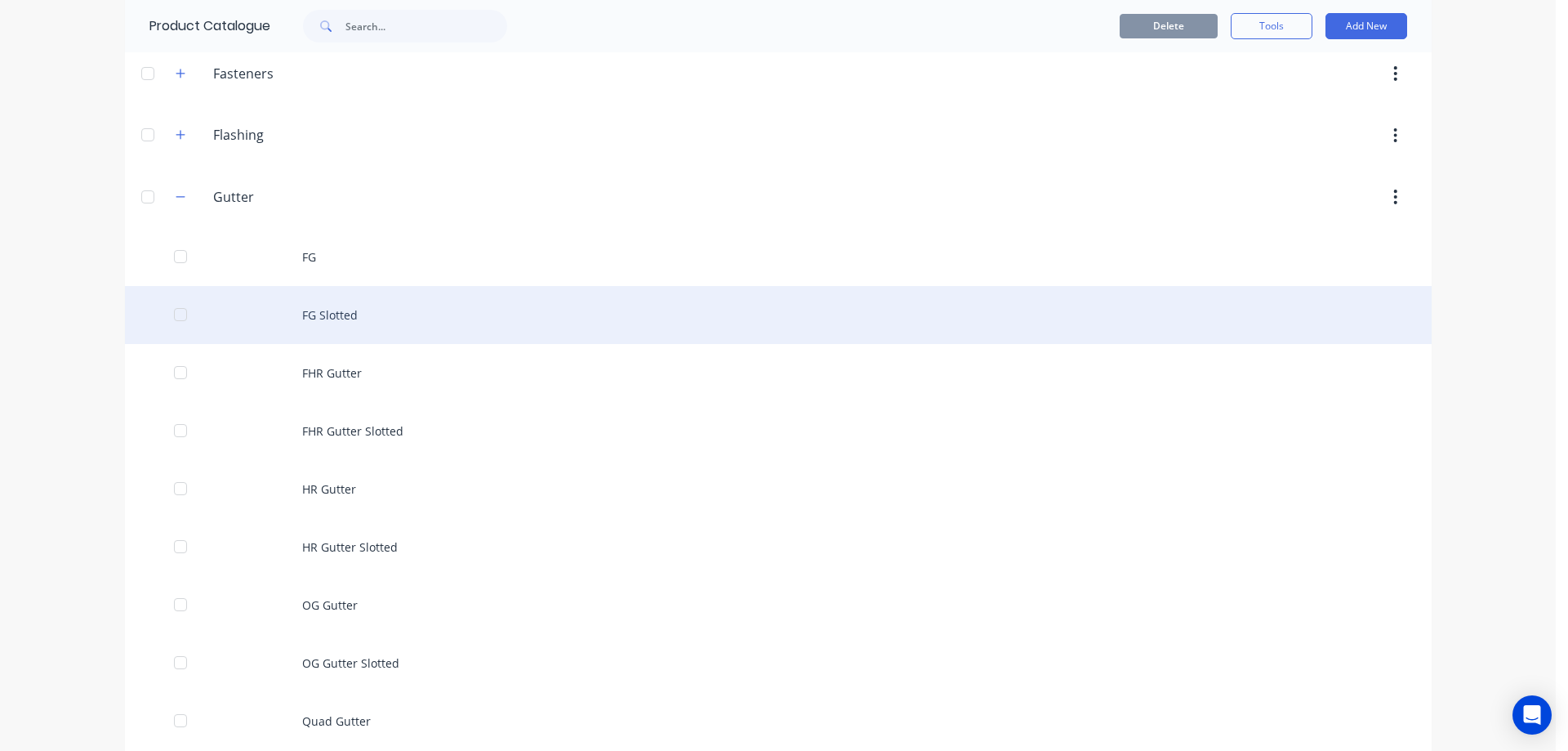
click at [329, 314] on div "FG Slotted" at bounding box center [777, 315] width 1306 height 58
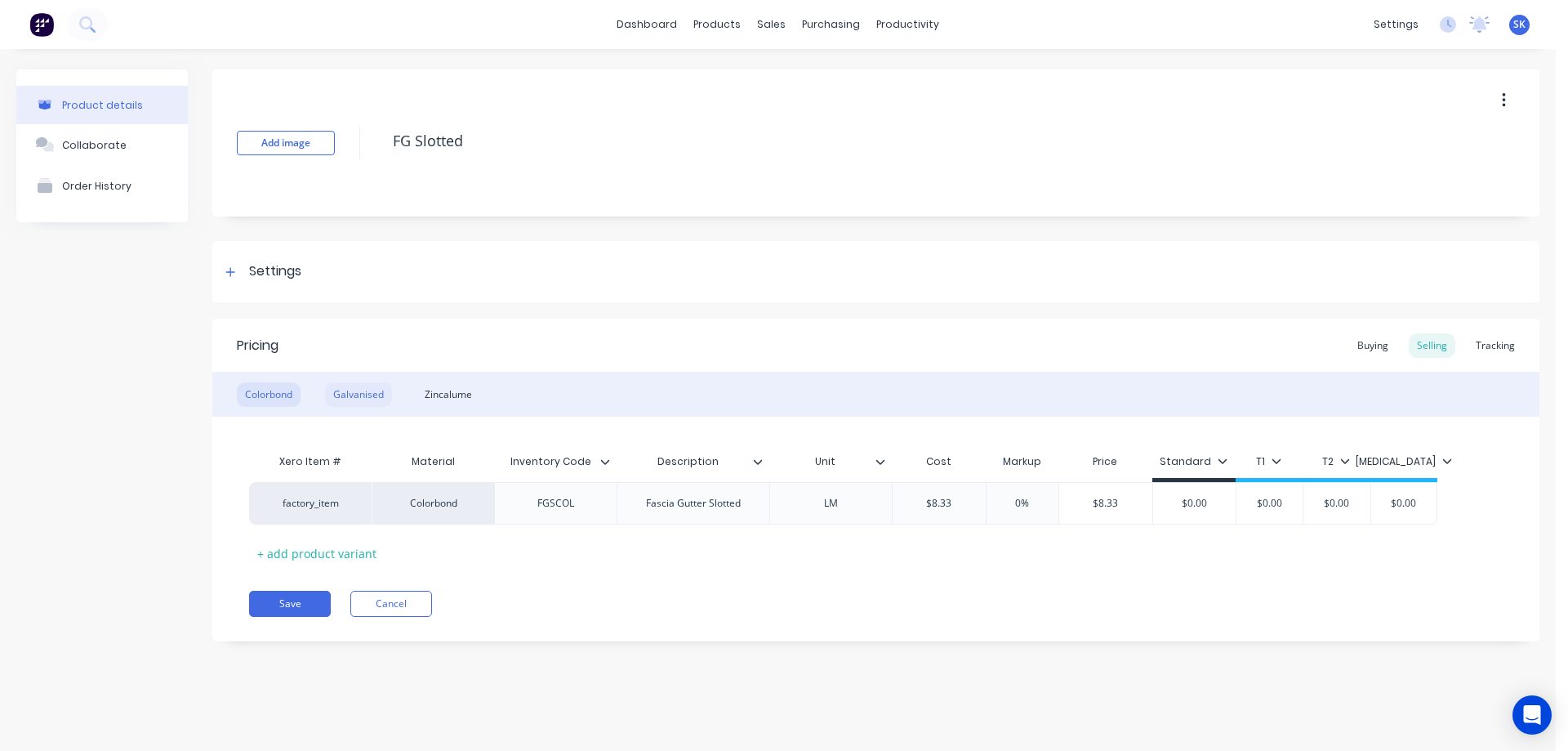
click at [369, 398] on div "Galvanised" at bounding box center [358, 394] width 67 height 25
click at [421, 393] on div "Zincalume" at bounding box center [448, 394] width 64 height 25
click at [292, 393] on div "Colorbond" at bounding box center [269, 394] width 64 height 25
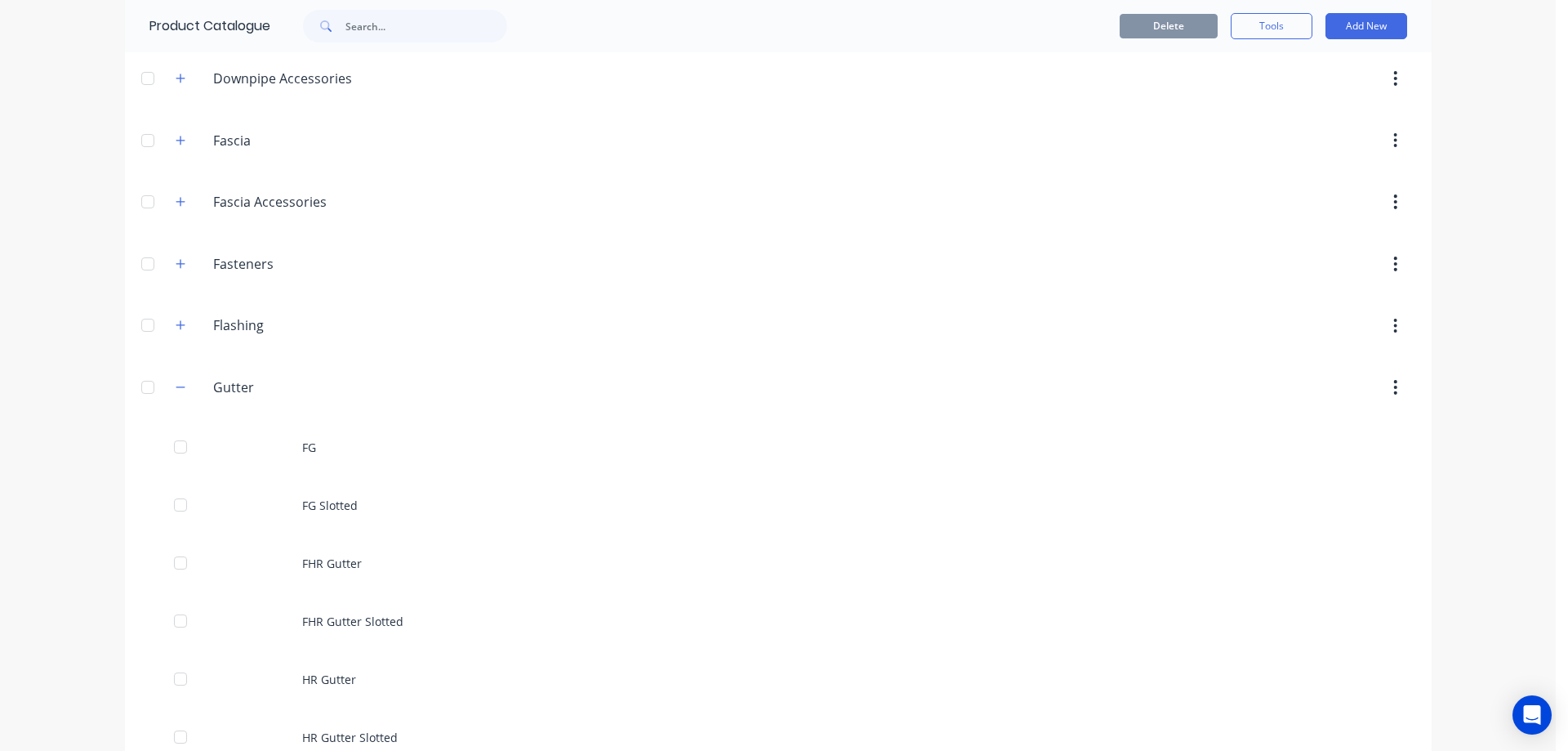
scroll to position [327, 0]
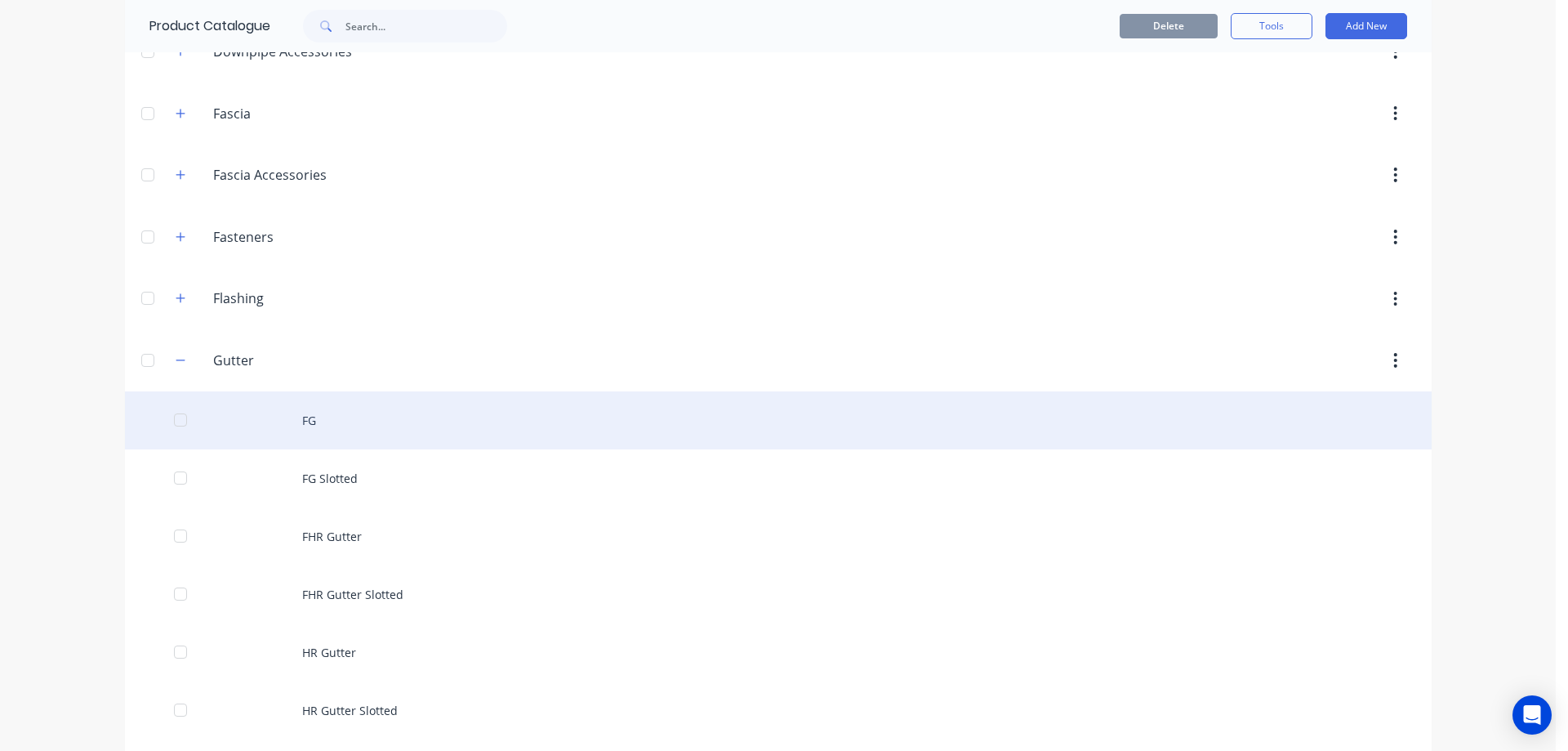
click at [359, 441] on div "FG" at bounding box center [777, 420] width 1306 height 58
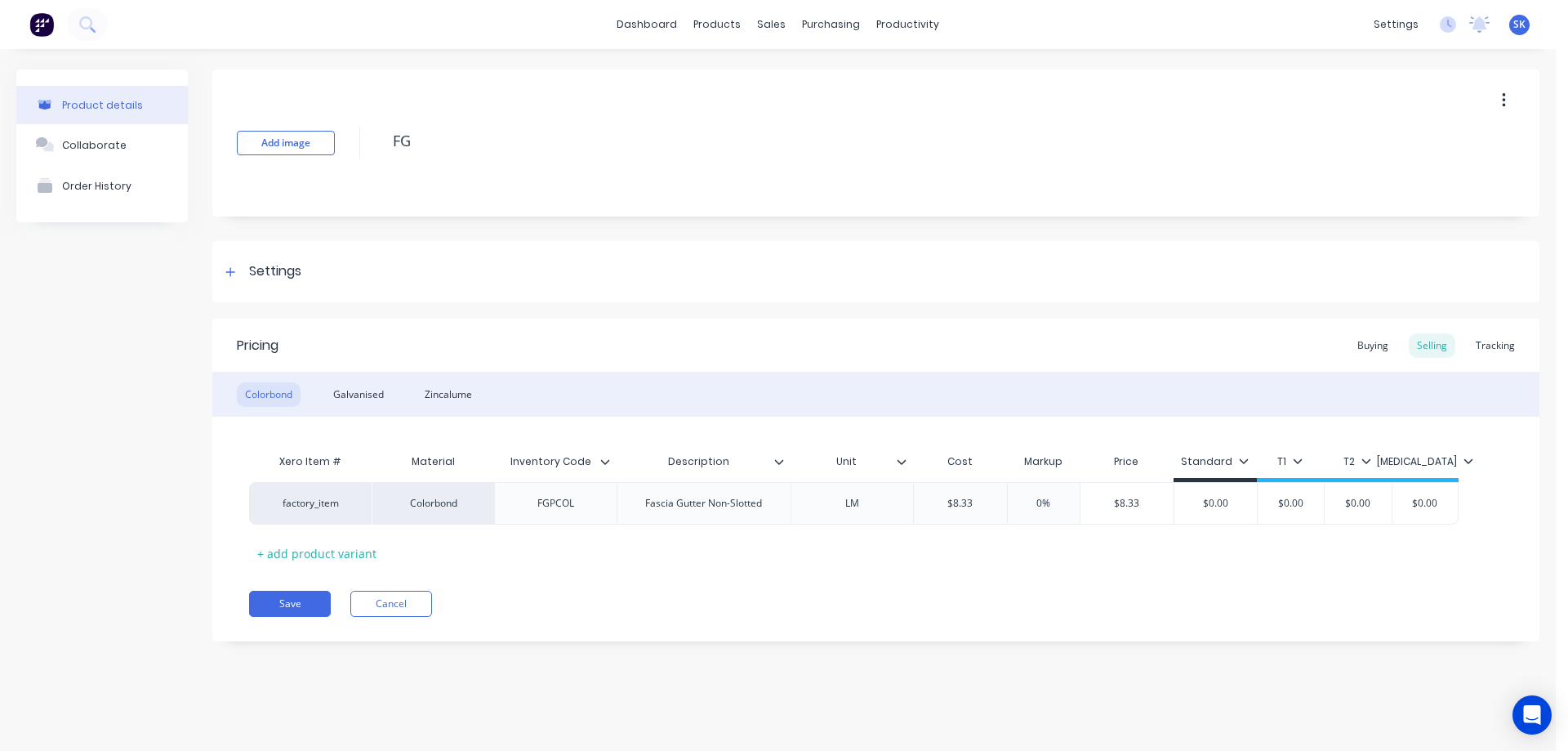
click at [142, 343] on div "Product details Collaborate Order History" at bounding box center [102, 367] width 171 height 597
